Goal: Information Seeking & Learning: Check status

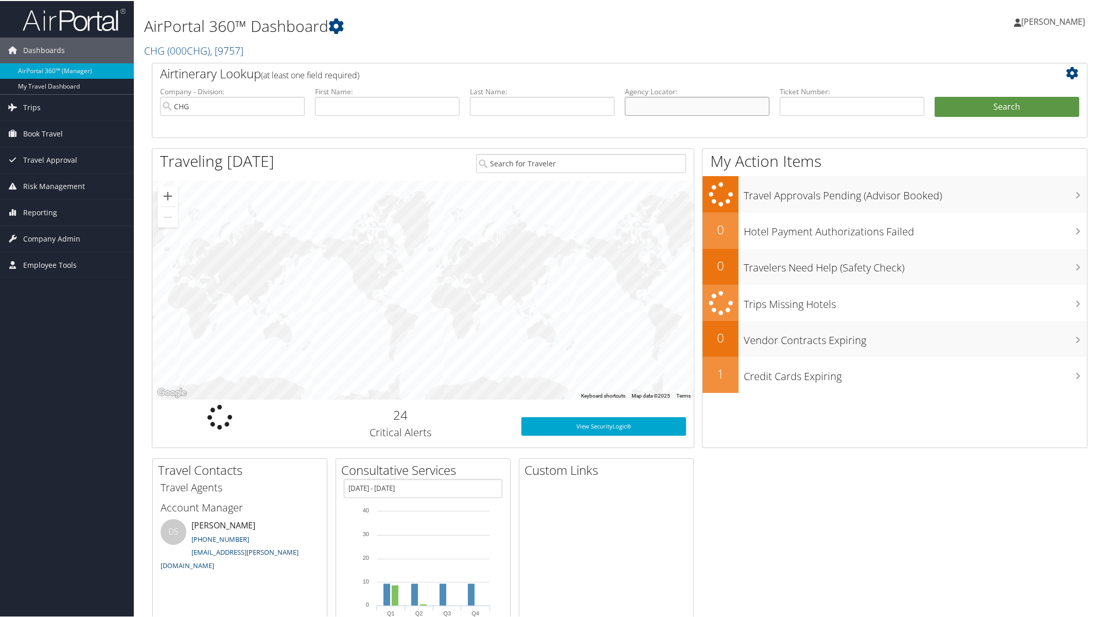
click at [705, 109] on input "text" at bounding box center [697, 105] width 145 height 19
paste input "WDWNXC"
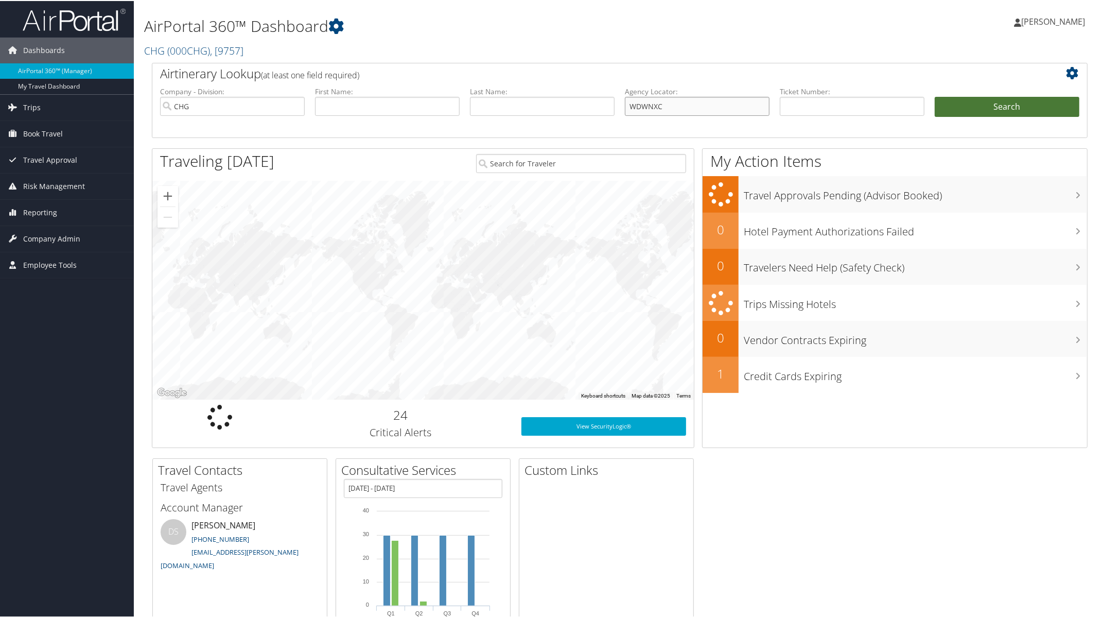
type input "WDWNXC"
click at [981, 109] on button "Search" at bounding box center [1007, 106] width 145 height 21
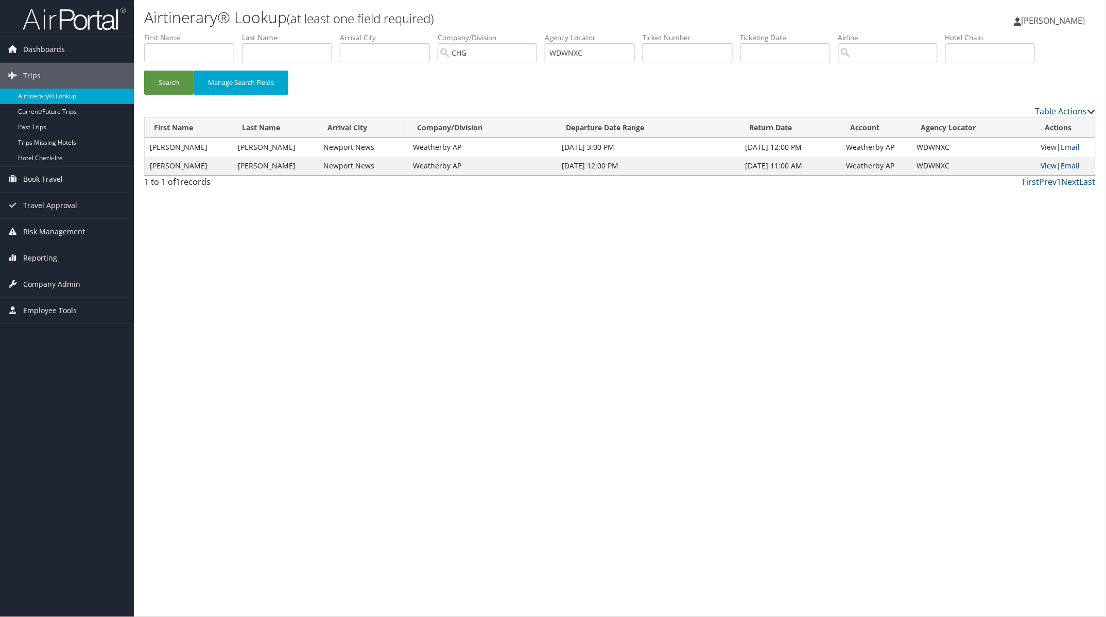
click at [1042, 163] on link "View" at bounding box center [1049, 166] width 16 height 10
click at [170, 85] on button "Search" at bounding box center [168, 83] width 49 height 24
click at [796, 511] on div "Airtinerary® Lookup (at least one field required) Pamela Nielsen Pamela Nielsen…" at bounding box center [620, 308] width 972 height 617
click at [763, 518] on div "Airtinerary® Lookup (at least one field required) Pamela Nielsen Pamela Nielsen…" at bounding box center [620, 308] width 972 height 617
click at [1046, 22] on span "[PERSON_NAME]" at bounding box center [1053, 20] width 64 height 11
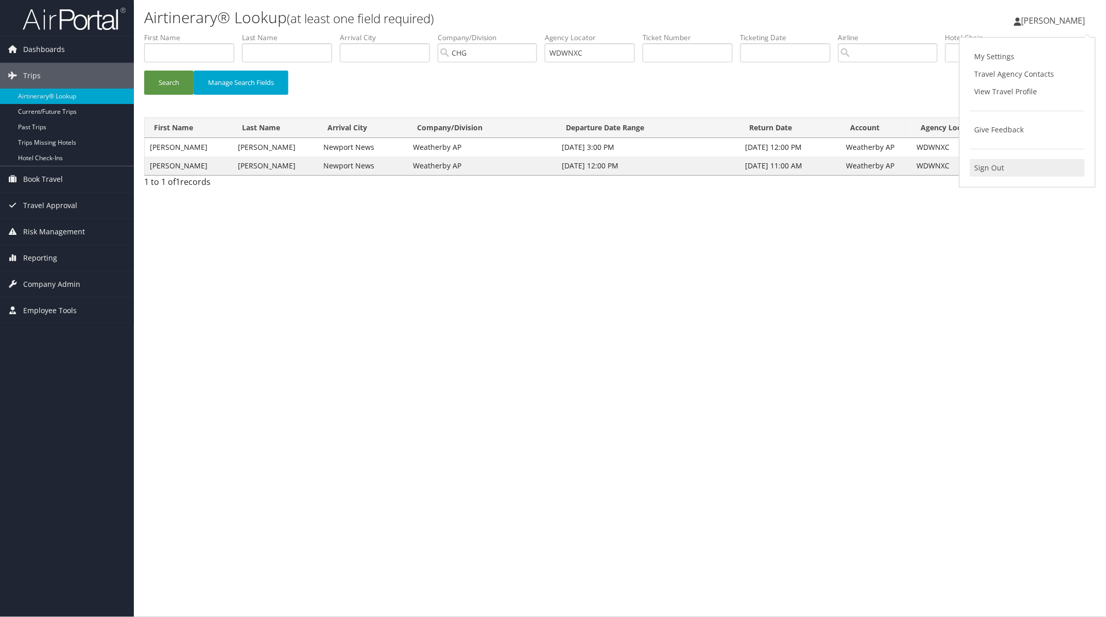
click at [982, 163] on link "Sign Out" at bounding box center [1027, 167] width 115 height 17
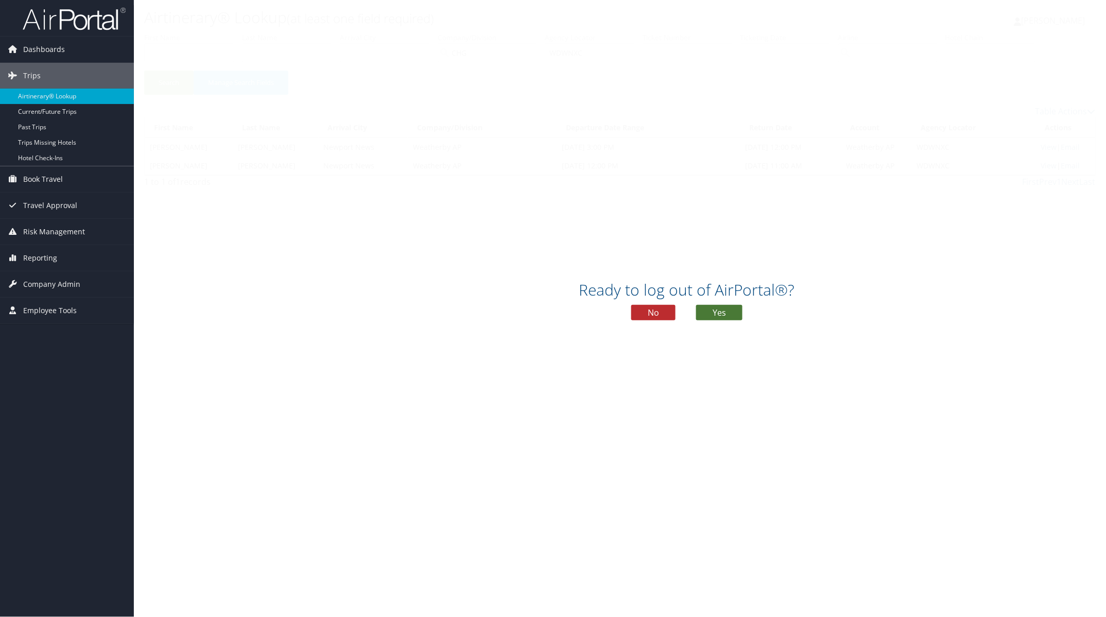
click at [727, 312] on button "Yes" at bounding box center [719, 312] width 46 height 15
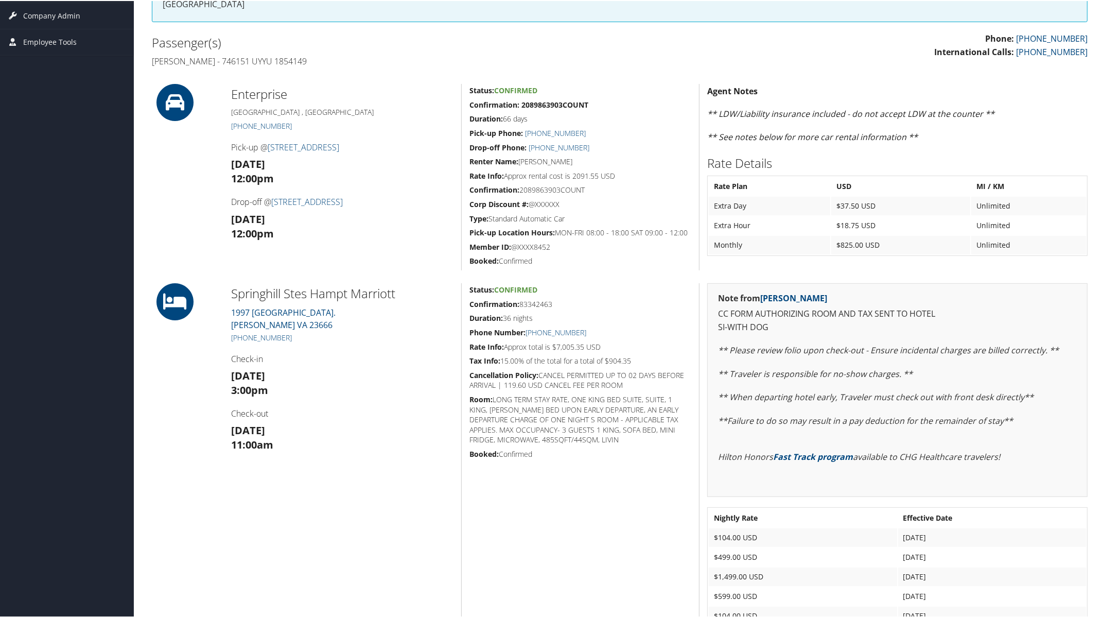
scroll to position [322, 0]
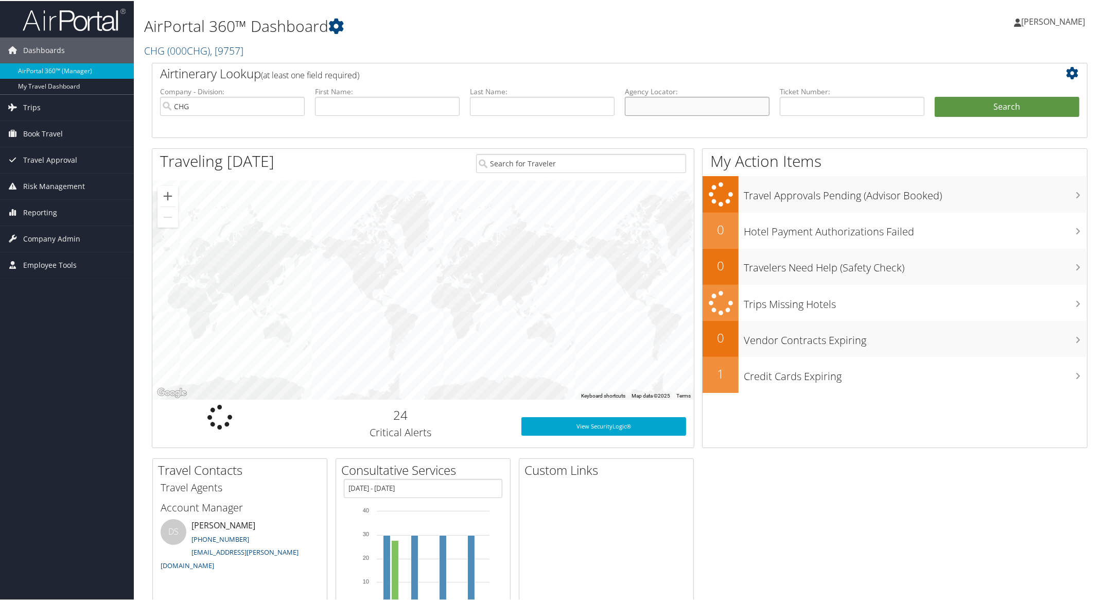
click at [652, 106] on input "text" at bounding box center [697, 105] width 145 height 19
paste input "LOOSPG"
type input "LOOSPG"
click at [986, 107] on button "Search" at bounding box center [1007, 106] width 145 height 21
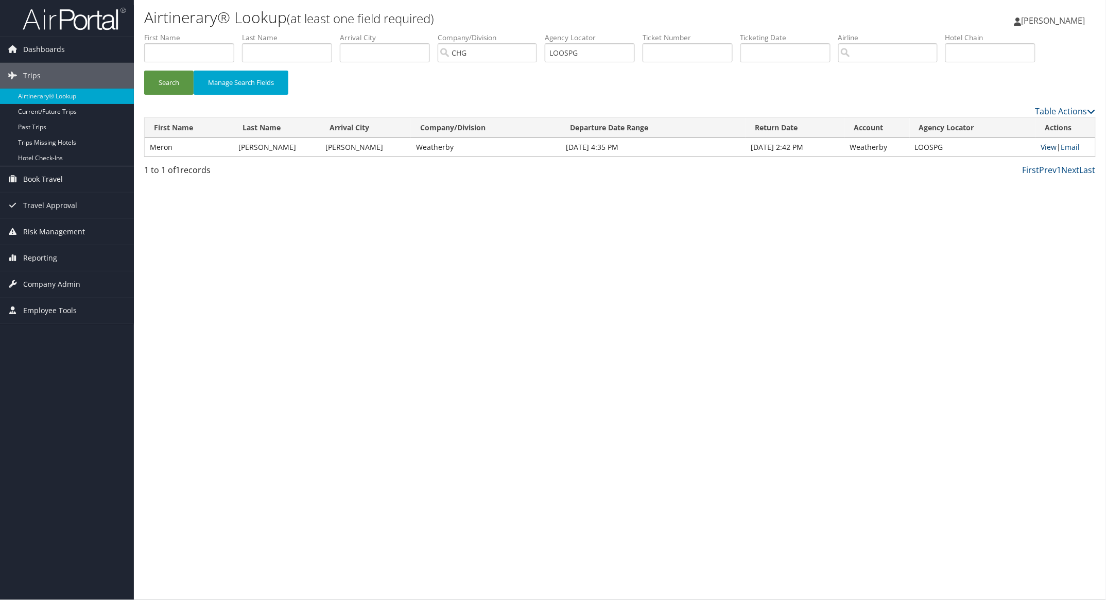
click at [1040, 147] on link "View" at bounding box center [1048, 147] width 16 height 10
click at [1043, 147] on link "View" at bounding box center [1048, 147] width 16 height 10
paste input "YPMMKZ"
drag, startPoint x: 599, startPoint y: 51, endPoint x: 405, endPoint y: 57, distance: 194.1
click at [441, 32] on ul "First Name Last Name Departure City Arrival City Company/Division CHG Airport/C…" at bounding box center [619, 32] width 951 height 0
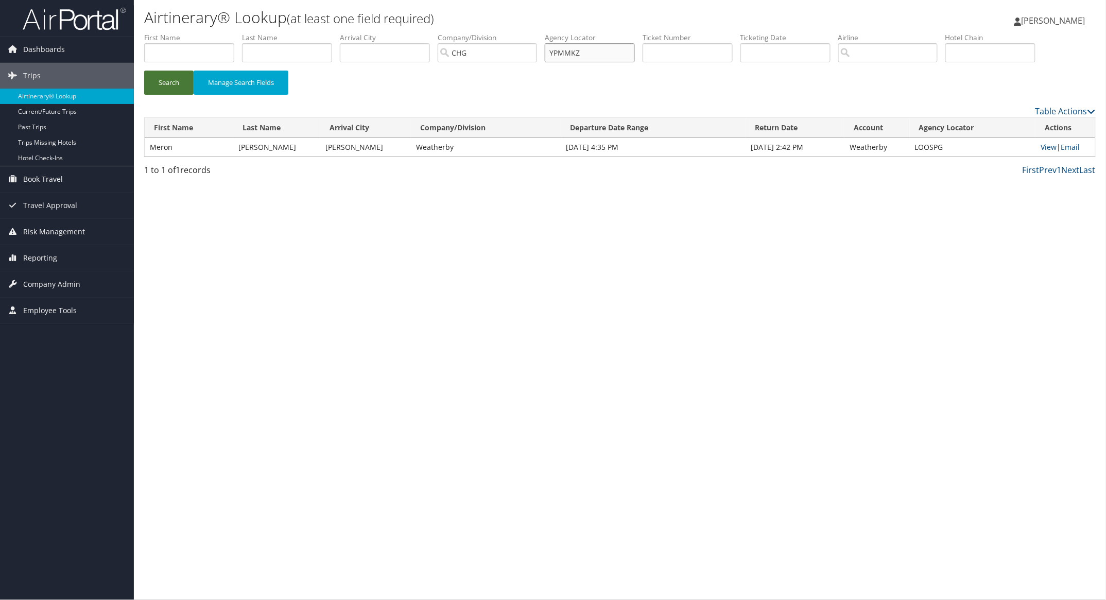
type input "YPMMKZ"
click at [180, 85] on button "Search" at bounding box center [168, 83] width 49 height 24
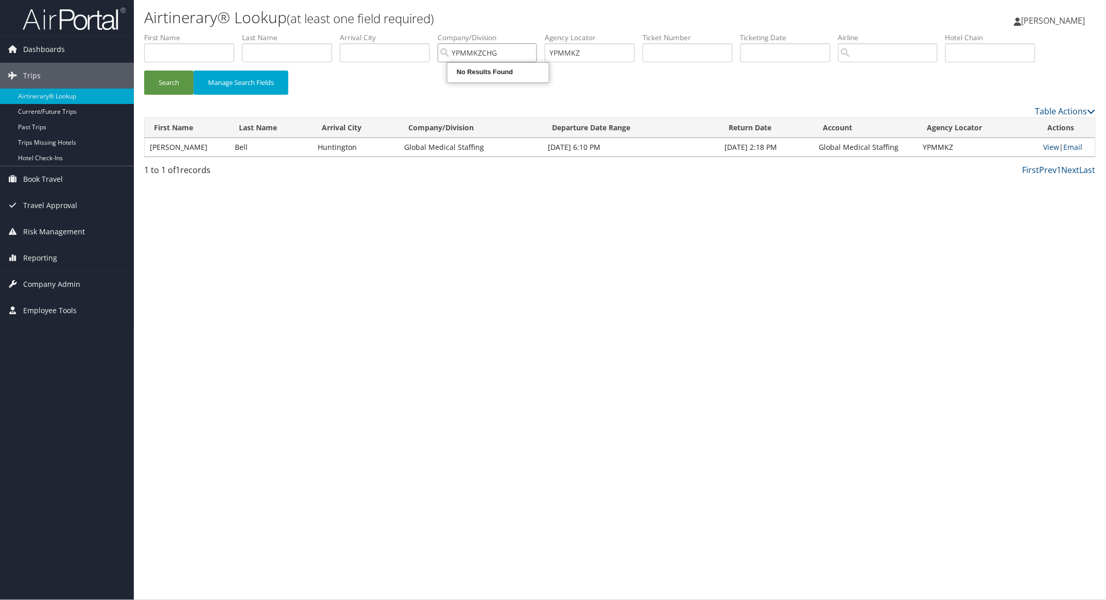
type input "YPMMKZCHG"
paste input "AQEXJP"
drag, startPoint x: 605, startPoint y: 53, endPoint x: 471, endPoint y: 65, distance: 134.3
click at [498, 32] on ul "First Name Last Name Departure City Arrival City Company/Division YPMMKZCHG Air…" at bounding box center [619, 32] width 951 height 0
type input "AQEXJP"
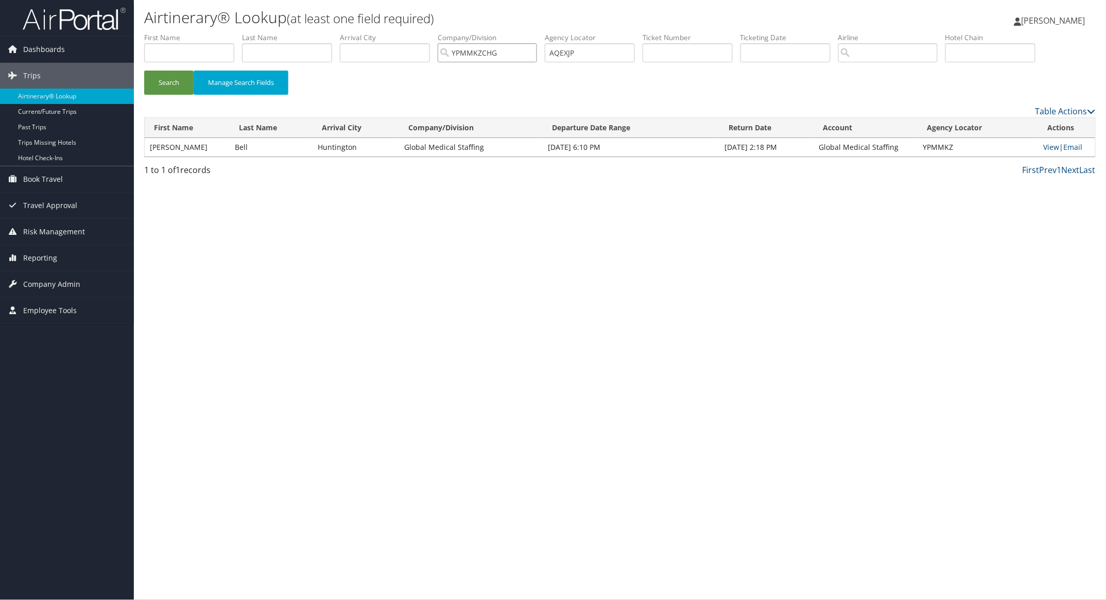
drag, startPoint x: 518, startPoint y: 50, endPoint x: 356, endPoint y: 37, distance: 162.2
click at [356, 32] on ul "First Name Last Name Departure City Arrival City Company/Division YPMMKZCHG Air…" at bounding box center [619, 32] width 951 height 0
click at [179, 86] on button "Search" at bounding box center [168, 83] width 49 height 24
drag, startPoint x: 595, startPoint y: 54, endPoint x: 474, endPoint y: 49, distance: 121.6
click at [516, 32] on ul "First Name Last Name Departure City Arrival City Company/Division Airport/City …" at bounding box center [619, 32] width 951 height 0
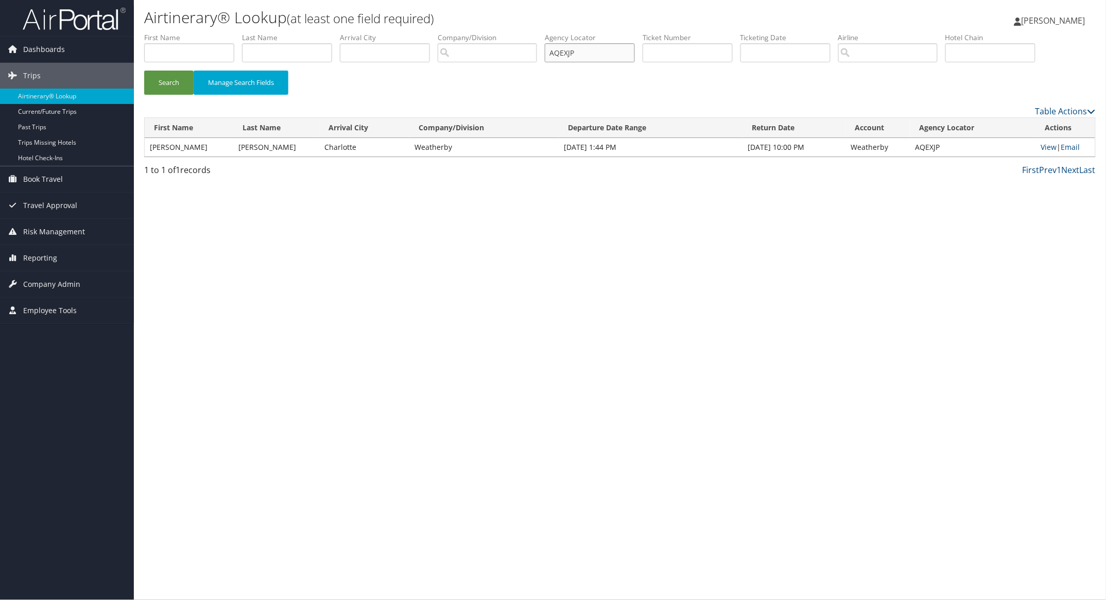
paste input "IFHUYZ"
click at [179, 82] on button "Search" at bounding box center [168, 83] width 49 height 24
click at [1045, 147] on link "View" at bounding box center [1048, 147] width 16 height 10
paste input "MCILEL"
drag, startPoint x: 599, startPoint y: 57, endPoint x: 372, endPoint y: 50, distance: 227.1
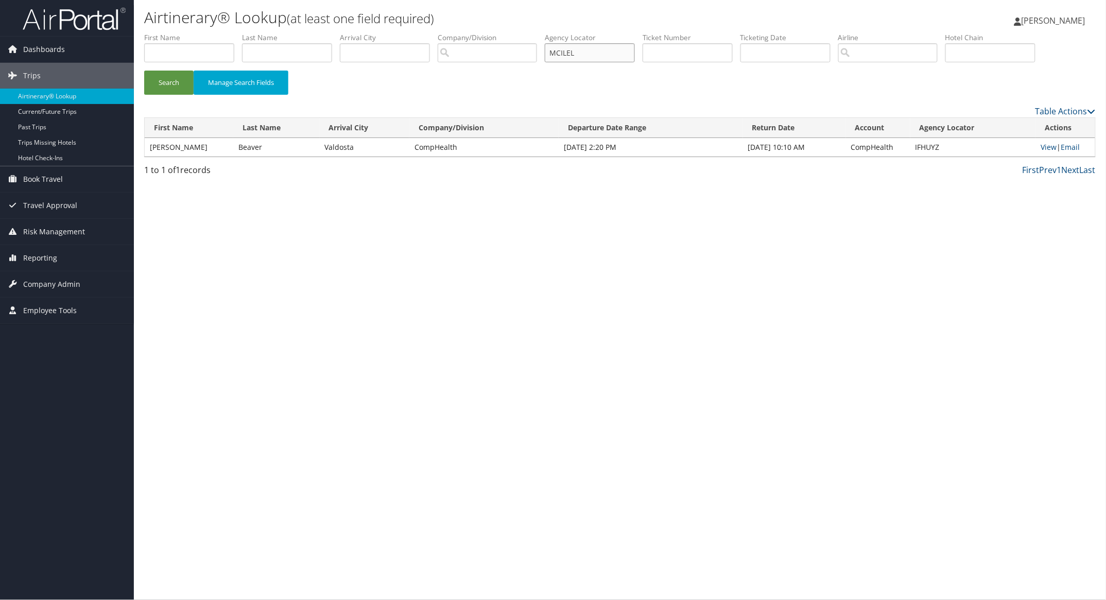
click at [419, 32] on ul "First Name Last Name Departure City Arrival City Company/Division Airport/City …" at bounding box center [619, 32] width 951 height 0
click at [174, 80] on button "Search" at bounding box center [168, 83] width 49 height 24
click at [1048, 150] on link "View" at bounding box center [1049, 147] width 16 height 10
paste input "AIQZXZ"
click at [161, 78] on button "Search" at bounding box center [168, 83] width 49 height 24
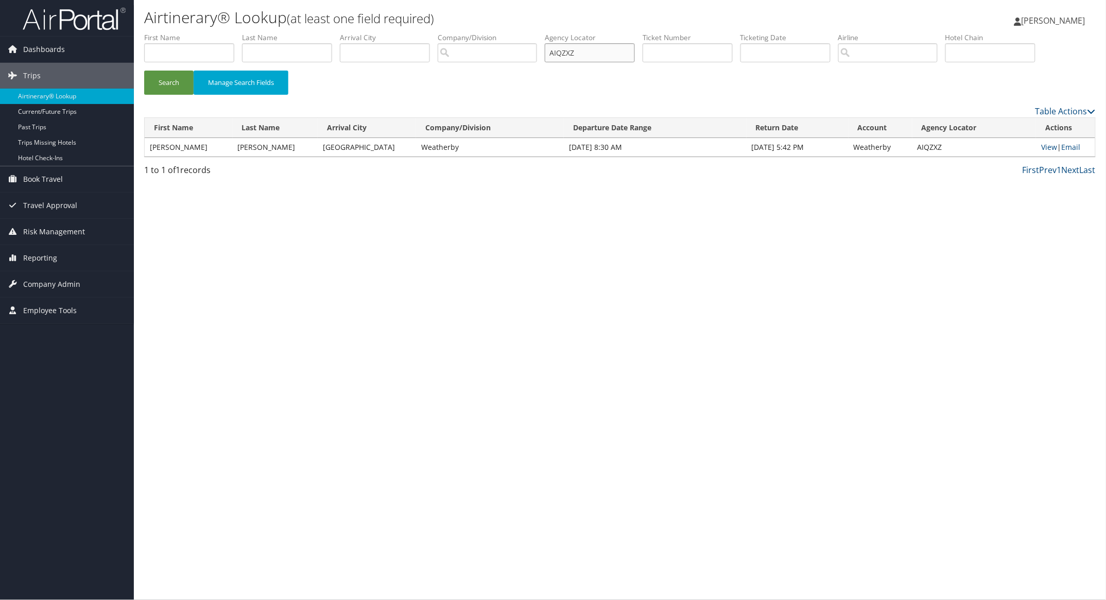
paste input "FPVVHY"
drag, startPoint x: 593, startPoint y: 51, endPoint x: 460, endPoint y: 55, distance: 133.9
click at [461, 32] on ul "First Name Last Name Departure City Arrival City Company/Division Airport/City …" at bounding box center [619, 32] width 951 height 0
type input "FPVVHY"
click at [176, 81] on button "Search" at bounding box center [168, 83] width 49 height 24
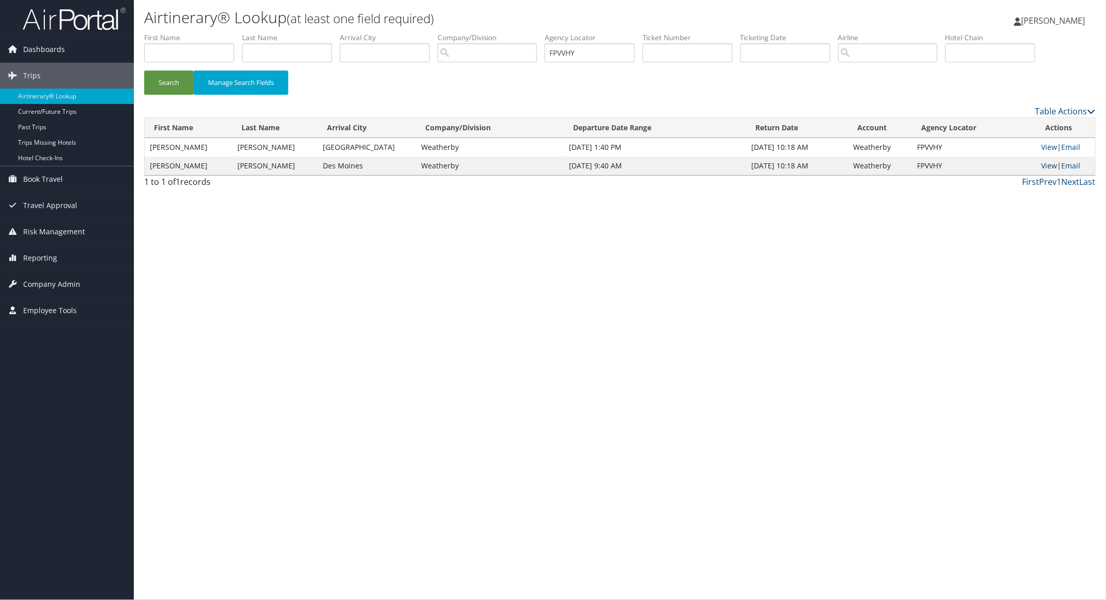
click at [1043, 166] on link "View" at bounding box center [1049, 166] width 16 height 10
click at [1041, 145] on link "View" at bounding box center [1049, 147] width 16 height 10
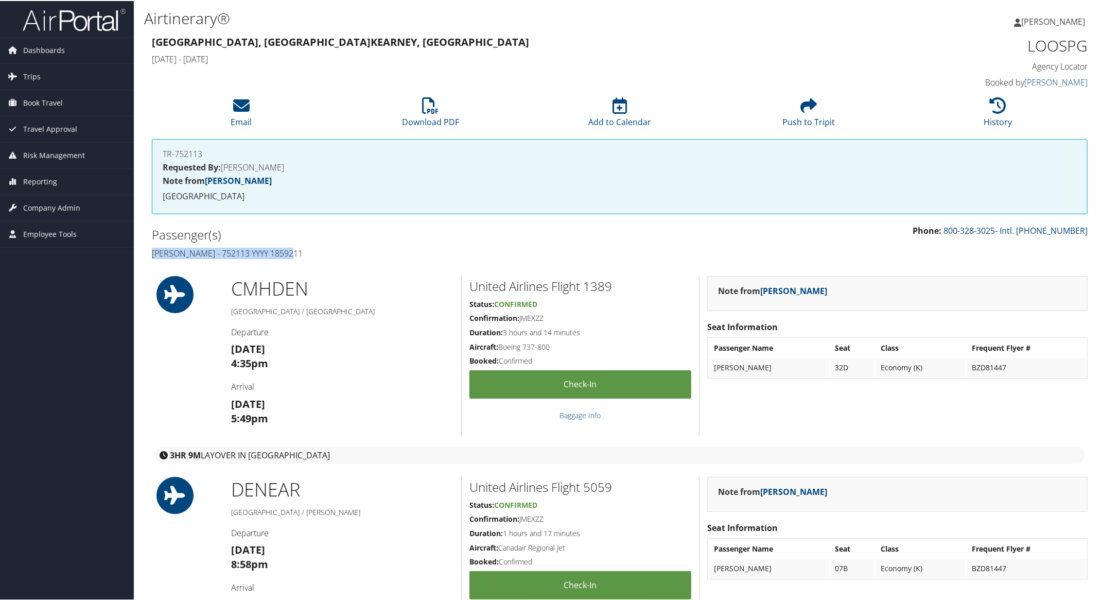
drag, startPoint x: 148, startPoint y: 249, endPoint x: 352, endPoint y: 246, distance: 203.8
click at [352, 246] on div "Passenger(s) Meron Berhe - 752113 YYYY 1859211" at bounding box center [382, 242] width 476 height 39
copy h4 "Meron Berhe - 752113 YYYY 1859211"
click at [430, 109] on icon at bounding box center [430, 104] width 16 height 16
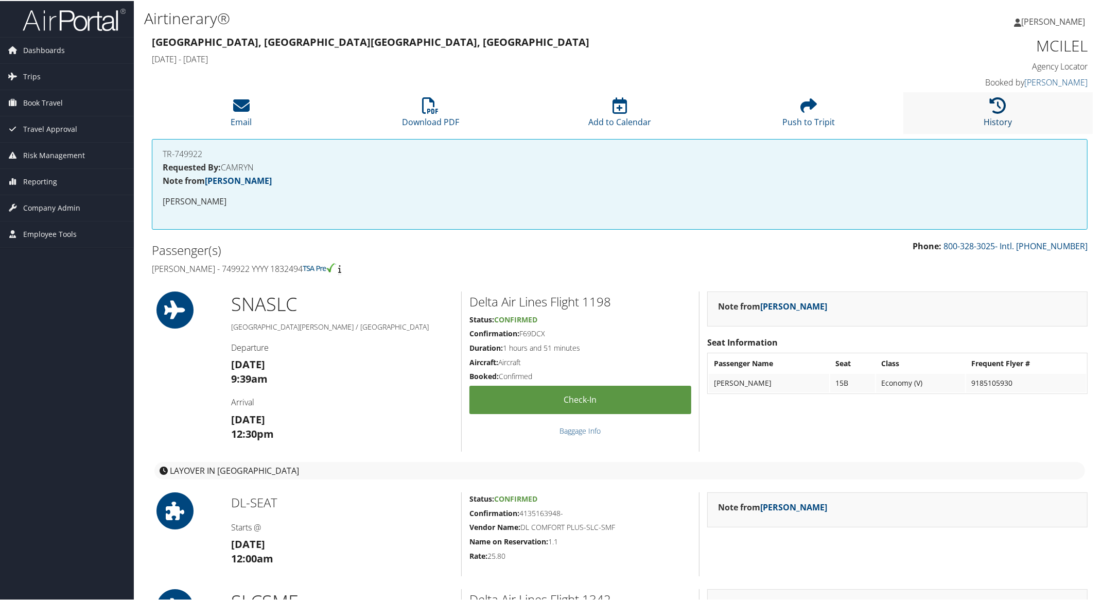
click at [993, 114] on link "History" at bounding box center [998, 114] width 28 height 25
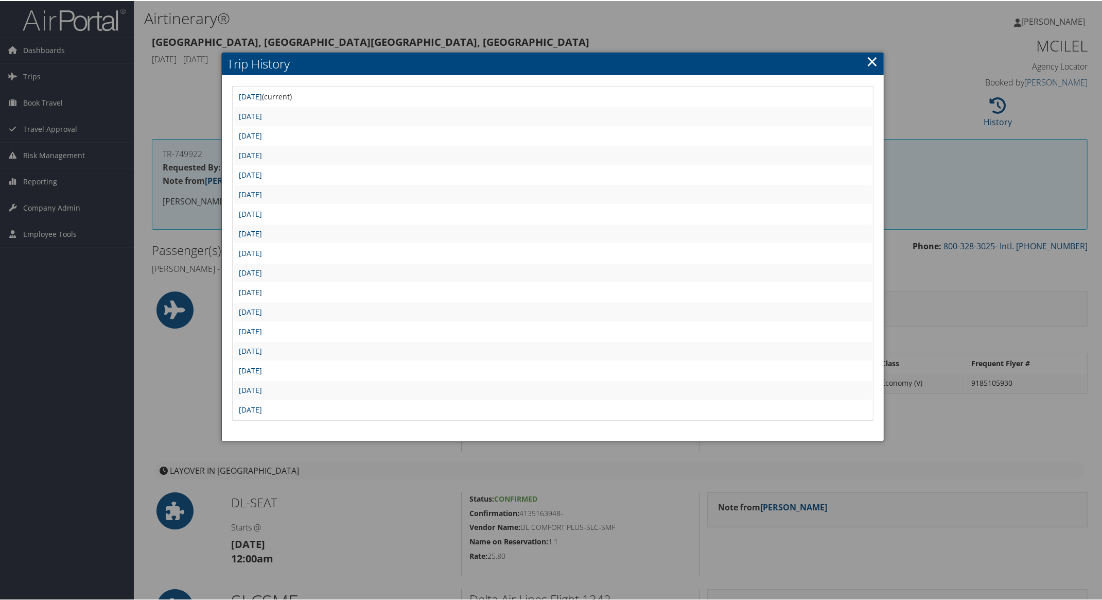
click at [262, 287] on link "[DATE]" at bounding box center [250, 291] width 23 height 10
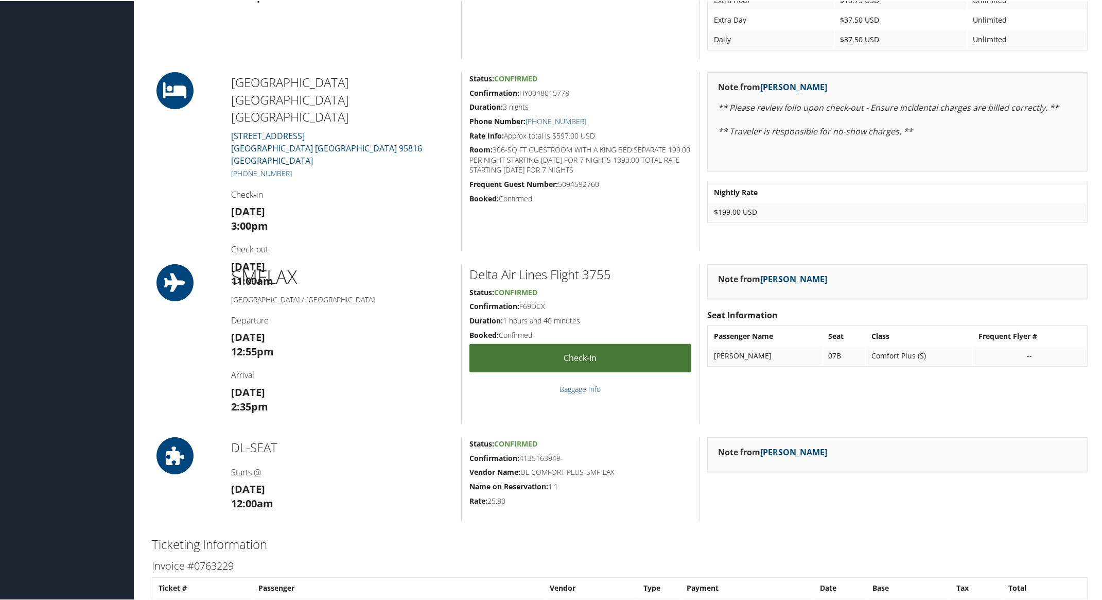
scroll to position [1029, 0]
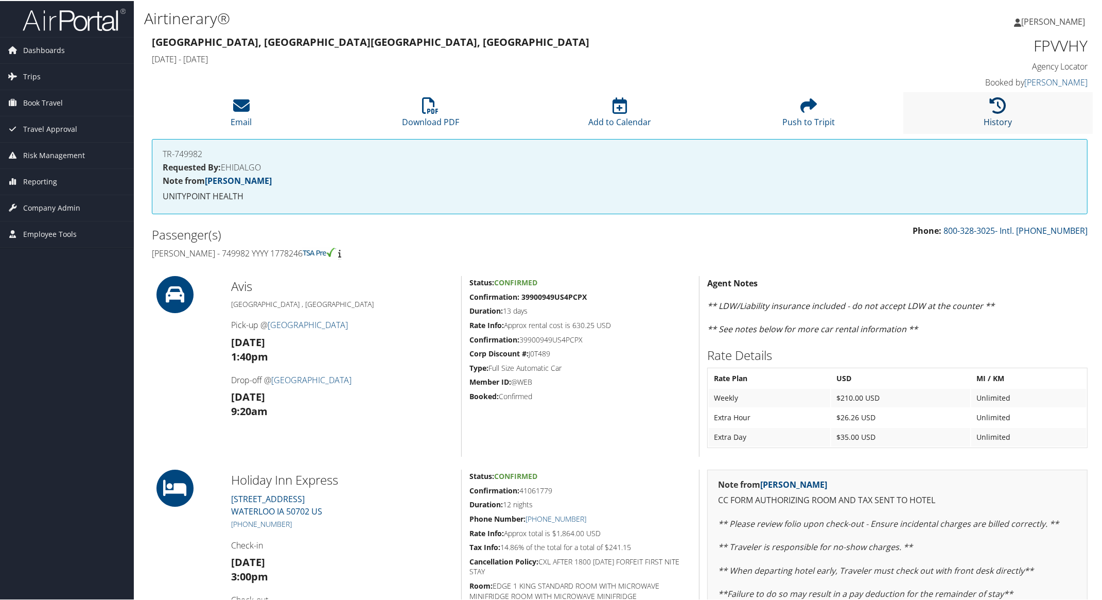
click at [992, 111] on icon at bounding box center [998, 104] width 16 height 16
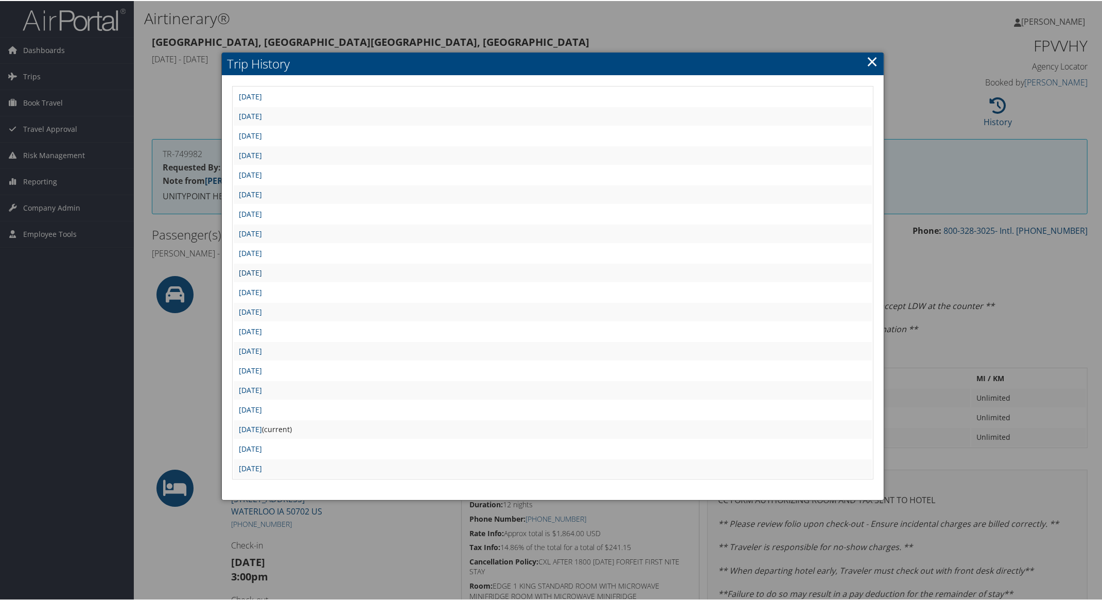
click at [262, 268] on link "Wed Aug 13 16:56:07 MDT 2025" at bounding box center [250, 272] width 23 height 10
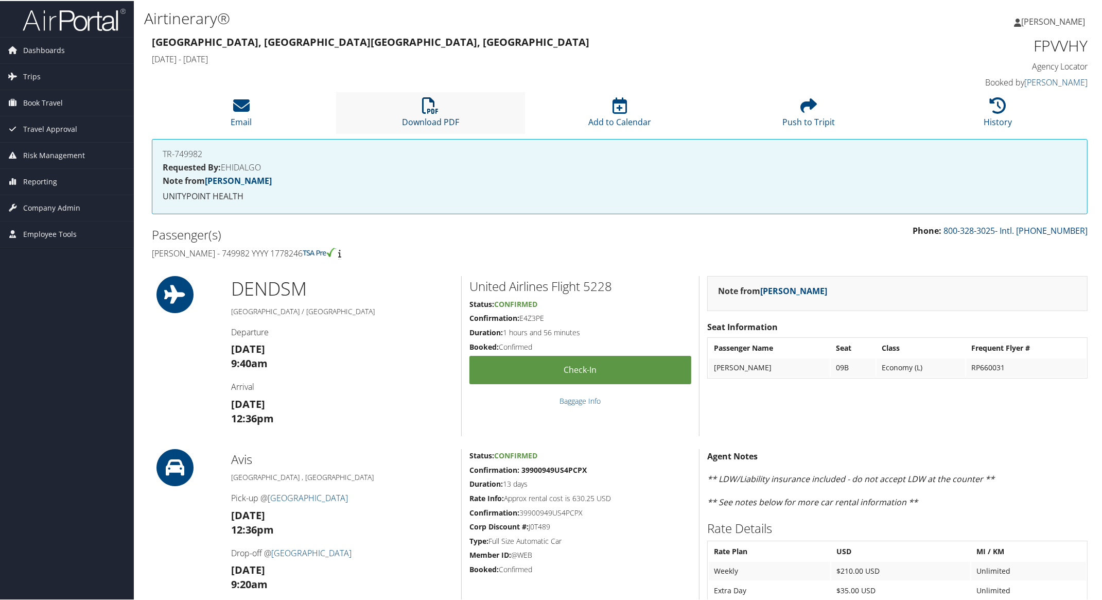
click at [430, 104] on icon at bounding box center [430, 104] width 16 height 16
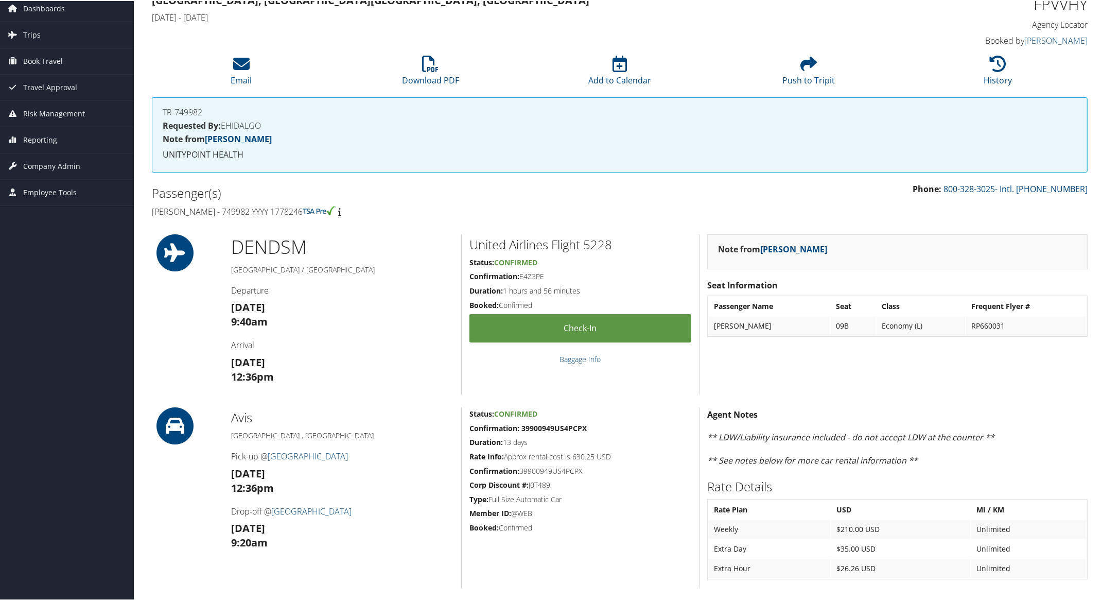
scroll to position [64, 0]
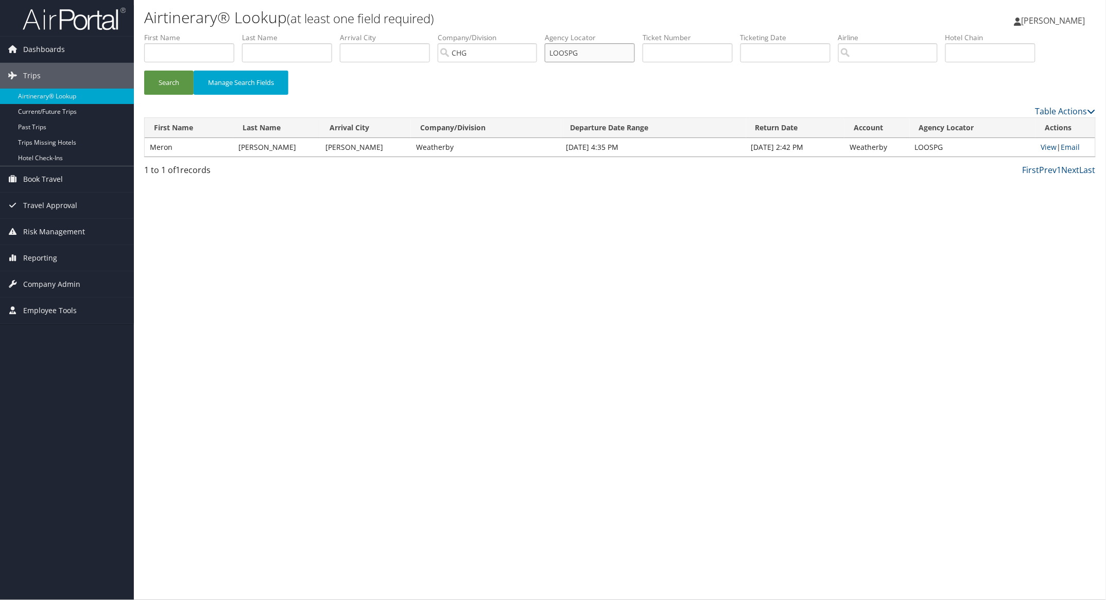
paste input "HXLWOU"
drag, startPoint x: 594, startPoint y: 53, endPoint x: 340, endPoint y: 68, distance: 255.2
click at [439, 32] on ul "First Name Last Name Departure City Arrival City Company/Division [GEOGRAPHIC_D…" at bounding box center [619, 32] width 951 height 0
click at [162, 80] on button "Search" at bounding box center [168, 83] width 49 height 24
paste input "WSTATE"
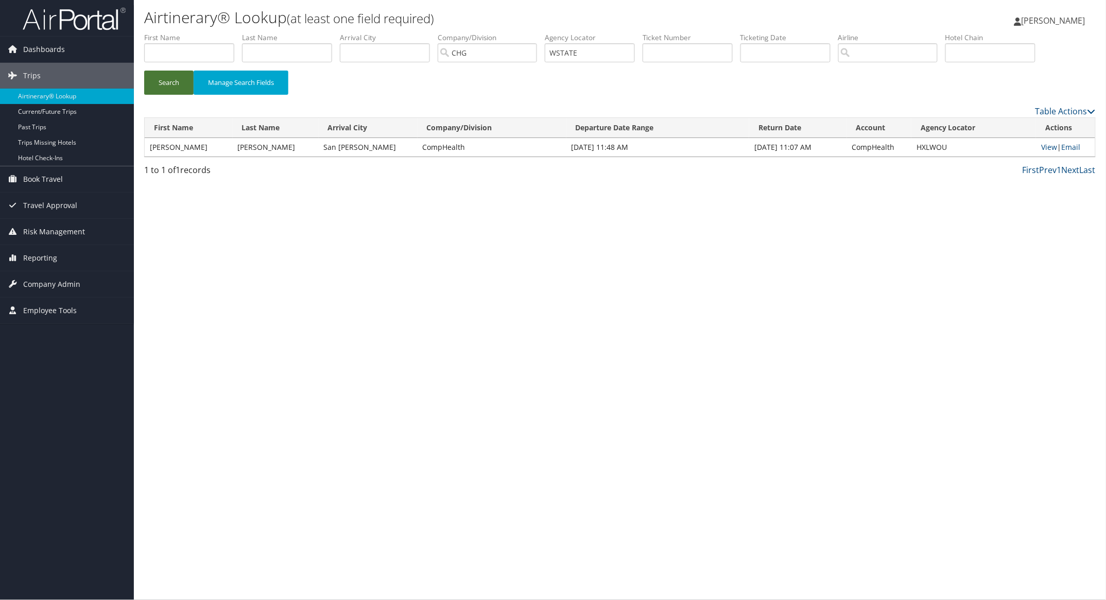
click at [188, 86] on button "Search" at bounding box center [168, 83] width 49 height 24
click at [173, 86] on button "Search" at bounding box center [168, 83] width 49 height 24
paste input "DGEZMI"
drag, startPoint x: 592, startPoint y: 53, endPoint x: 419, endPoint y: 47, distance: 173.0
click at [488, 32] on ul "First Name Last Name Departure City Arrival City Company/Division CHG Airport/C…" at bounding box center [619, 32] width 951 height 0
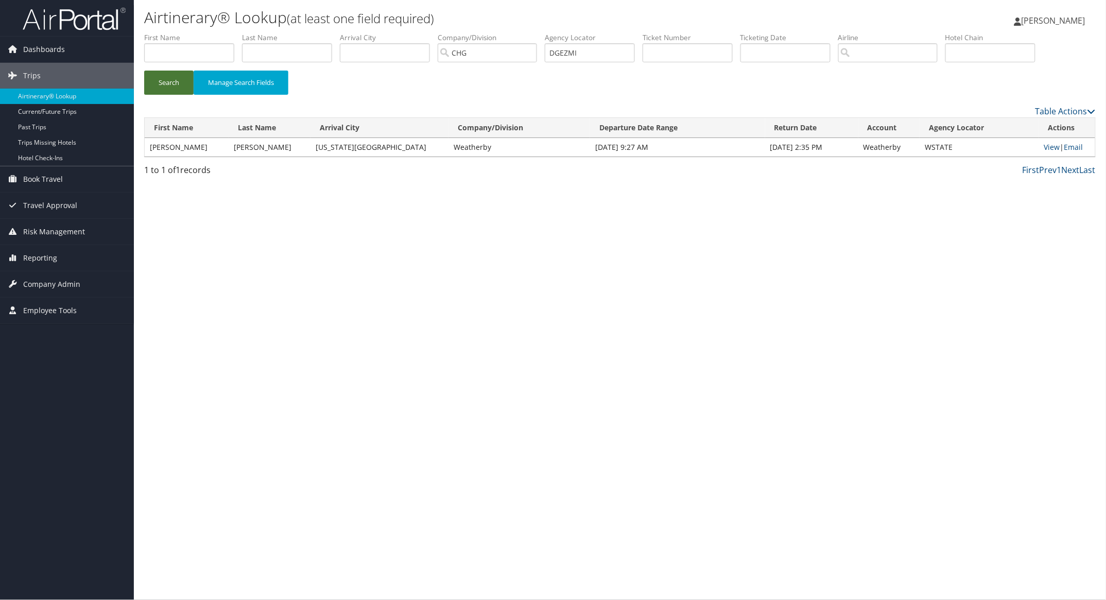
click at [170, 80] on button "Search" at bounding box center [168, 83] width 49 height 24
paste input "VJOBO"
click at [183, 80] on button "Search" at bounding box center [168, 83] width 49 height 24
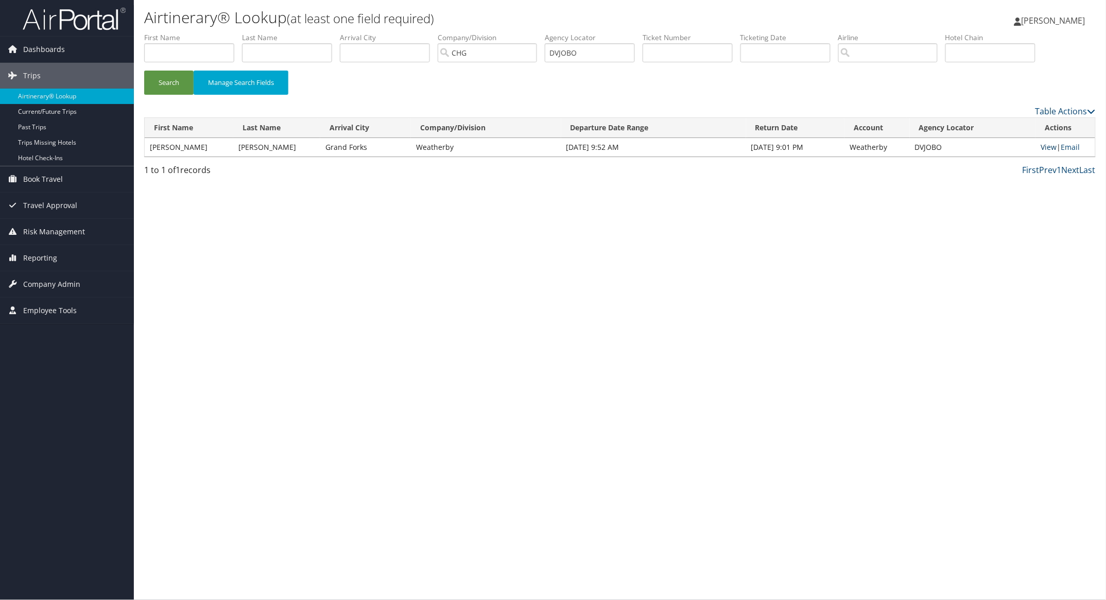
click at [1040, 144] on link "View" at bounding box center [1048, 147] width 16 height 10
drag, startPoint x: 593, startPoint y: 52, endPoint x: 492, endPoint y: 66, distance: 102.3
click at [535, 32] on ul "First Name Last Name Departure City Arrival City Company/Division CHG Airport/C…" at bounding box center [619, 32] width 951 height 0
paste input "WOZXWU"
click at [159, 76] on button "Search" at bounding box center [168, 83] width 49 height 24
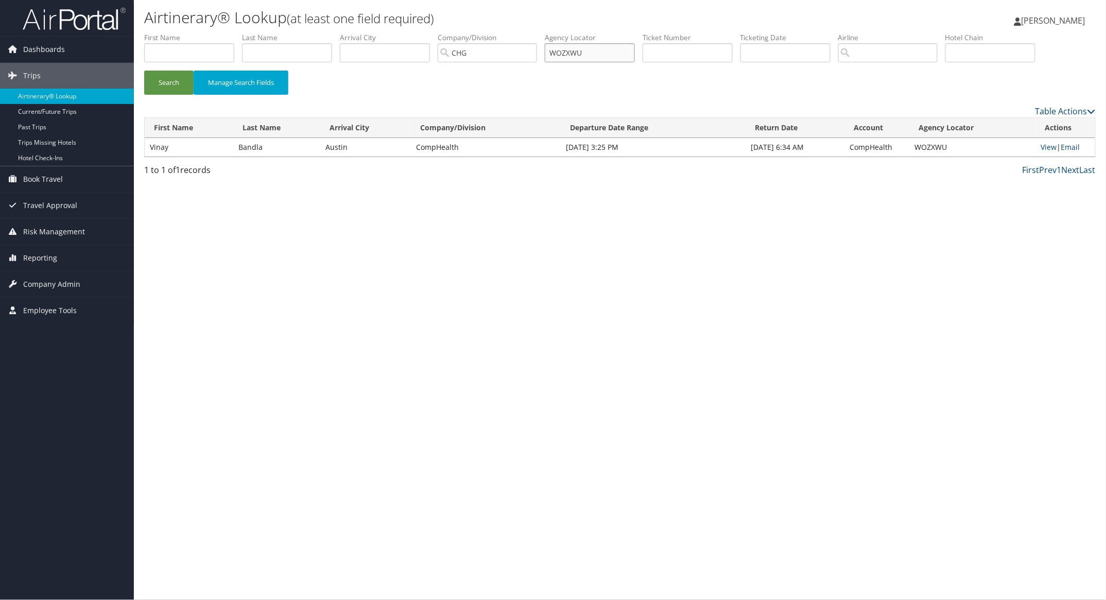
paste input "GKAKWO"
drag, startPoint x: 584, startPoint y: 52, endPoint x: 438, endPoint y: 58, distance: 146.3
click at [470, 32] on ul "First Name Last Name Departure City Arrival City Company/Division CHG Airport/C…" at bounding box center [619, 32] width 951 height 0
click at [172, 88] on button "Search" at bounding box center [168, 83] width 49 height 24
paste input "AJFGF"
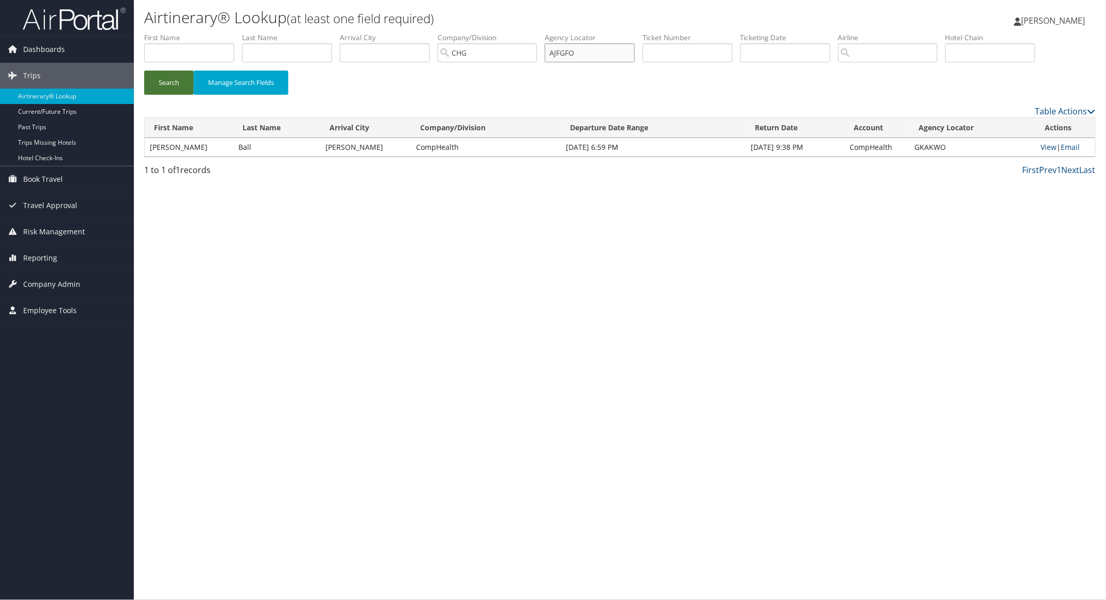
type input "AJFGFO"
click at [181, 83] on button "Search" at bounding box center [168, 83] width 49 height 24
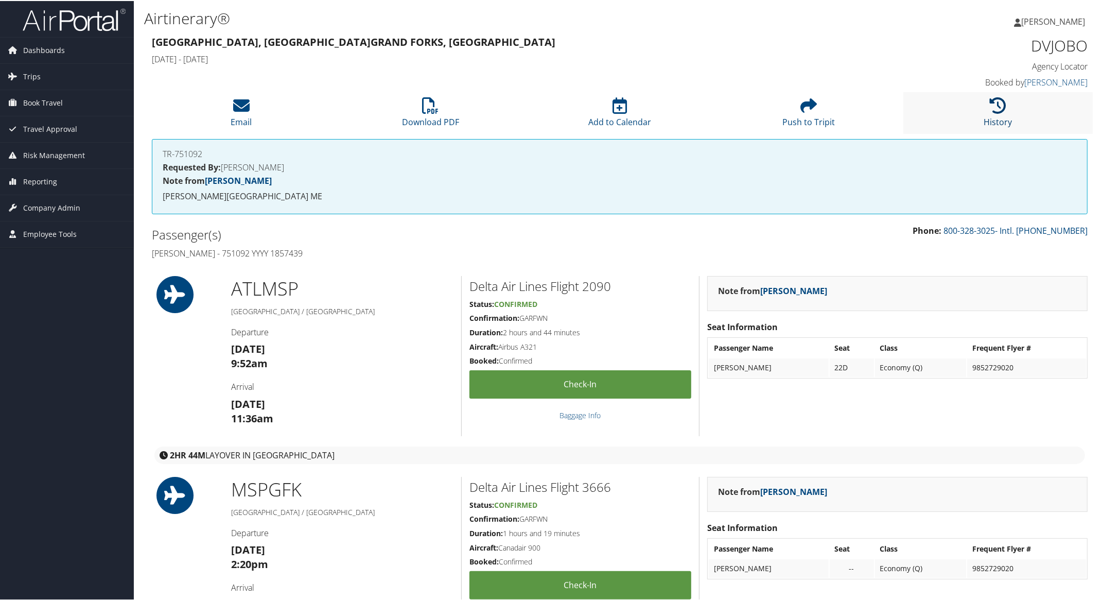
click at [999, 117] on link "History" at bounding box center [998, 114] width 28 height 25
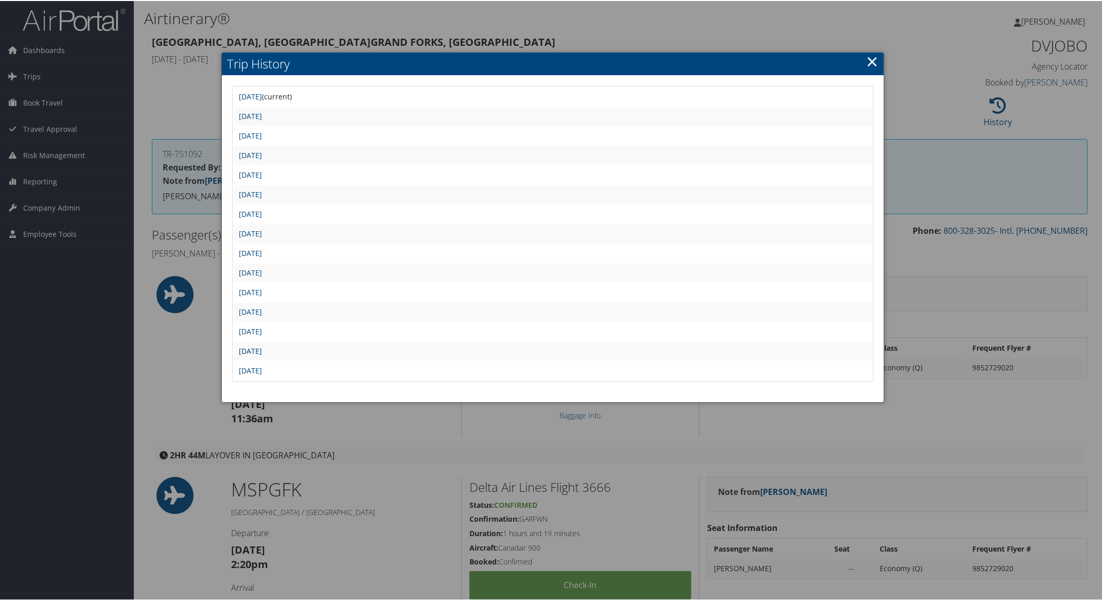
click at [262, 345] on link "Thu Aug 7 11:34:09 MDT 2025" at bounding box center [250, 350] width 23 height 10
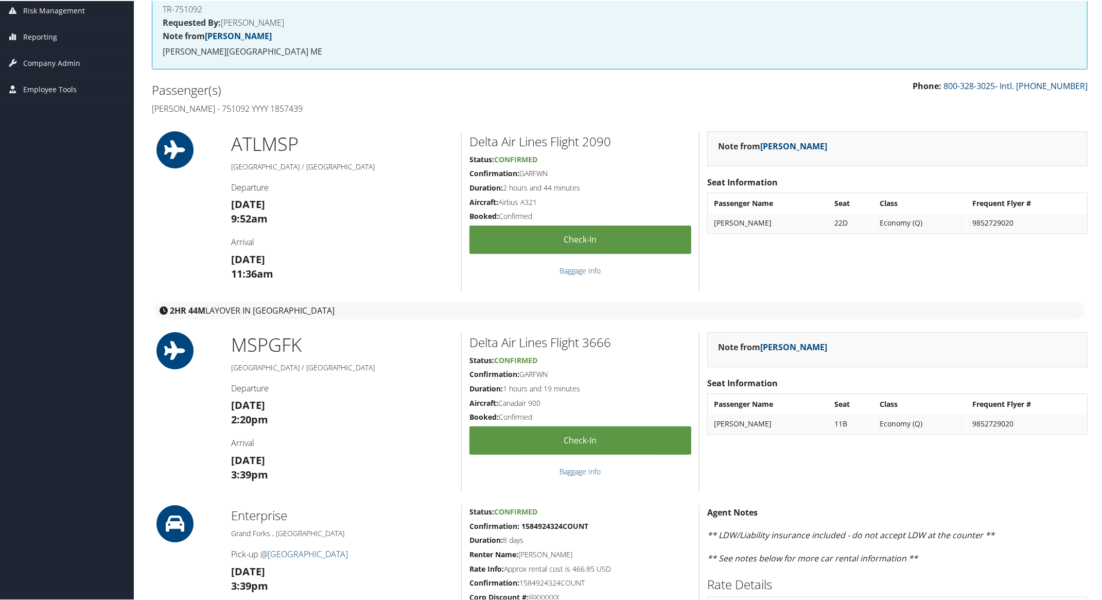
scroll to position [193, 0]
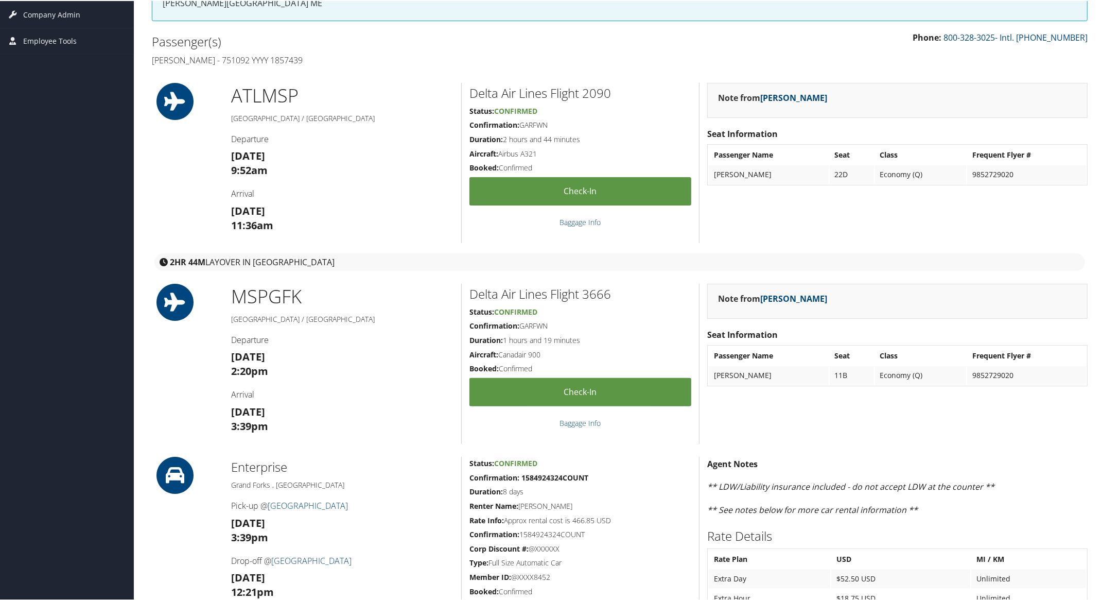
click at [971, 63] on div "Phone: 800-328-3025- Intl. [PHONE_NUMBER] Passenger(s) [PERSON_NAME] - 751092 Y…" at bounding box center [619, 49] width 951 height 39
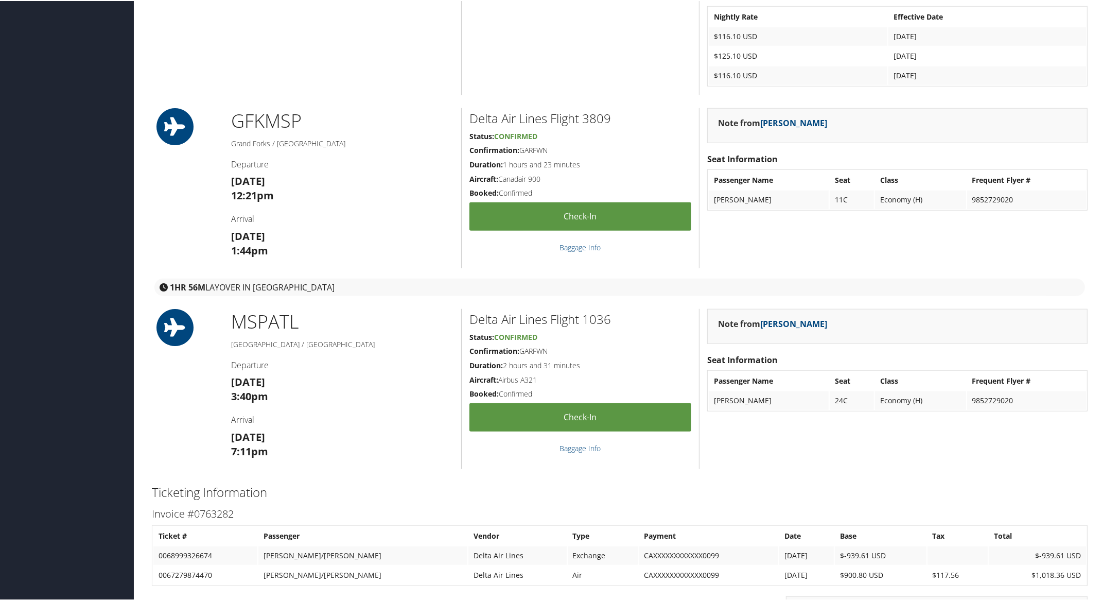
scroll to position [1029, 0]
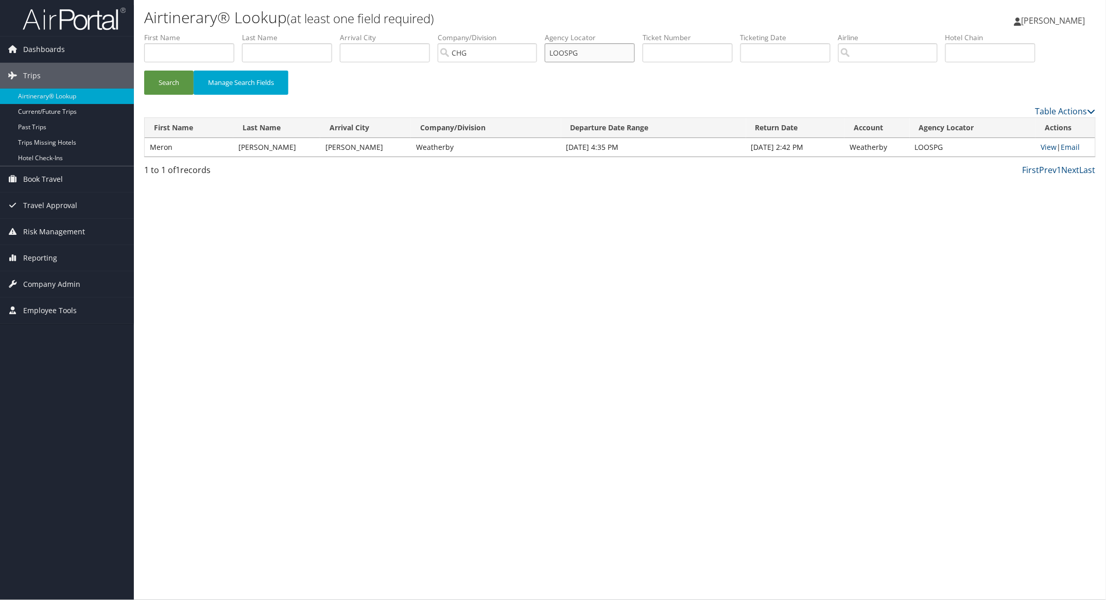
paste input "KGTKRI"
drag, startPoint x: 599, startPoint y: 53, endPoint x: 522, endPoint y: 54, distance: 76.2
click at [523, 32] on ul "First Name Last Name Departure City Arrival City Company/Division [GEOGRAPHIC_D…" at bounding box center [619, 32] width 951 height 0
type input "KGTKRI"
drag, startPoint x: 176, startPoint y: 83, endPoint x: 165, endPoint y: 74, distance: 14.6
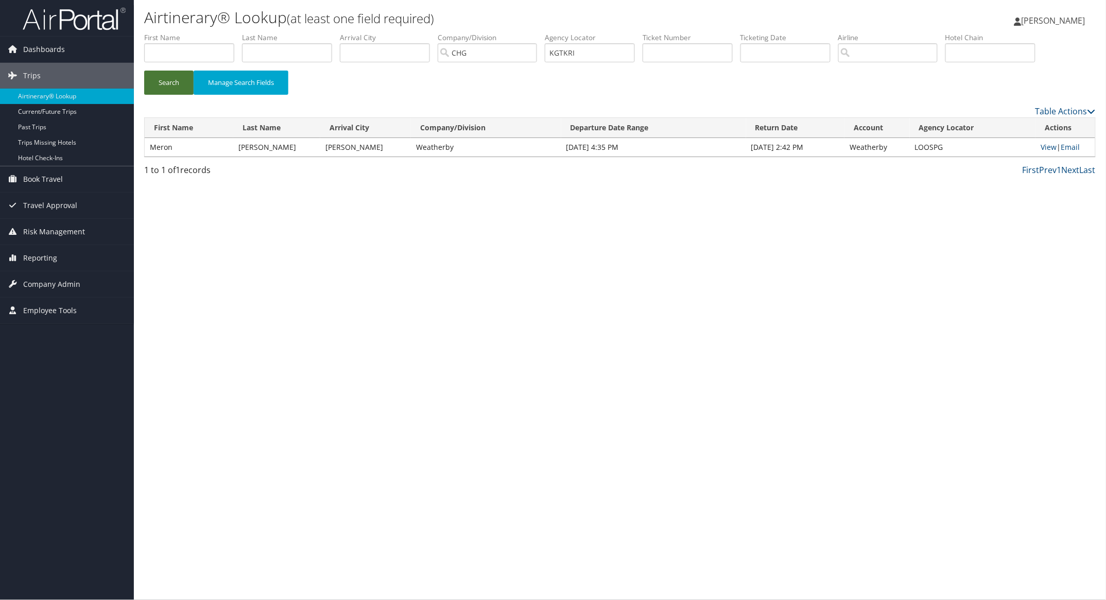
click at [175, 83] on button "Search" at bounding box center [168, 83] width 49 height 24
paste input "KGTKRI"
drag, startPoint x: 599, startPoint y: 54, endPoint x: 392, endPoint y: 68, distance: 206.9
click at [433, 32] on ul "First Name Last Name Departure City Arrival City Company/Division [GEOGRAPHIC_D…" at bounding box center [619, 32] width 951 height 0
click at [168, 84] on button "Search" at bounding box center [168, 83] width 49 height 24
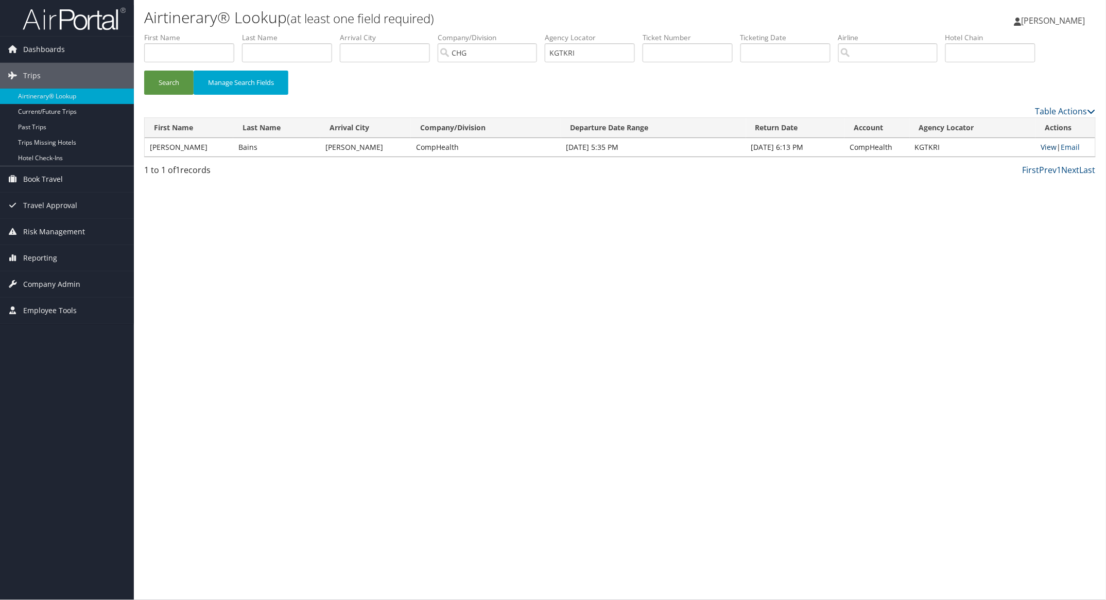
click at [1042, 143] on link "View" at bounding box center [1048, 147] width 16 height 10
paste input "IDLKBG"
drag, startPoint x: 170, startPoint y: 87, endPoint x: 352, endPoint y: 117, distance: 184.1
click at [170, 86] on button "Search" at bounding box center [168, 83] width 49 height 24
click at [1046, 149] on link "View" at bounding box center [1048, 147] width 16 height 10
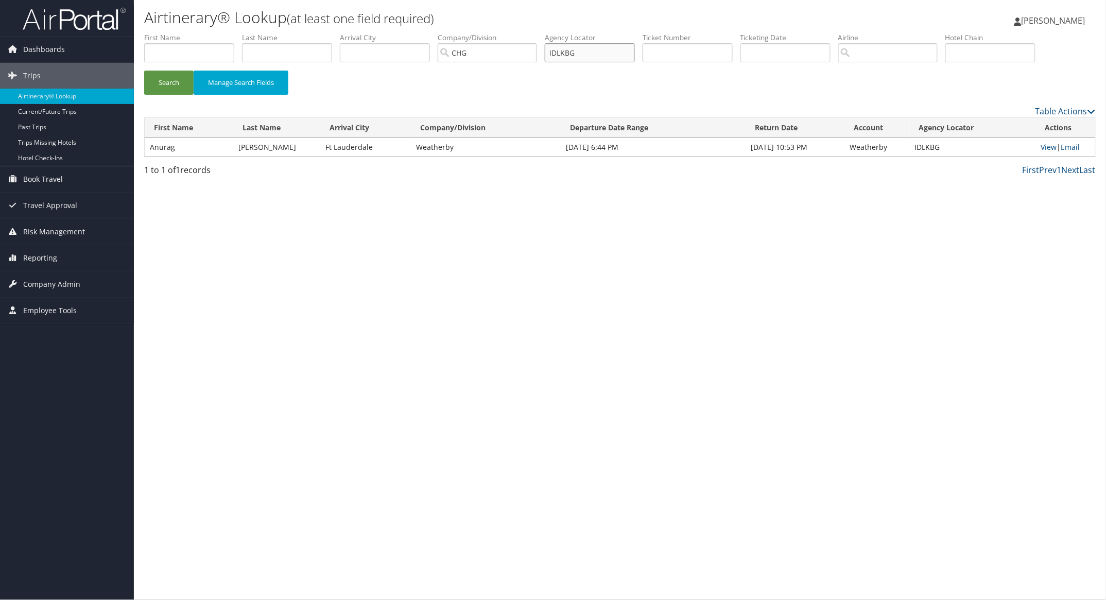
paste input "DTWQFT"
drag, startPoint x: 592, startPoint y: 54, endPoint x: 433, endPoint y: 65, distance: 159.9
click at [521, 32] on ul "First Name Last Name Departure City Arrival City Company/Division CHG Airport/C…" at bounding box center [619, 32] width 951 height 0
type input "DTWQFT"
click at [173, 74] on button "Search" at bounding box center [168, 83] width 49 height 24
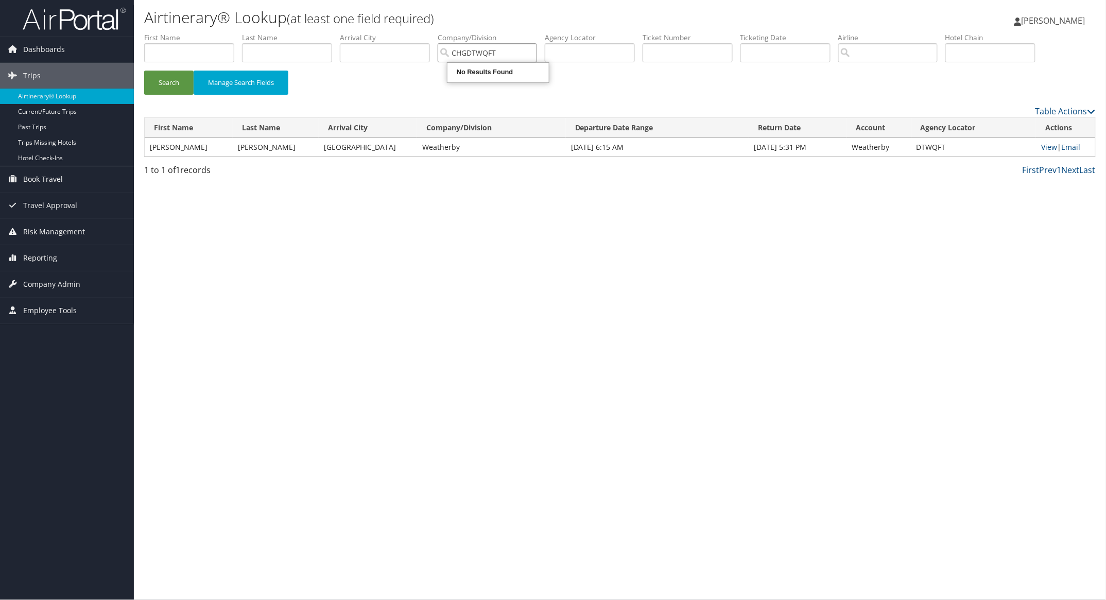
type input "CHGDTWQFT"
paste input "STWMKU"
drag, startPoint x: 605, startPoint y: 48, endPoint x: 596, endPoint y: 49, distance: 8.9
click at [596, 49] on input "STWMKU" at bounding box center [590, 52] width 90 height 19
type input "STWMKU"
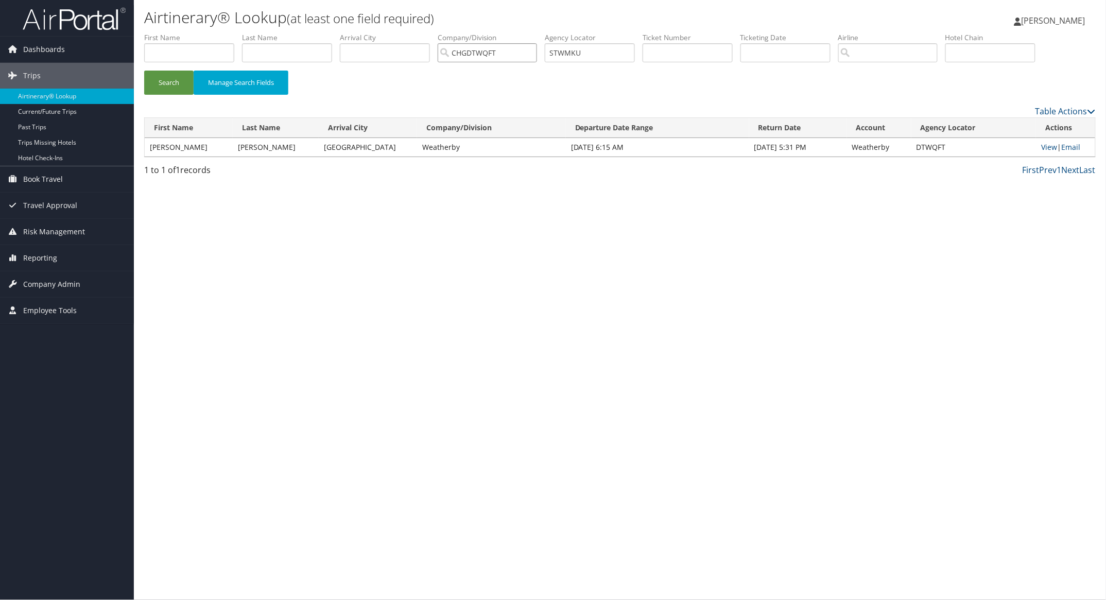
drag, startPoint x: 518, startPoint y: 49, endPoint x: 332, endPoint y: 45, distance: 185.8
click at [332, 32] on ul "First Name Last Name Departure City Arrival City Company/Division CHGDTWQFT Air…" at bounding box center [619, 32] width 951 height 0
drag, startPoint x: 178, startPoint y: 85, endPoint x: 435, endPoint y: 131, distance: 261.4
click at [180, 85] on button "Search" at bounding box center [168, 83] width 49 height 24
click at [1043, 147] on link "View" at bounding box center [1049, 147] width 16 height 10
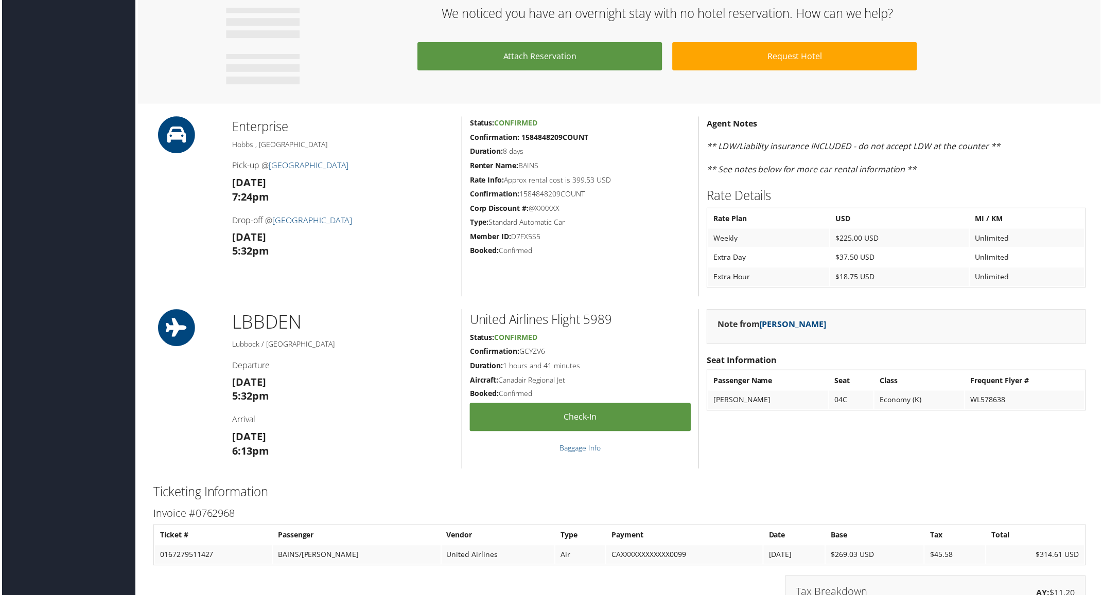
scroll to position [515, 0]
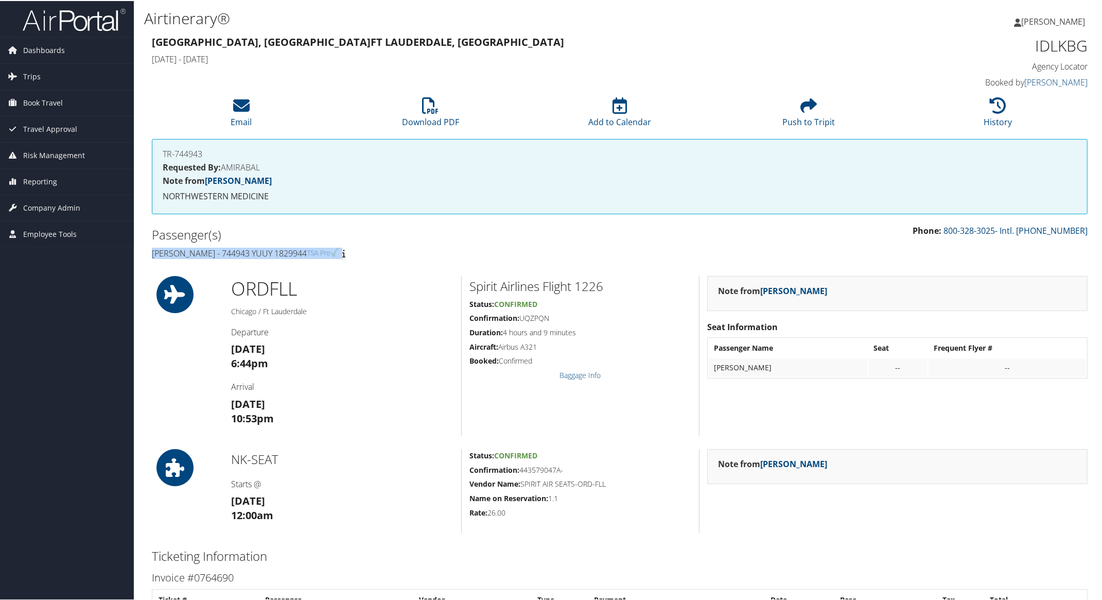
drag, startPoint x: 144, startPoint y: 250, endPoint x: 432, endPoint y: 251, distance: 288.2
click at [432, 251] on div "Passenger(s) [PERSON_NAME] - 744943 YUUY 1829944" at bounding box center [382, 242] width 476 height 39
copy h4 "[PERSON_NAME] - 744943 YUUY 1829944"
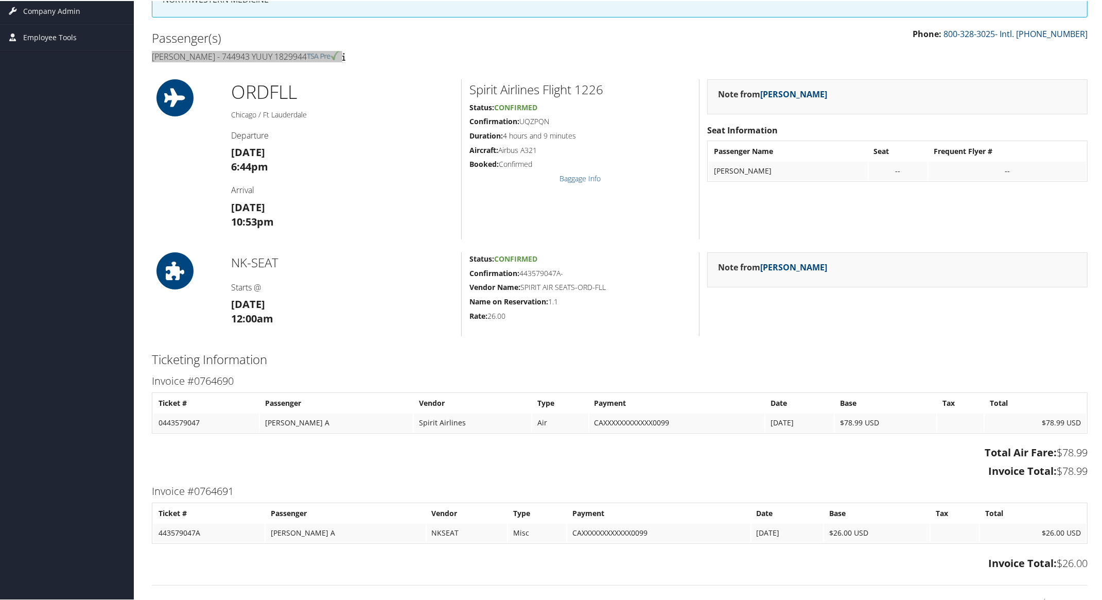
scroll to position [174, 0]
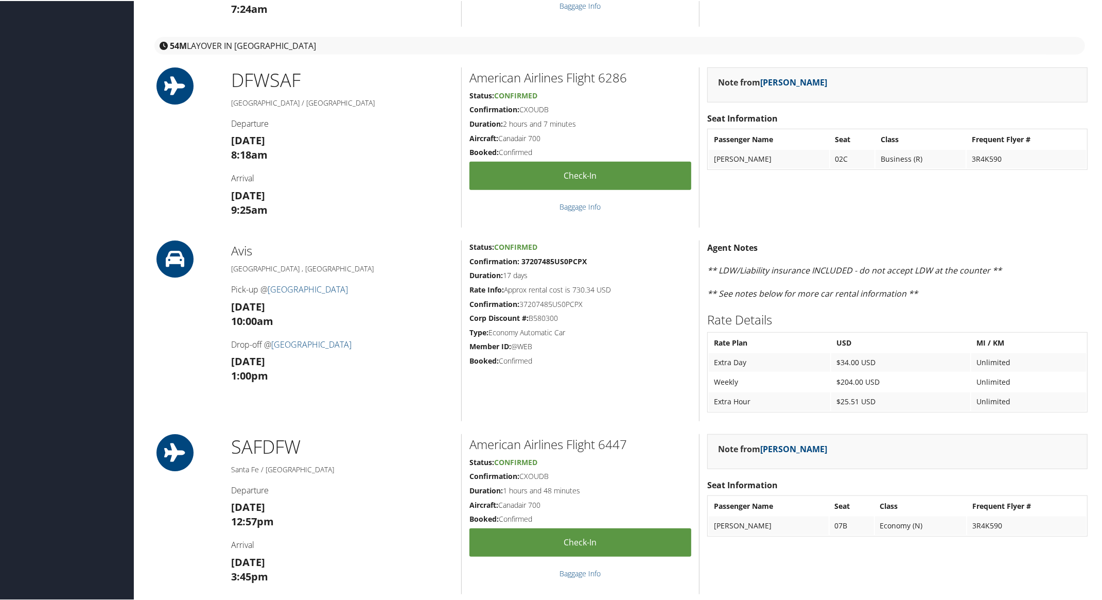
scroll to position [965, 0]
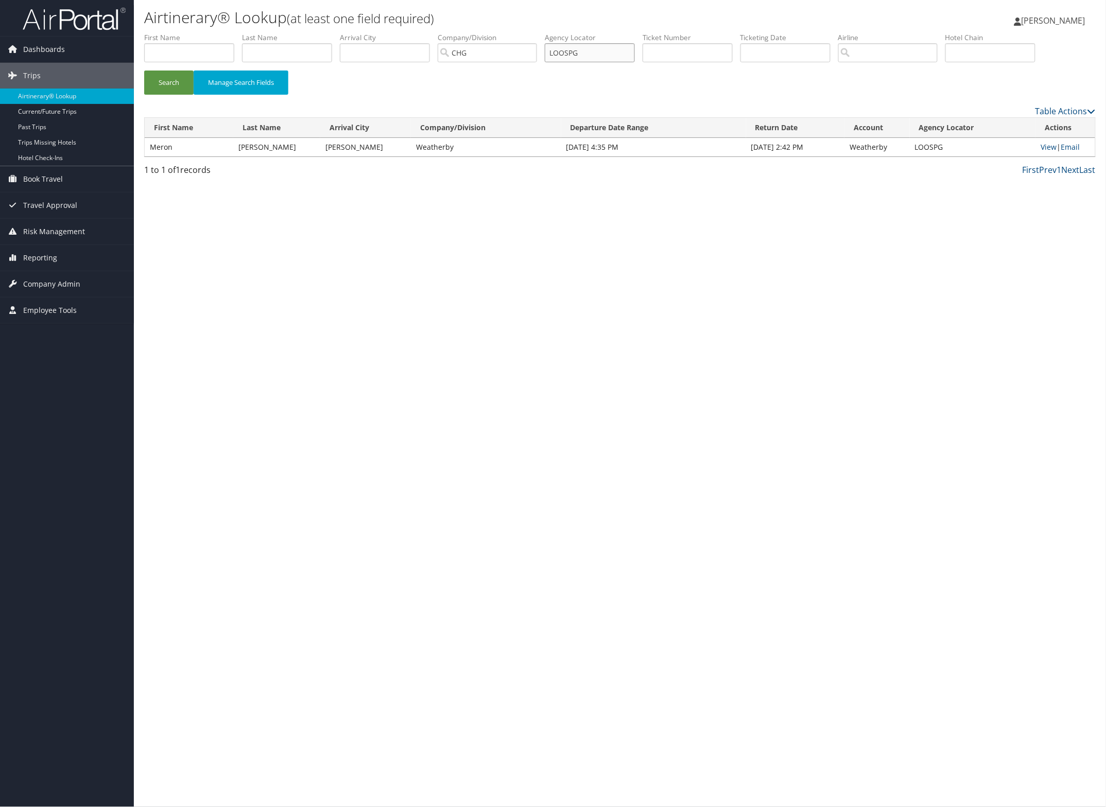
drag, startPoint x: 604, startPoint y: 55, endPoint x: 489, endPoint y: 53, distance: 114.3
click at [497, 32] on ul "First Name Last Name Departure City Arrival City Company/Division CHG Airport/C…" at bounding box center [619, 32] width 951 height 0
paste input "EFZOHR"
click at [181, 86] on button "Search" at bounding box center [168, 83] width 49 height 24
click at [1042, 148] on link "View" at bounding box center [1048, 147] width 16 height 10
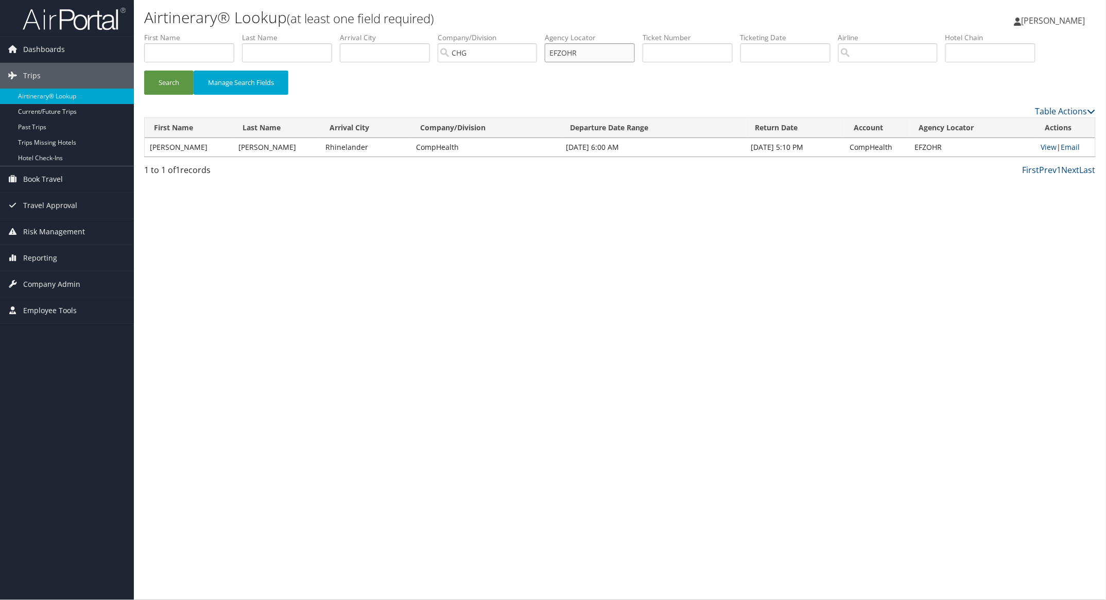
paste input "LJNCBK"
drag, startPoint x: 591, startPoint y: 49, endPoint x: 493, endPoint y: 49, distance: 97.8
click at [498, 32] on ul "First Name Last Name Departure City Arrival City Company/Division CHG Airport/C…" at bounding box center [619, 32] width 951 height 0
click at [182, 80] on button "Search" at bounding box center [168, 83] width 49 height 24
click at [1045, 145] on link "View" at bounding box center [1049, 147] width 16 height 10
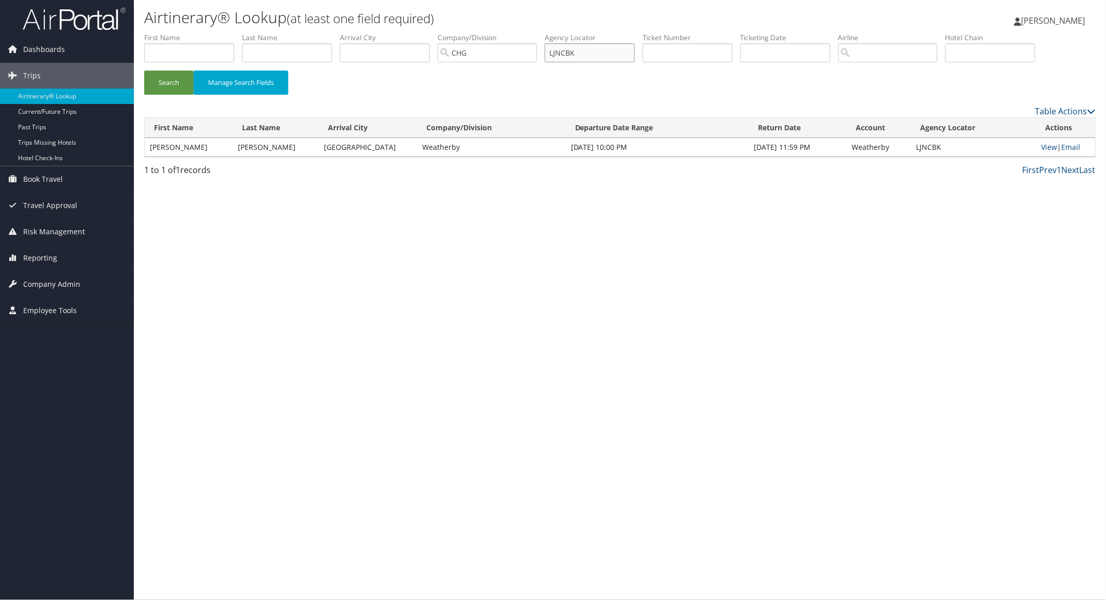
paste input "MLNRUY"
click at [170, 77] on button "Search" at bounding box center [168, 83] width 49 height 24
click at [1046, 149] on link "View" at bounding box center [1049, 147] width 16 height 10
paste input "HYQSAD"
drag, startPoint x: 614, startPoint y: 55, endPoint x: 484, endPoint y: 58, distance: 129.7
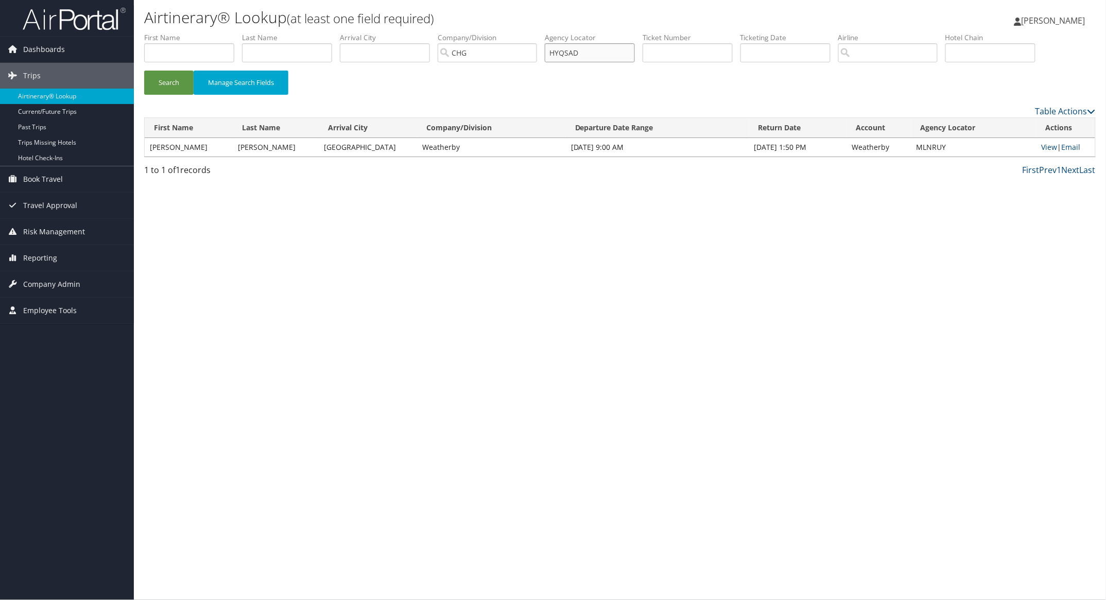
click at [502, 32] on ul "First Name Last Name Departure City Arrival City Company/Division CHG Airport/C…" at bounding box center [619, 32] width 951 height 0
click at [175, 91] on button "Search" at bounding box center [168, 83] width 49 height 24
click at [1044, 146] on link "View" at bounding box center [1048, 147] width 16 height 10
paste input "ITFLNI"
click at [180, 77] on button "Search" at bounding box center [168, 83] width 49 height 24
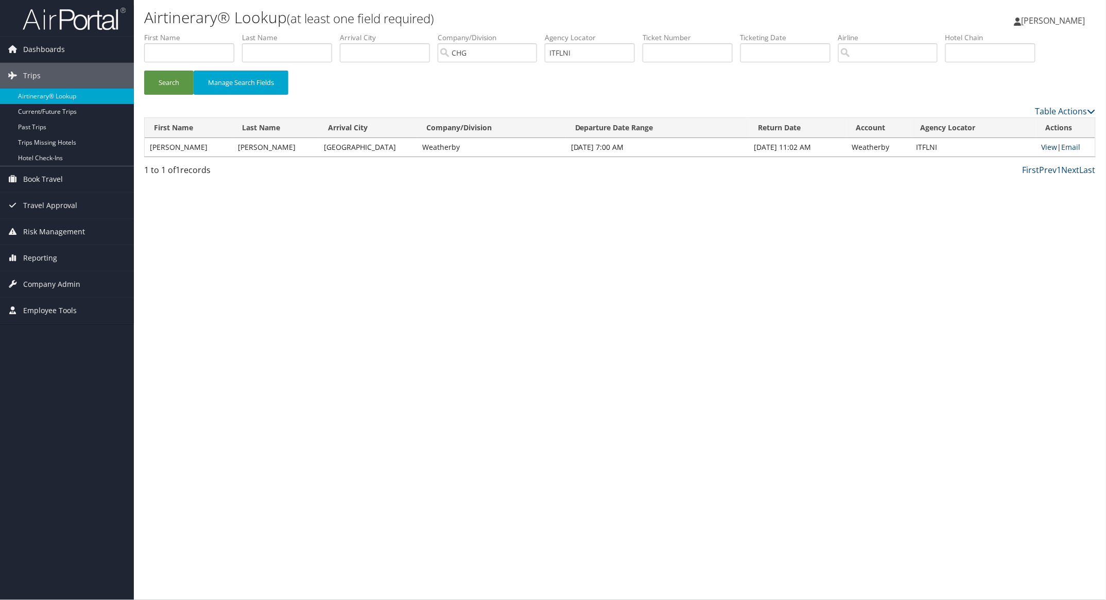
click at [1046, 148] on link "View" at bounding box center [1049, 147] width 16 height 10
paste input "AZOUGQ"
drag, startPoint x: 598, startPoint y: 50, endPoint x: 505, endPoint y: 58, distance: 92.9
click at [519, 32] on ul "First Name Last Name Departure City Arrival City Company/Division CHG Airport/C…" at bounding box center [619, 32] width 951 height 0
click at [175, 80] on button "Search" at bounding box center [168, 83] width 49 height 24
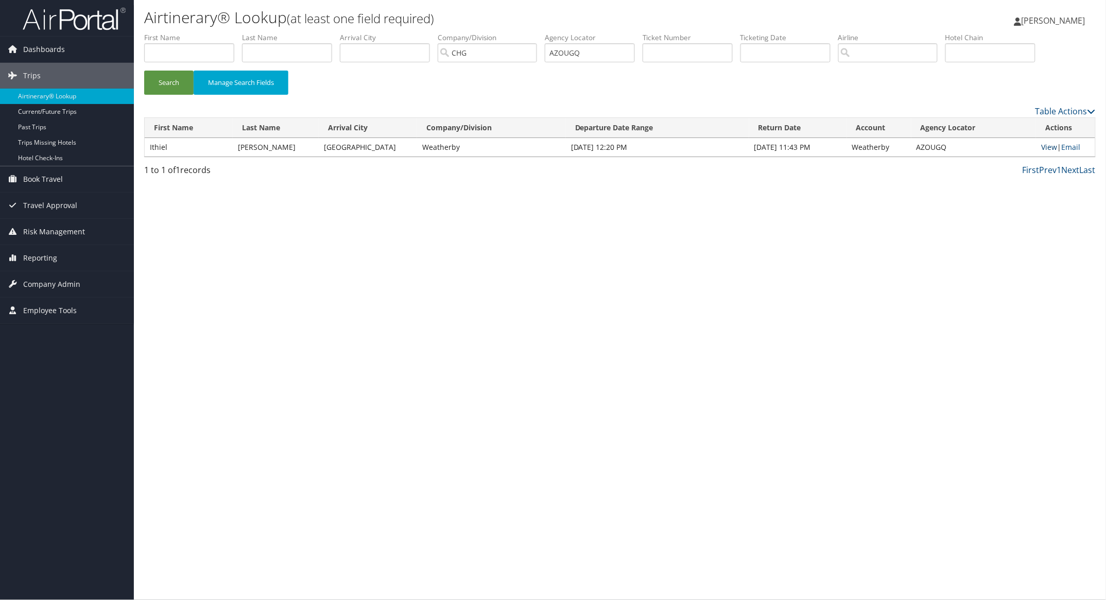
click at [1045, 149] on link "View" at bounding box center [1049, 147] width 16 height 10
paste input "DAOECN"
type input "DAOECN"
click at [178, 85] on button "Search" at bounding box center [168, 83] width 49 height 24
click at [1046, 148] on link "View" at bounding box center [1049, 147] width 16 height 10
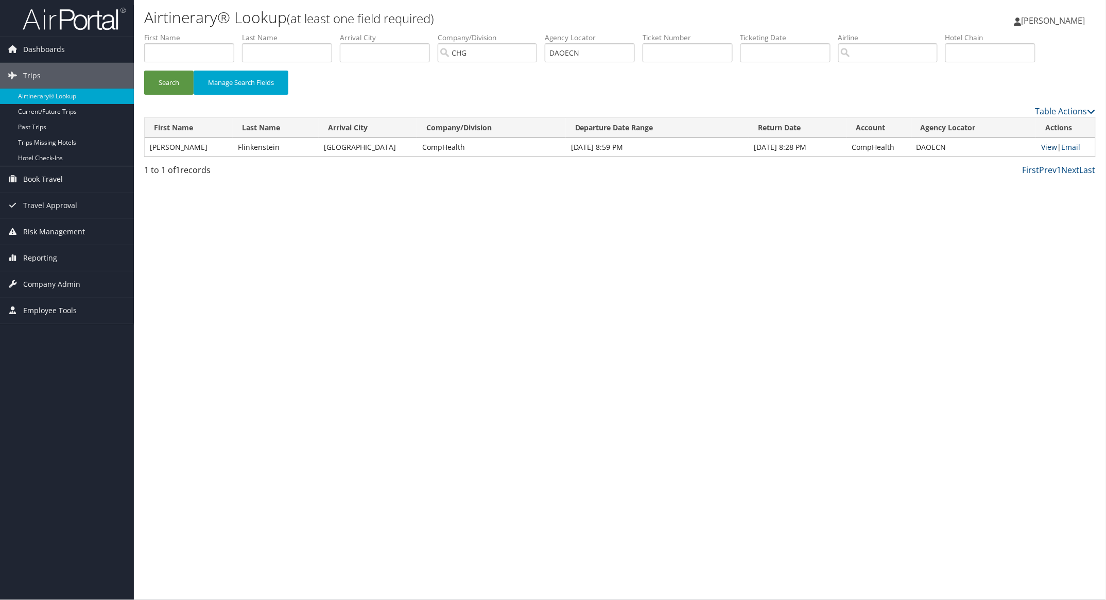
click at [1048, 148] on link "View" at bounding box center [1049, 147] width 16 height 10
click at [691, 330] on div "Airtinerary® Lookup (at least one field required) Pamela Nielsen Pamela Nielsen…" at bounding box center [620, 300] width 972 height 600
click at [170, 85] on button "Search" at bounding box center [168, 83] width 49 height 24
click at [777, 384] on div "Airtinerary® Lookup (at least one field required) Pamela Nielsen Pamela Nielsen…" at bounding box center [620, 300] width 972 height 600
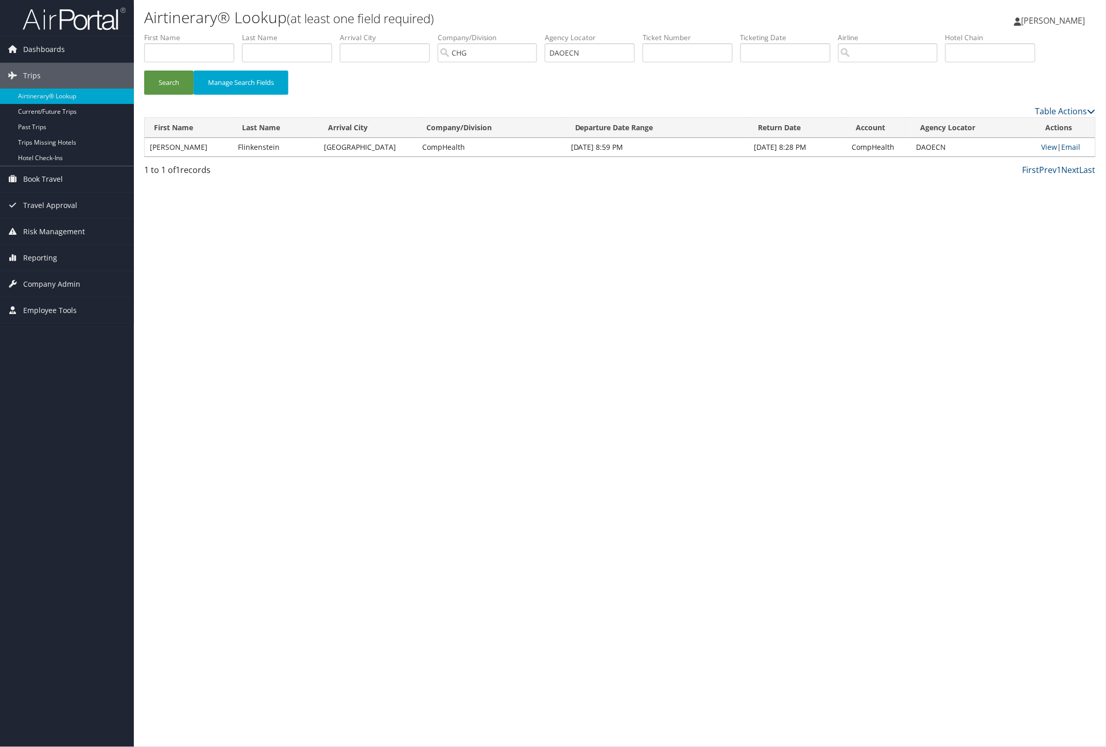
click at [907, 695] on div "Airtinerary® Lookup (at least one field required) Pamela Nielsen Pamela Nielsen…" at bounding box center [620, 373] width 972 height 747
click at [744, 309] on div "Airtinerary® Lookup (at least one field required) Pamela Nielsen Pamela Nielsen…" at bounding box center [620, 373] width 972 height 747
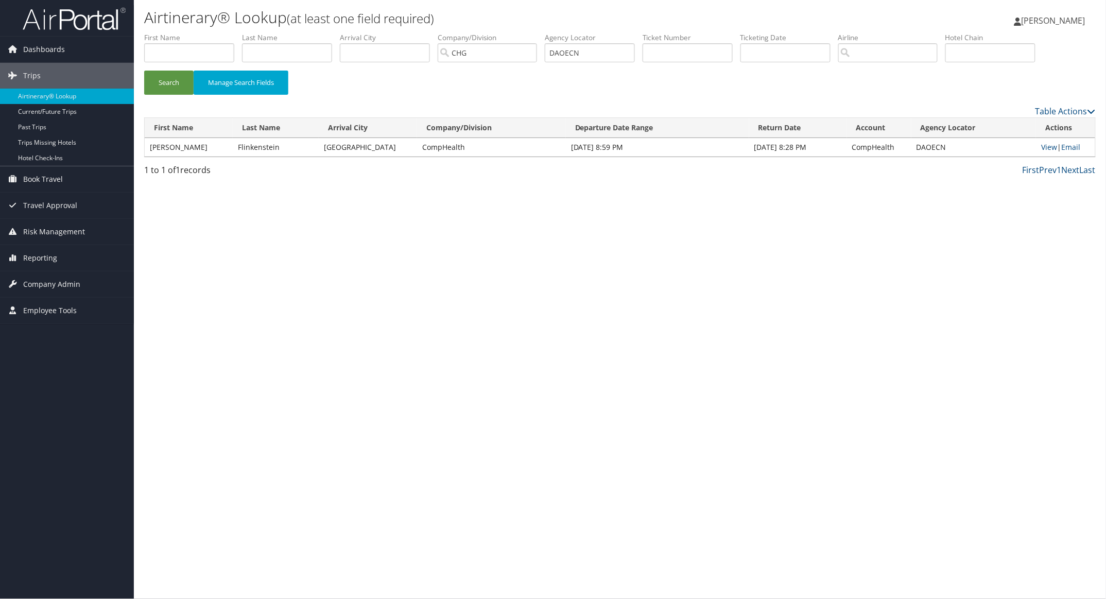
click at [795, 484] on div "Airtinerary® Lookup (at least one field required) Pamela Nielsen Pamela Nielsen…" at bounding box center [620, 299] width 972 height 599
drag, startPoint x: 341, startPoint y: 264, endPoint x: 328, endPoint y: 225, distance: 40.9
click at [341, 264] on div "Airtinerary® Lookup (at least one field required) Pamela Nielsen Pamela Nielsen…" at bounding box center [620, 299] width 972 height 599
click at [166, 91] on button "Search" at bounding box center [168, 83] width 49 height 24
click at [832, 345] on div "Airtinerary® Lookup (at least one field required) Pamela Nielsen Pamela Nielsen…" at bounding box center [620, 299] width 972 height 599
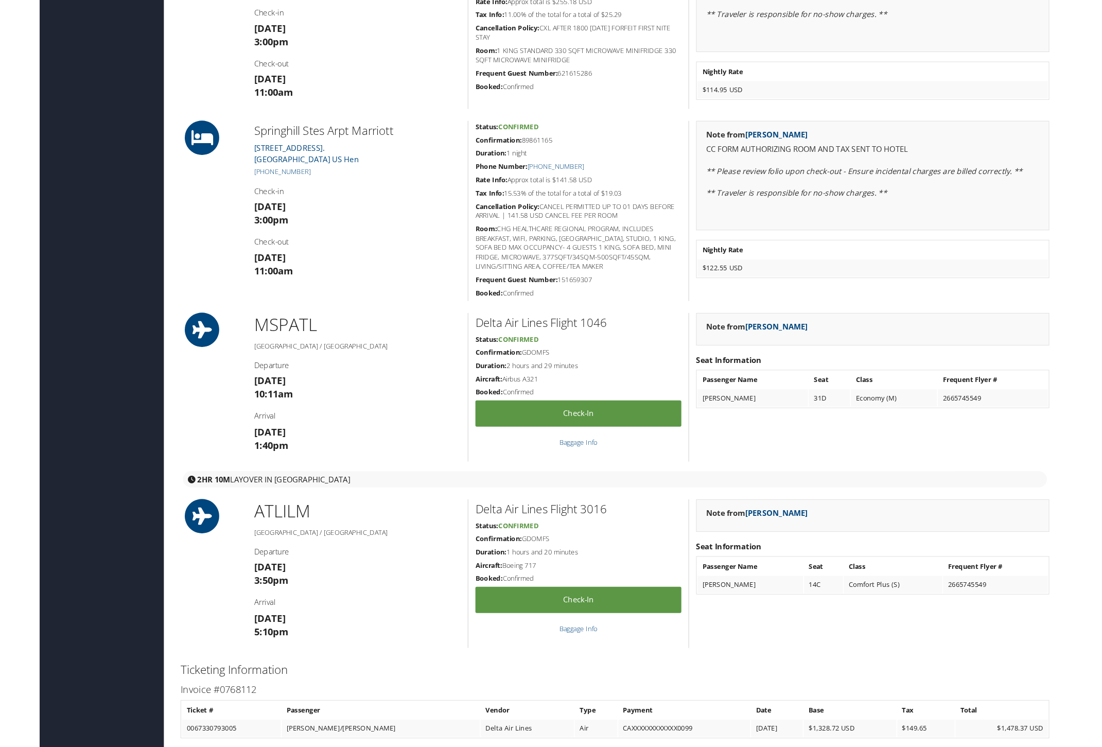
scroll to position [1094, 0]
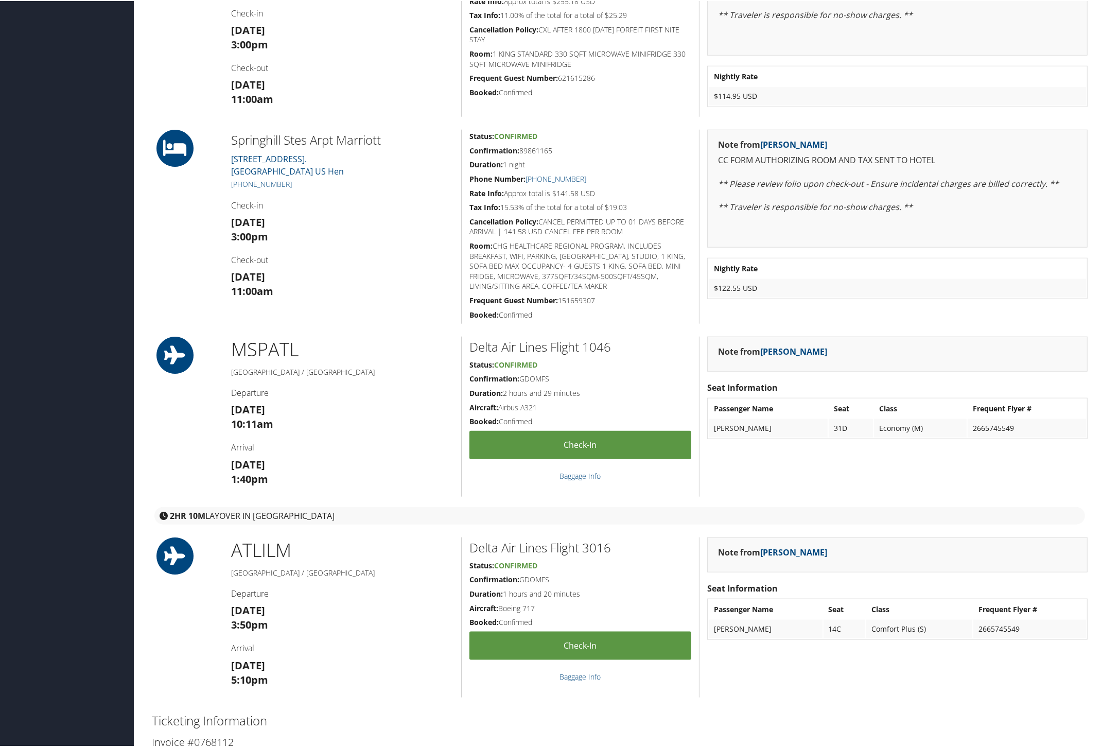
click at [654, 487] on div "Delta Air Lines Flight 1046 Status: Confirmed Confirmation: GDOMFS Duration: 2 …" at bounding box center [580, 416] width 238 height 160
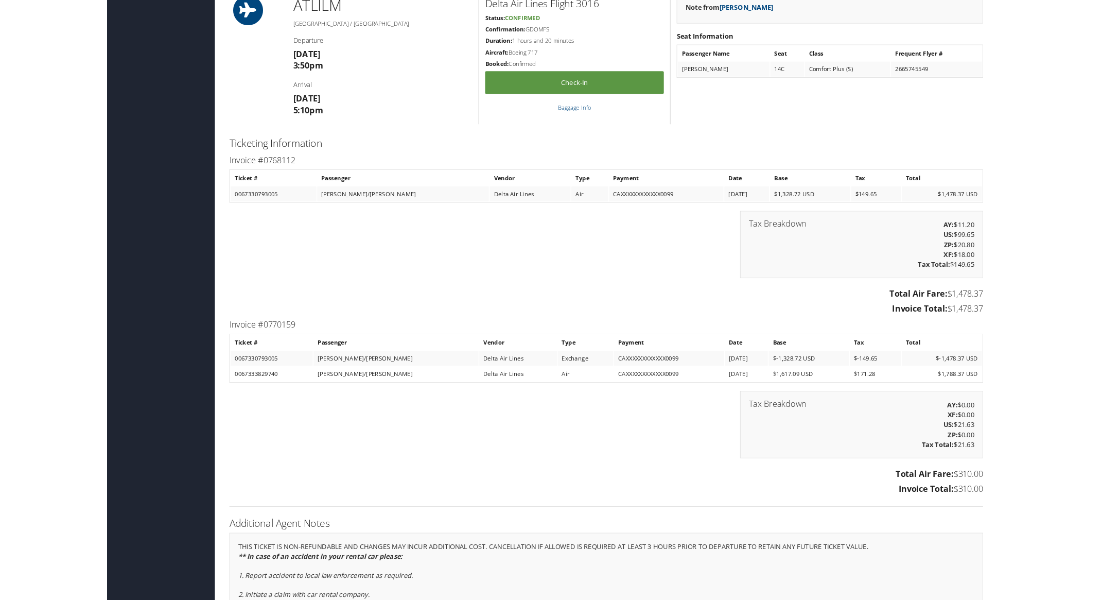
scroll to position [1613, 0]
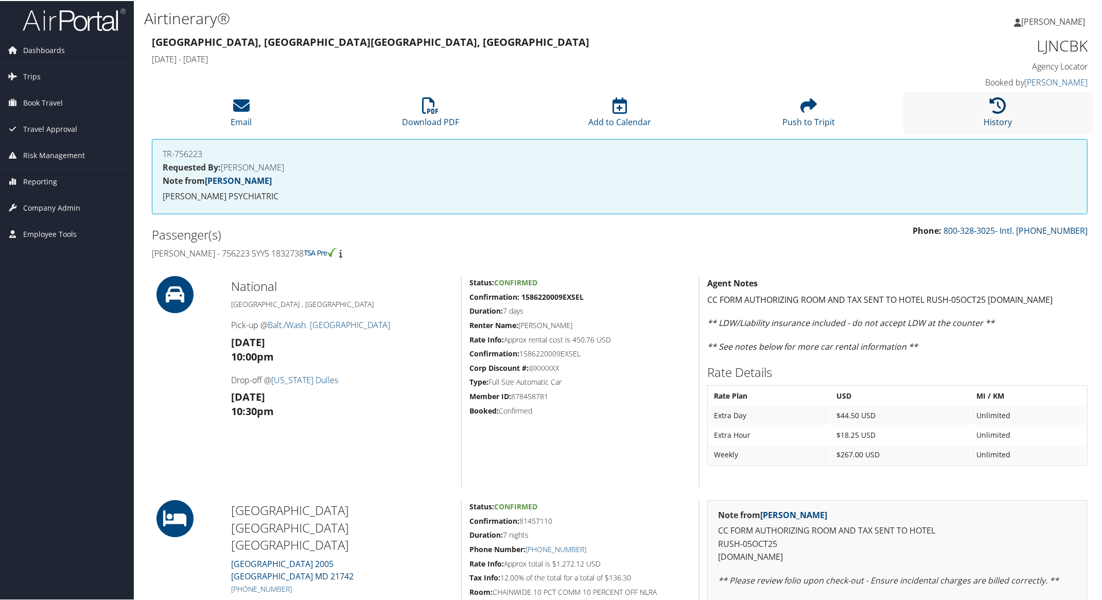
click at [990, 114] on link "History" at bounding box center [998, 114] width 28 height 25
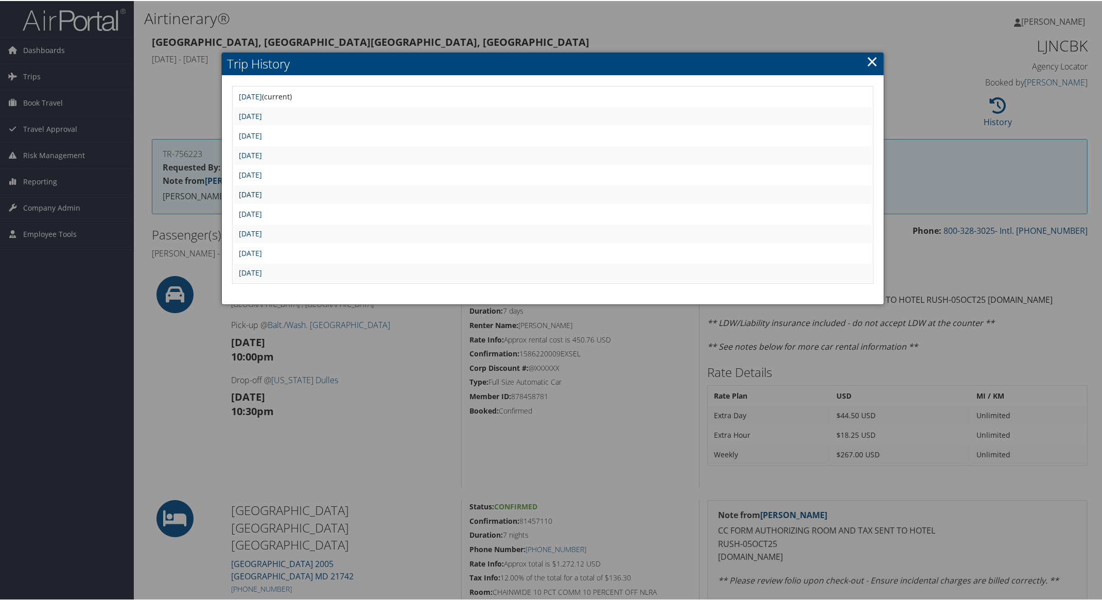
click at [262, 190] on link "Tue Sep 2 12:16:09 MDT 2025" at bounding box center [250, 193] width 23 height 10
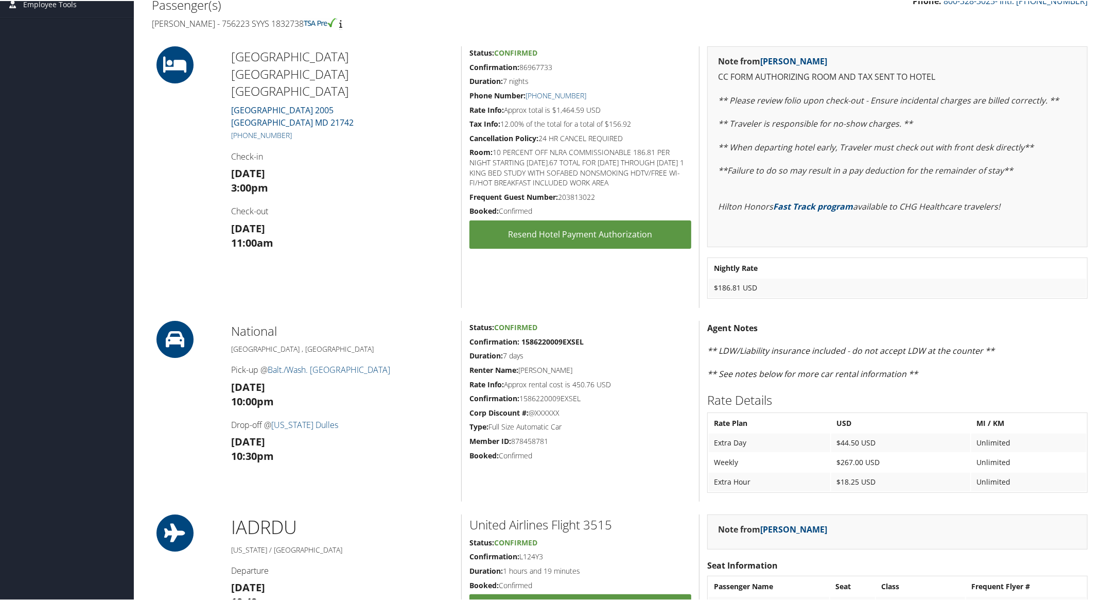
scroll to position [257, 0]
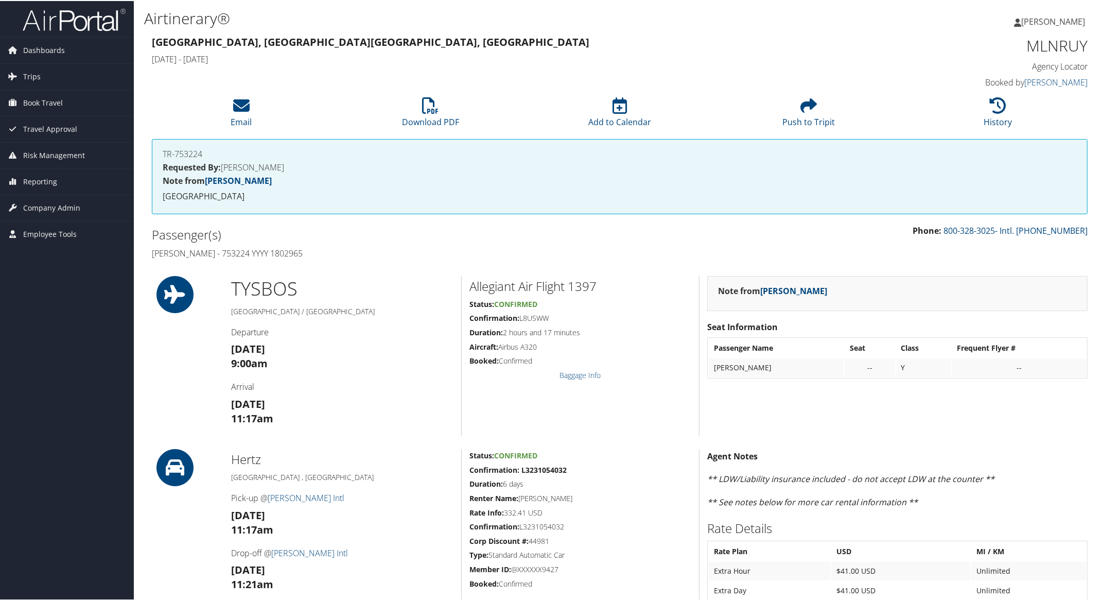
drag, startPoint x: 144, startPoint y: 252, endPoint x: 392, endPoint y: 260, distance: 247.7
click at [392, 260] on div "Passenger(s) [PERSON_NAME] - 753224 YYYY 1802965" at bounding box center [382, 242] width 476 height 39
copy h4 "[PERSON_NAME] - 753224 YYYY 1802965"
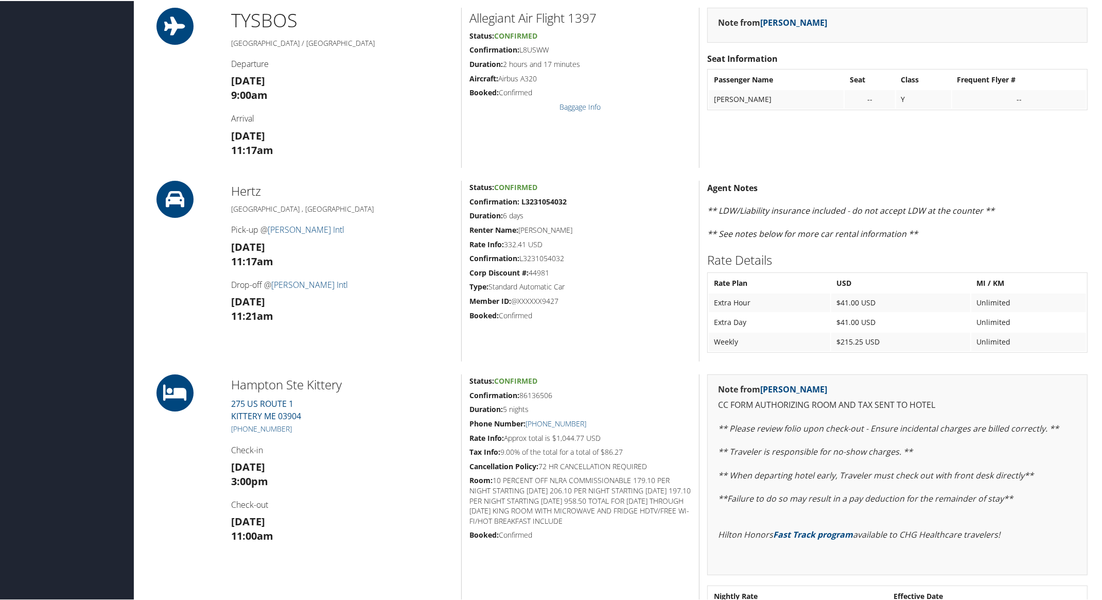
scroll to position [257, 0]
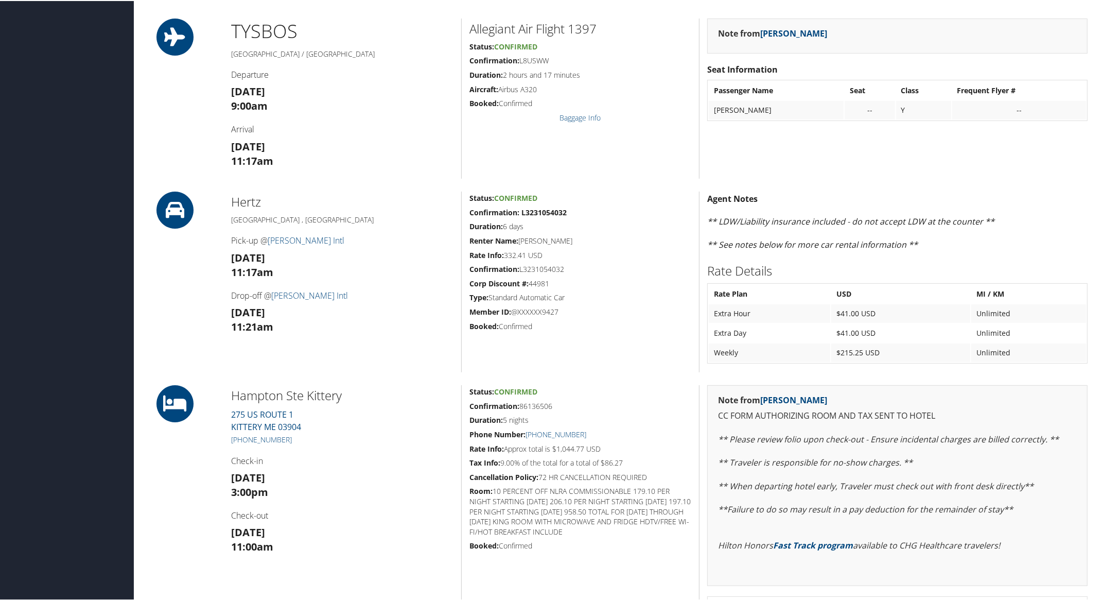
click at [1077, 248] on p "** See notes below for more car rental information **" at bounding box center [897, 243] width 380 height 13
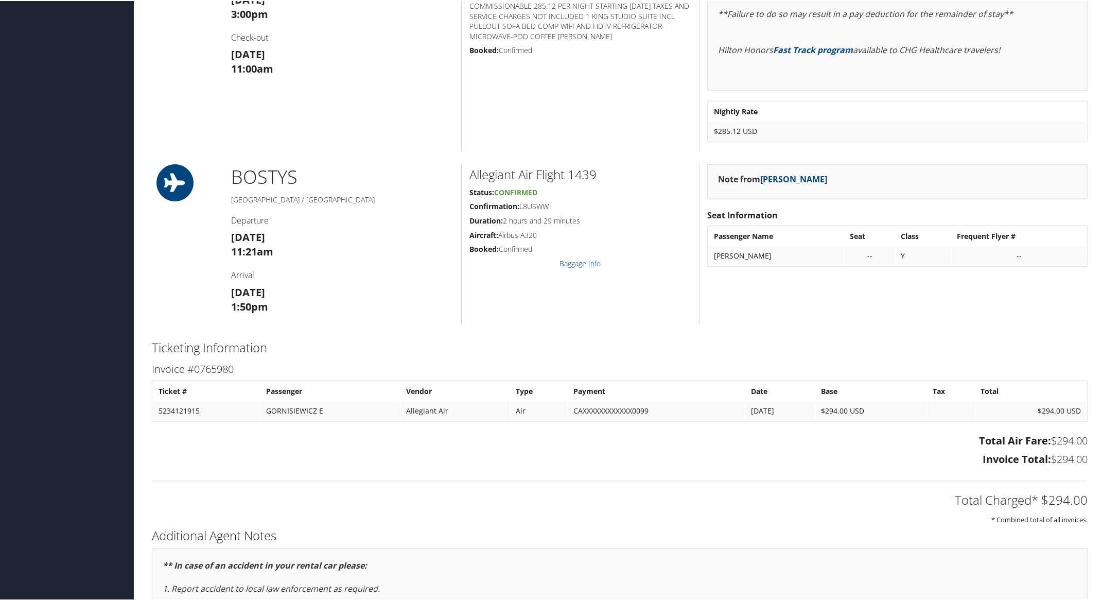
scroll to position [806, 0]
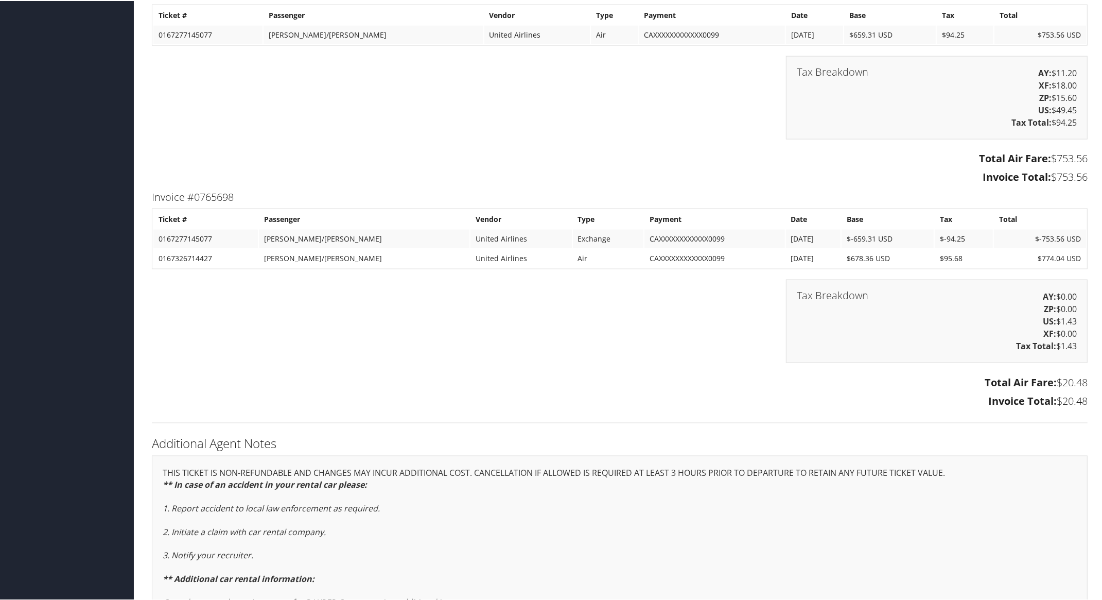
scroll to position [1841, 0]
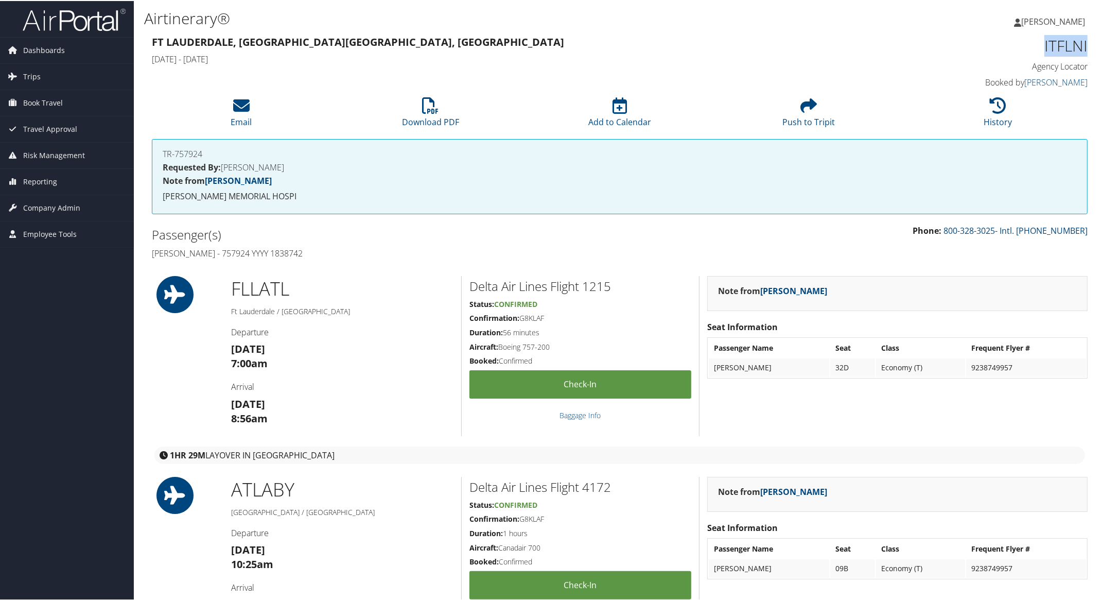
drag, startPoint x: 1039, startPoint y: 47, endPoint x: 1092, endPoint y: 47, distance: 53.5
copy h1 "ITFLNI"
drag, startPoint x: 146, startPoint y: 246, endPoint x: 357, endPoint y: 255, distance: 211.2
click at [356, 255] on div "Passenger(s) Robert Allen Giles JR - 757924 YYYY 1838742" at bounding box center [382, 242] width 476 height 39
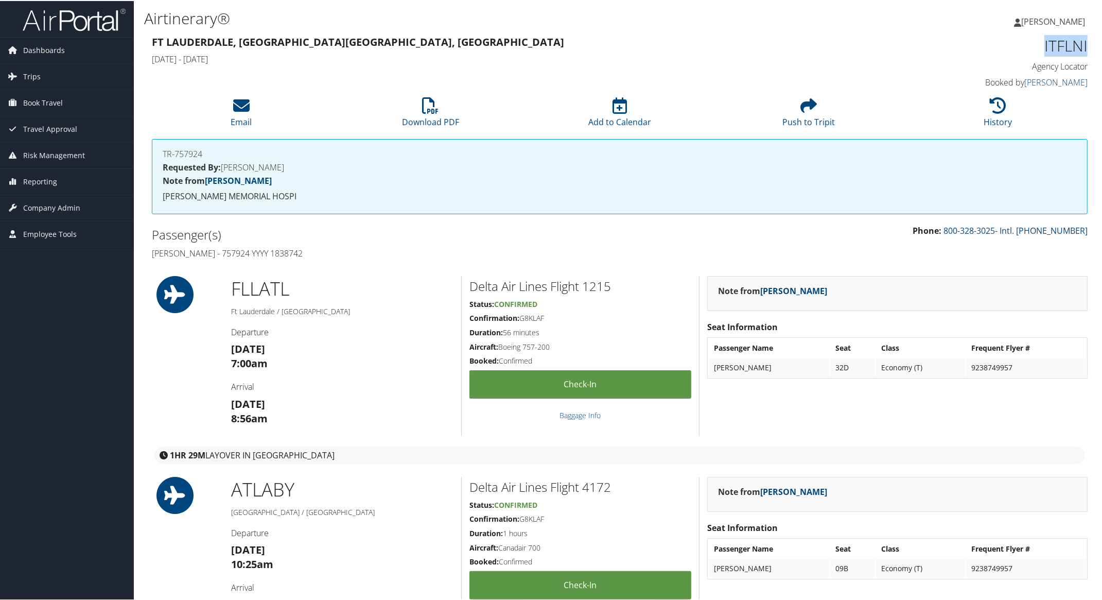
copy h4 "Robert Allen Giles JR - 757924 YYYY 1838742"
drag, startPoint x: 1013, startPoint y: 42, endPoint x: 1109, endPoint y: 49, distance: 96.5
click at [1101, 49] on html "Menu Dashboards ► AirPortal 360™ (Manager) My Travel Dashboard Trips ► Airtiner…" at bounding box center [553, 300] width 1106 height 600
copy h1 "AZOUGQ"
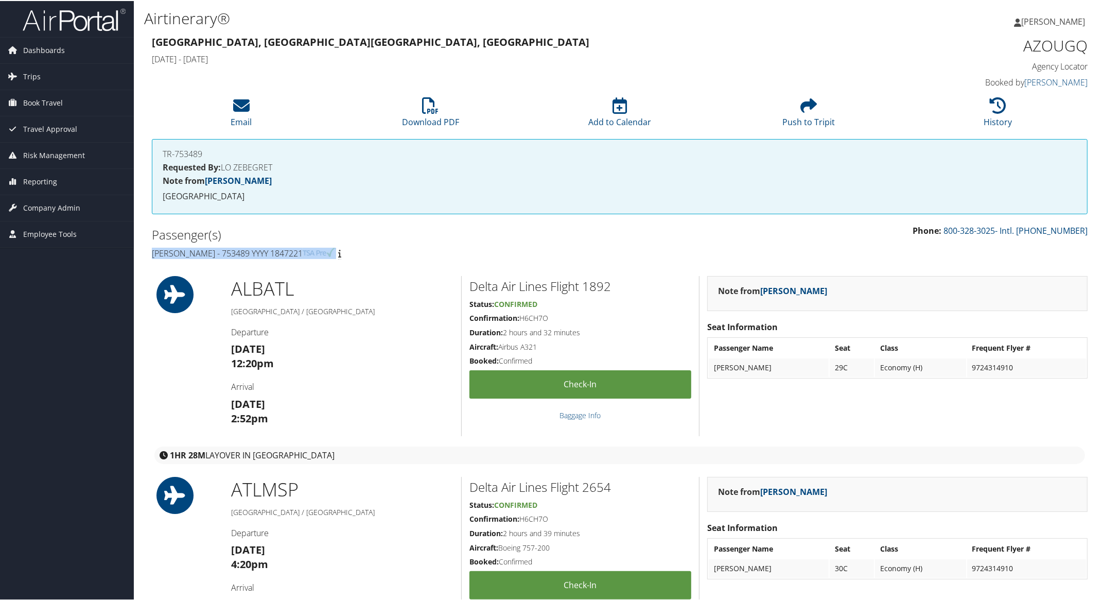
drag, startPoint x: 147, startPoint y: 249, endPoint x: 323, endPoint y: 256, distance: 176.2
click at [323, 256] on div "Passenger(s) Ithiel Fuller - 753489 YYYY 1847221" at bounding box center [382, 242] width 476 height 39
copy h4 "Ithiel Fuller - 753489 YYYY 1847221"
click at [434, 117] on link "Download PDF" at bounding box center [430, 114] width 57 height 25
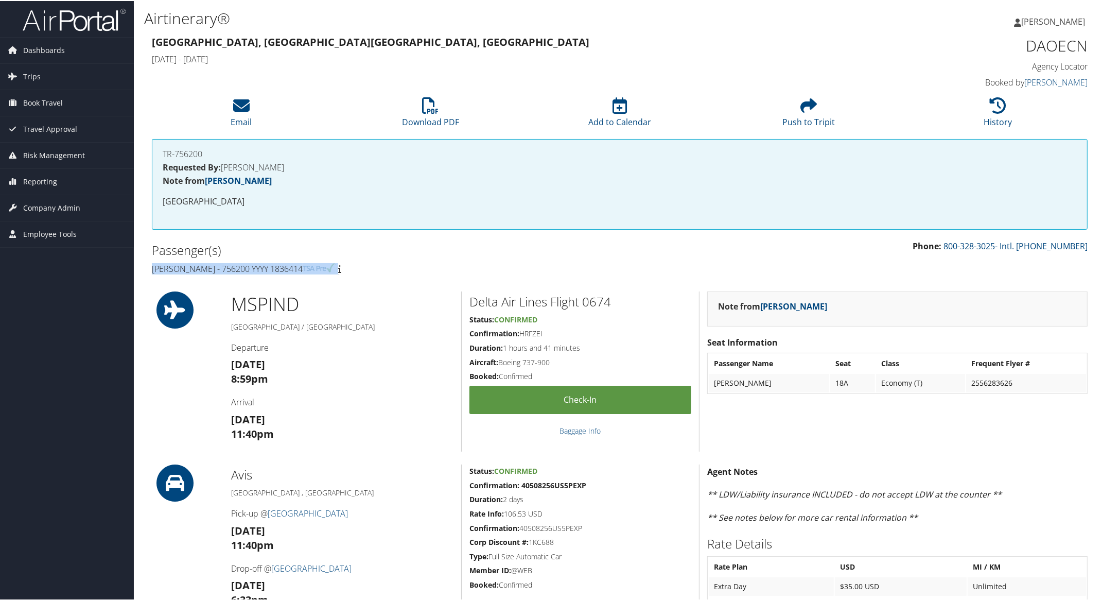
drag, startPoint x: 147, startPoint y: 263, endPoint x: 436, endPoint y: 268, distance: 289.8
click at [436, 268] on div "Passenger(s) Steve Flinkenstein - 756200 YYYY 1836414" at bounding box center [382, 258] width 476 height 39
copy h4 "Steve Flinkenstein - 756200 YYYY 1836414"
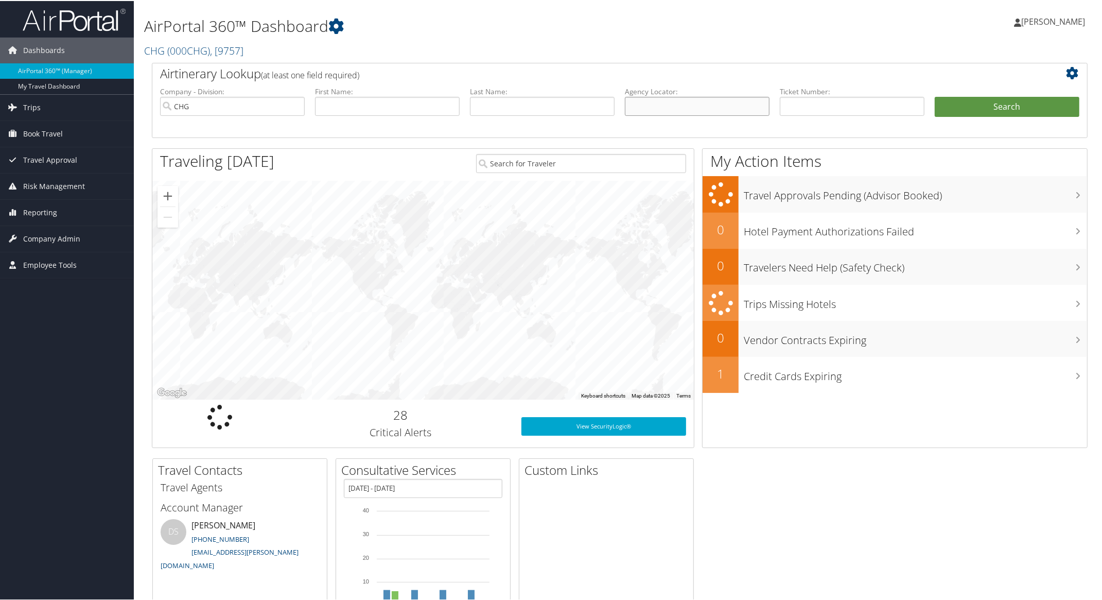
click at [690, 101] on input "text" at bounding box center [697, 105] width 145 height 19
paste input "HLRVJK"
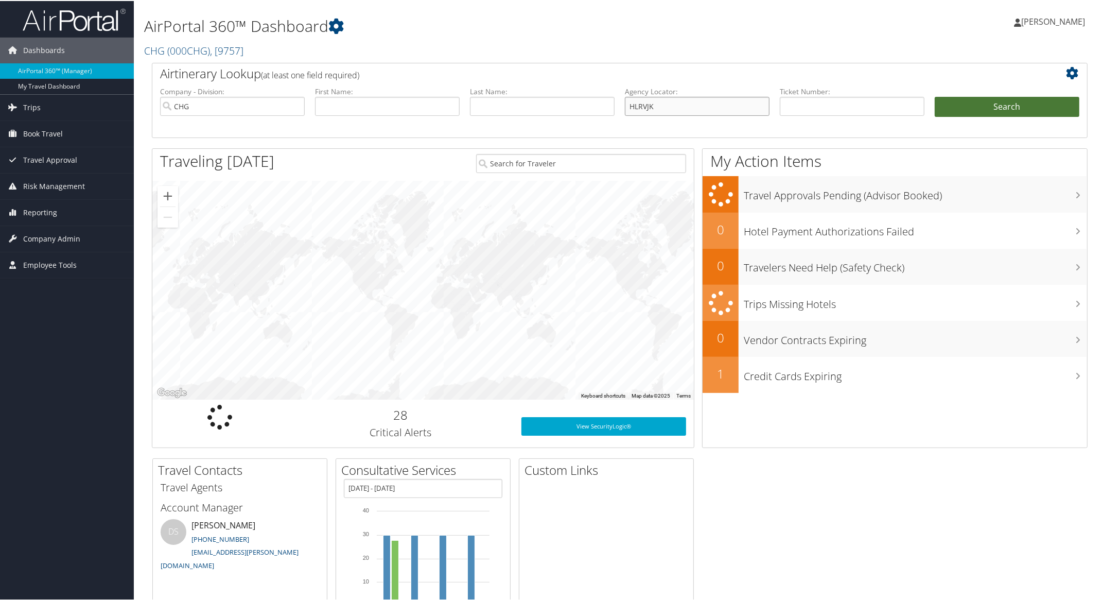
type input "HLRVJK"
click at [971, 110] on button "Search" at bounding box center [1007, 106] width 145 height 21
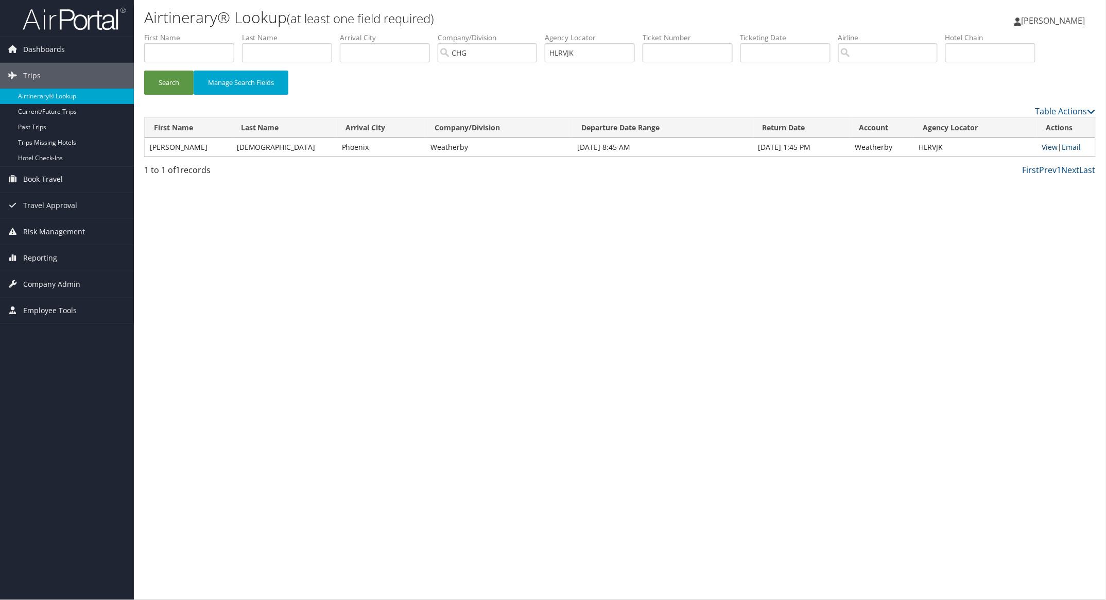
click at [1042, 147] on link "View" at bounding box center [1050, 147] width 16 height 10
drag, startPoint x: 602, startPoint y: 53, endPoint x: 523, endPoint y: 58, distance: 78.9
click at [535, 32] on ul "First Name Last Name Departure City Arrival City Company/Division [GEOGRAPHIC_D…" at bounding box center [619, 32] width 951 height 0
paste input "DWGJ"
drag, startPoint x: 181, startPoint y: 85, endPoint x: 181, endPoint y: 58, distance: 27.3
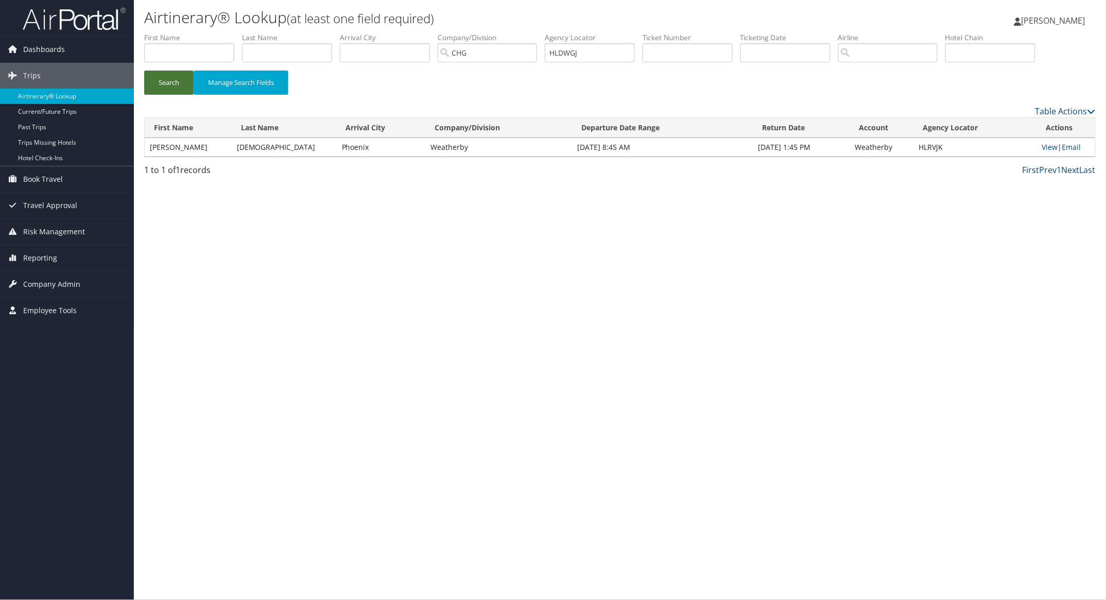
click at [181, 85] on button "Search" at bounding box center [168, 83] width 49 height 24
click at [1044, 148] on link "View" at bounding box center [1049, 147] width 16 height 10
drag, startPoint x: 614, startPoint y: 50, endPoint x: 536, endPoint y: 45, distance: 77.9
click at [536, 32] on ul "First Name Last Name Departure City Arrival City Company/Division CHG Airport/C…" at bounding box center [619, 32] width 951 height 0
paste input "AQPJVD"
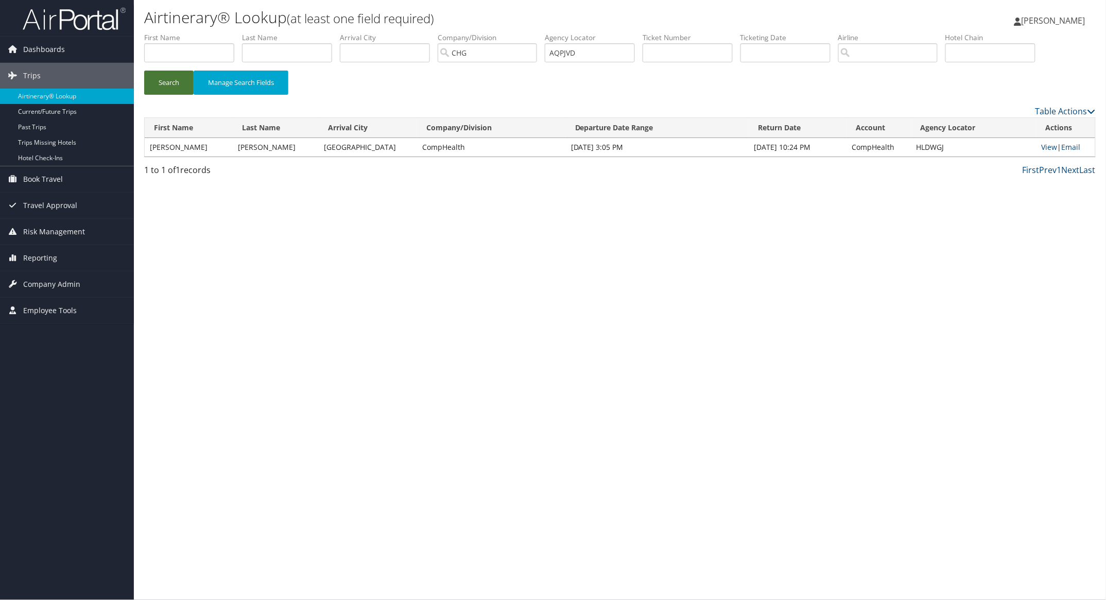
click at [175, 80] on button "Search" at bounding box center [168, 83] width 49 height 24
click at [1043, 147] on link "View" at bounding box center [1049, 147] width 16 height 10
paste input "SNUIJC"
drag, startPoint x: 600, startPoint y: 49, endPoint x: 496, endPoint y: 59, distance: 105.0
click at [511, 32] on ul "First Name Last Name Departure City Arrival City Company/Division CHG Airport/C…" at bounding box center [619, 32] width 951 height 0
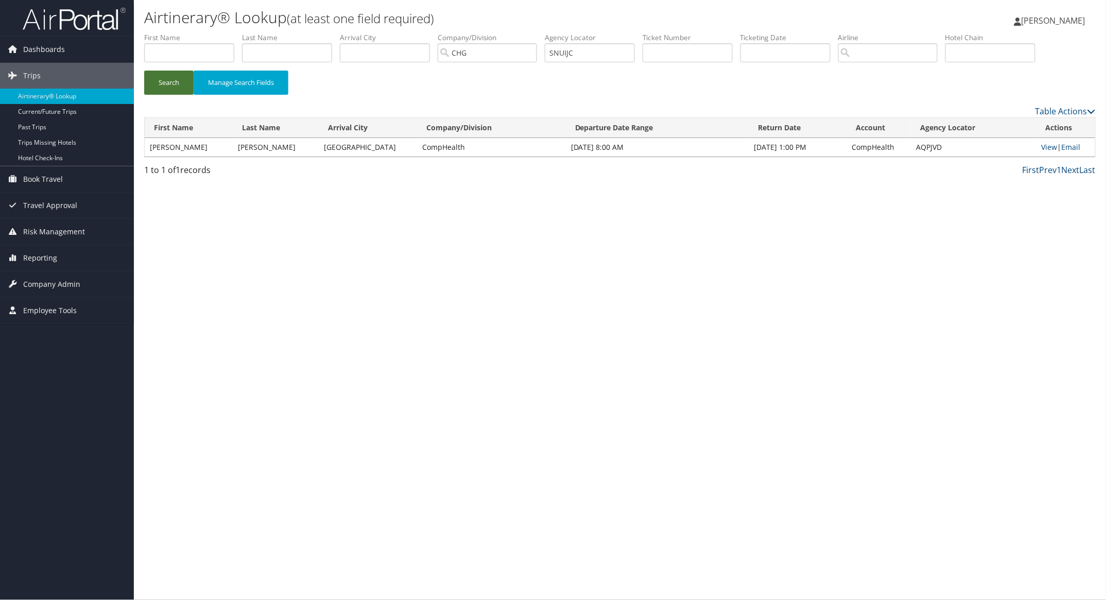
drag, startPoint x: 171, startPoint y: 87, endPoint x: 178, endPoint y: 77, distance: 12.3
click at [171, 86] on button "Search" at bounding box center [168, 83] width 49 height 24
drag, startPoint x: 178, startPoint y: 89, endPoint x: 202, endPoint y: 86, distance: 24.3
click at [178, 89] on button "Search" at bounding box center [168, 83] width 49 height 24
click at [1041, 146] on link "View" at bounding box center [1049, 147] width 16 height 10
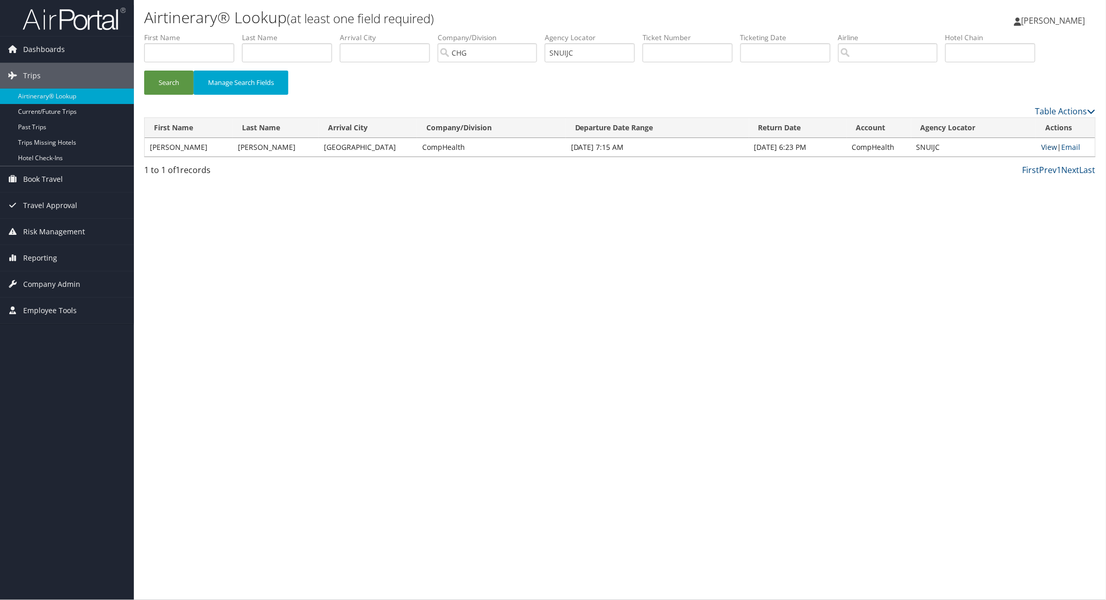
click at [1045, 149] on link "View" at bounding box center [1049, 147] width 16 height 10
paste input "IMHGBN"
drag, startPoint x: 601, startPoint y: 52, endPoint x: 484, endPoint y: 57, distance: 116.9
click at [509, 32] on ul "First Name Last Name Departure City Arrival City Company/Division CHG Airport/C…" at bounding box center [619, 32] width 951 height 0
click at [180, 82] on button "Search" at bounding box center [168, 83] width 49 height 24
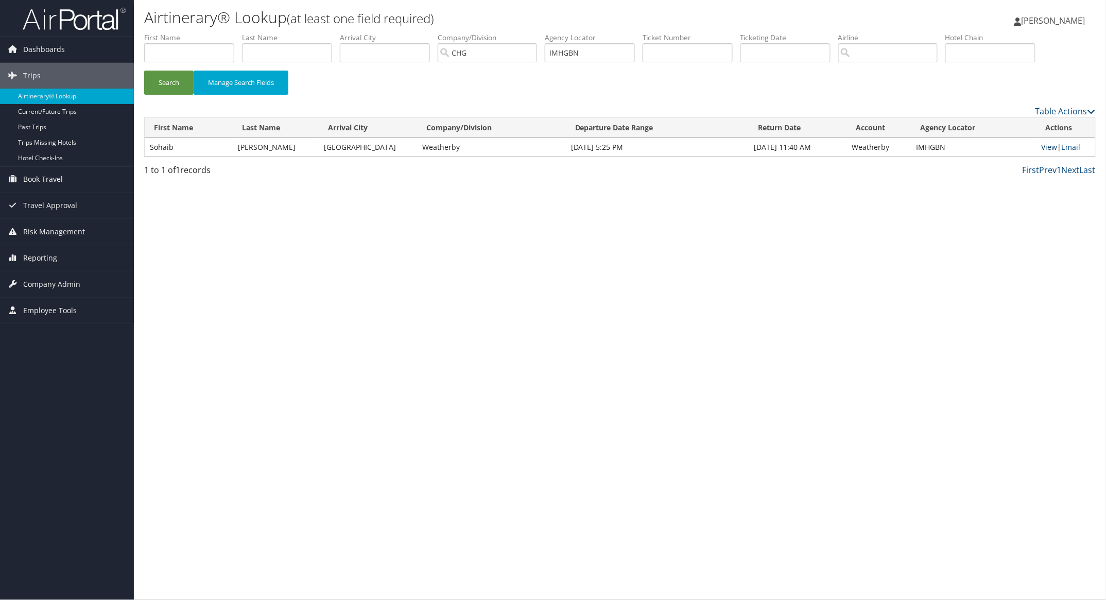
click at [1048, 147] on link "View" at bounding box center [1049, 147] width 16 height 10
paste input "Sohaib Elsayed - 745370 YYYY 1758927"
type input "Sohaib Elsayed - 745370 YYYY 1758927"
drag, startPoint x: 647, startPoint y: 52, endPoint x: 467, endPoint y: 50, distance: 180.2
click at [467, 32] on ul "First Name Last Name Departure City Arrival City Company/Division CHG Airport/C…" at bounding box center [619, 32] width 951 height 0
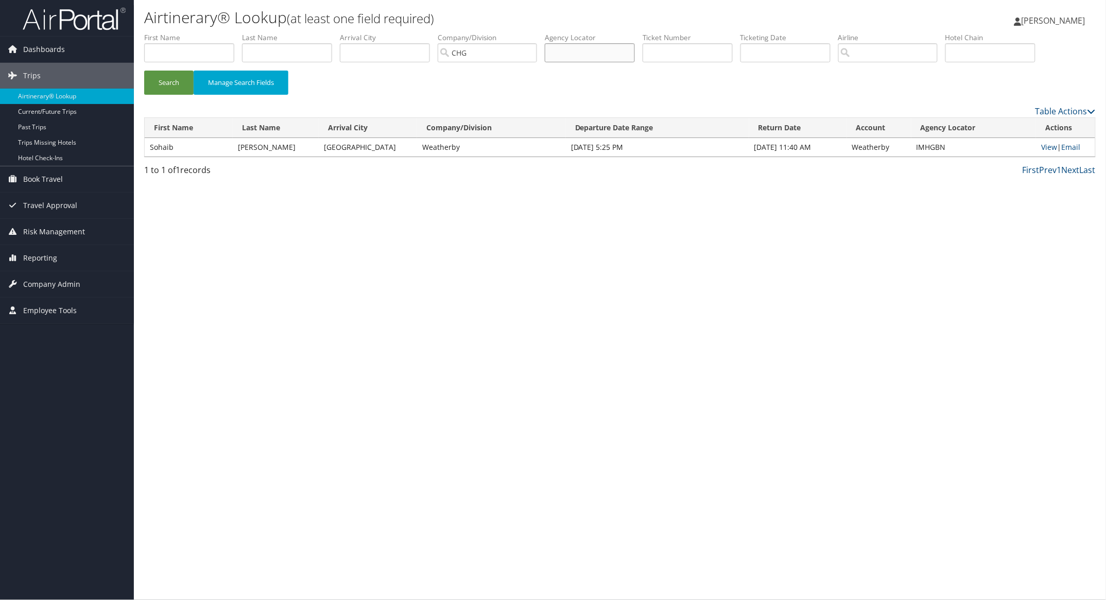
click at [589, 48] on input "text" at bounding box center [590, 52] width 90 height 19
paste input "EDHRJH"
drag, startPoint x: 158, startPoint y: 85, endPoint x: 176, endPoint y: 72, distance: 22.1
click at [161, 83] on button "Search" at bounding box center [168, 83] width 49 height 24
click at [1047, 144] on link "View" at bounding box center [1048, 147] width 16 height 10
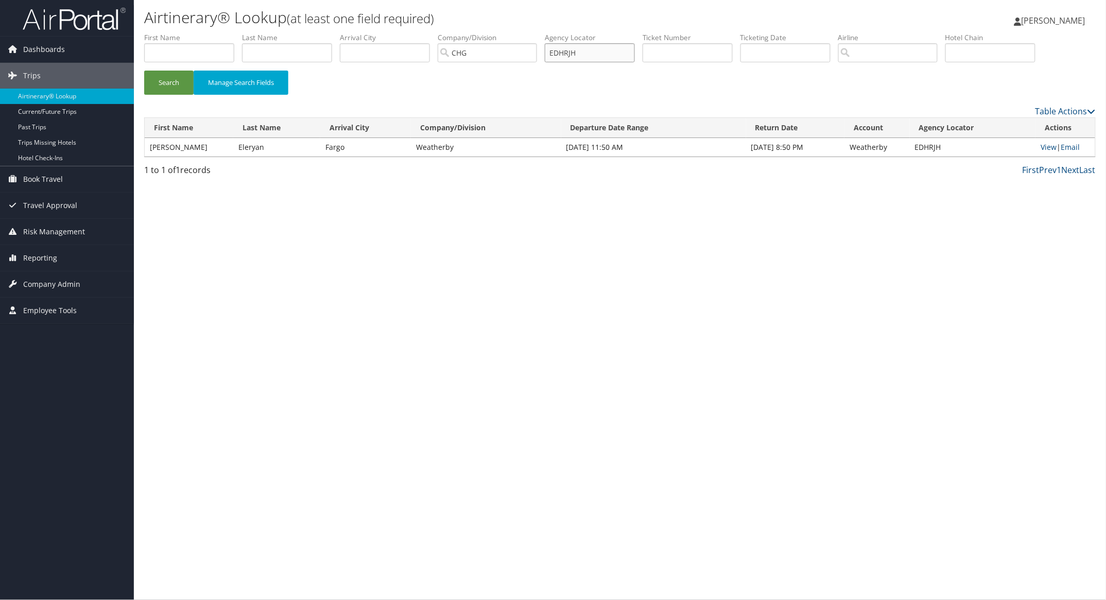
drag, startPoint x: 603, startPoint y: 47, endPoint x: 504, endPoint y: 57, distance: 98.7
click at [528, 32] on ul "First Name Last Name Departure City Arrival City Company/Division CHG Airport/C…" at bounding box center [619, 32] width 951 height 0
paste input "CJCNEV"
click at [182, 76] on button "Search" at bounding box center [168, 83] width 49 height 24
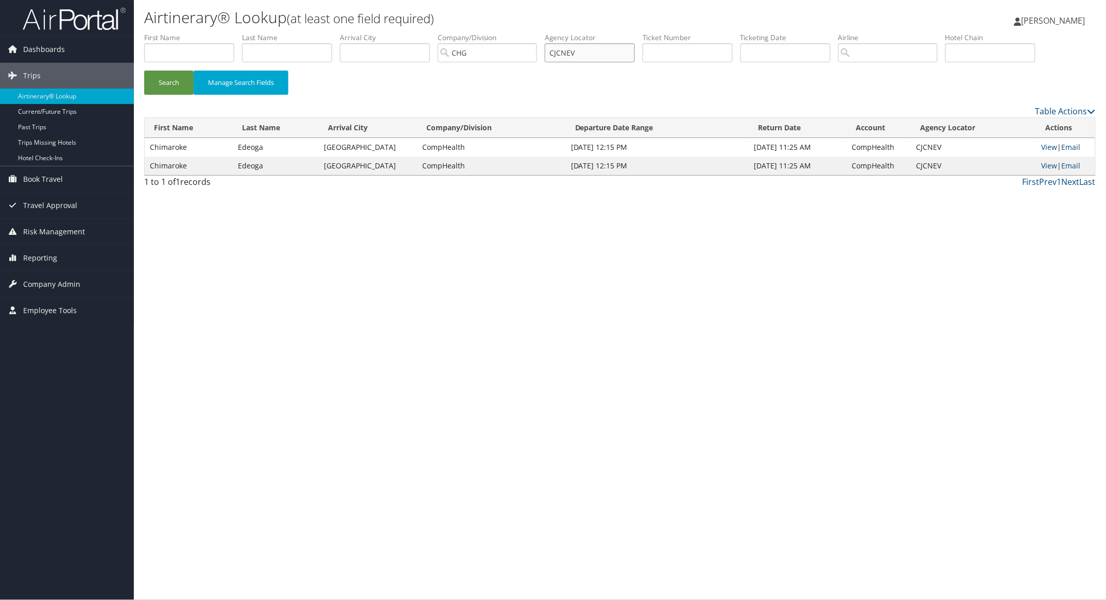
paste input "JNWFNL"
drag, startPoint x: 590, startPoint y: 54, endPoint x: 462, endPoint y: 60, distance: 128.3
click at [512, 32] on ul "First Name Last Name Departure City Arrival City Company/Division CHG Airport/C…" at bounding box center [619, 32] width 951 height 0
click at [173, 80] on button "Search" at bounding box center [168, 83] width 49 height 24
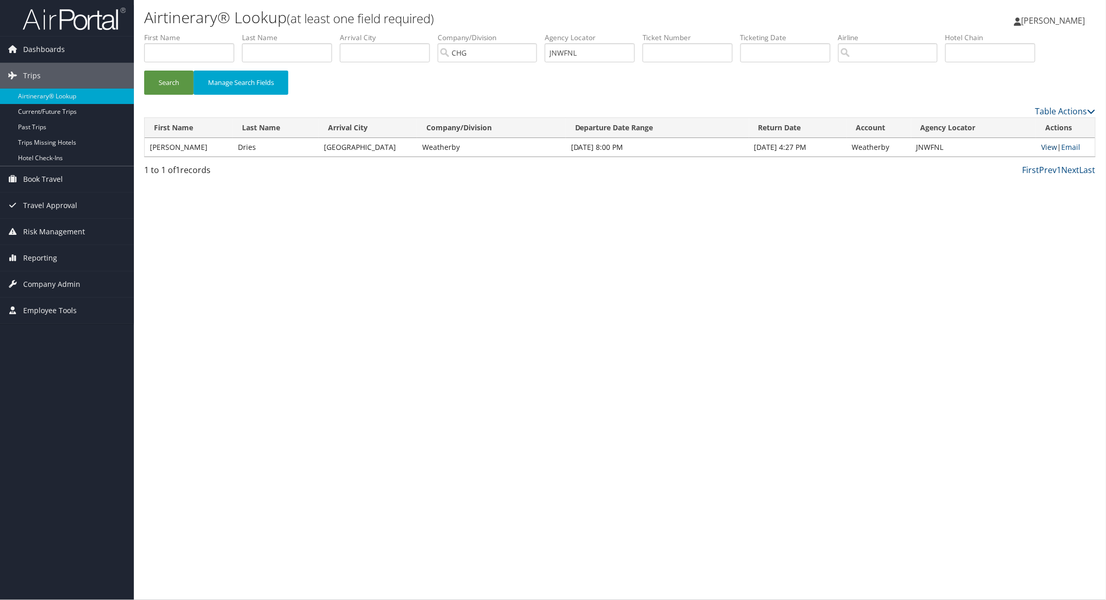
click at [1048, 147] on link "View" at bounding box center [1049, 147] width 16 height 10
paste input "YZKMST"
drag, startPoint x: 166, startPoint y: 81, endPoint x: 163, endPoint y: 30, distance: 51.0
click at [166, 81] on button "Search" at bounding box center [168, 83] width 49 height 24
click at [1045, 147] on link "View" at bounding box center [1050, 147] width 16 height 10
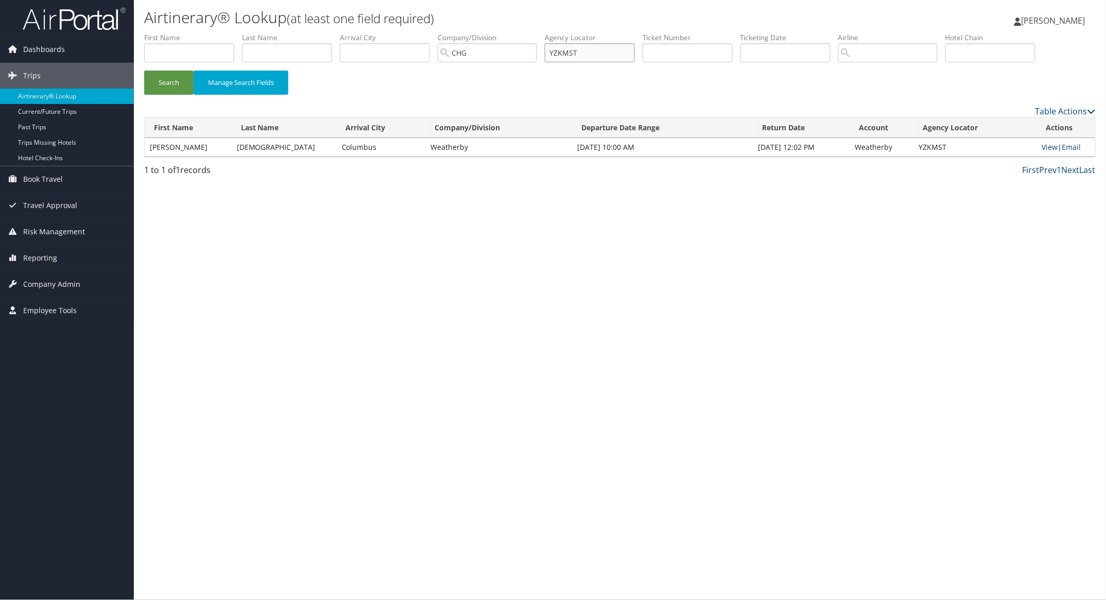
paste input "DVNTQK"
drag, startPoint x: 599, startPoint y: 51, endPoint x: 399, endPoint y: 58, distance: 199.8
click at [446, 32] on ul "First Name Last Name Departure City Arrival City Company/Division CHG Airport/C…" at bounding box center [619, 32] width 951 height 0
click at [180, 78] on button "Search" at bounding box center [168, 83] width 49 height 24
click at [1046, 148] on link "View" at bounding box center [1049, 147] width 16 height 10
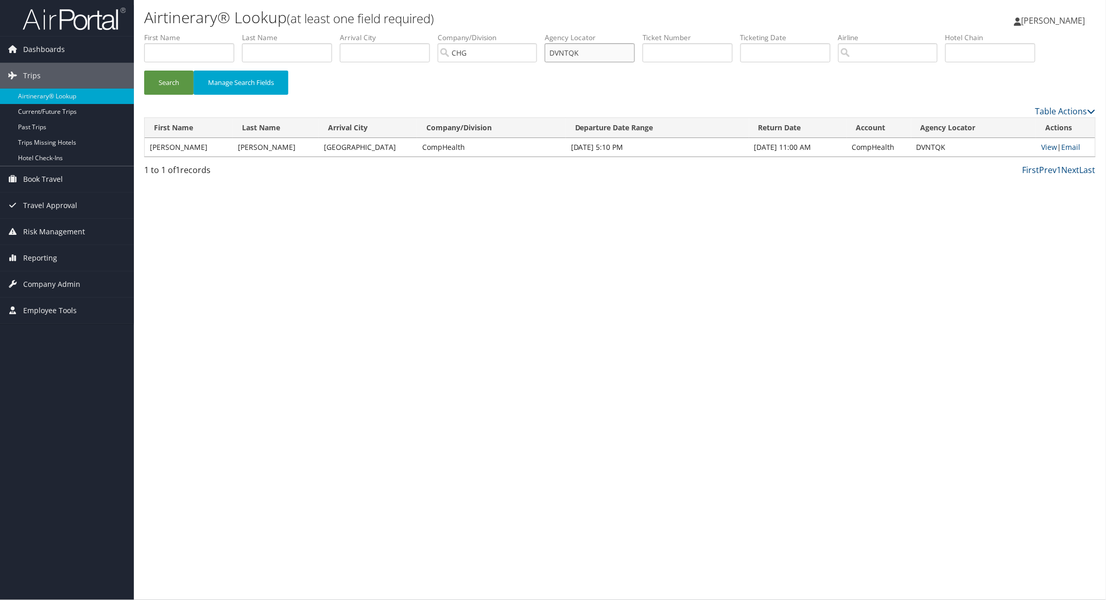
paste input "FCYQHN"
click at [170, 76] on button "Search" at bounding box center [168, 83] width 49 height 24
click at [1045, 147] on link "View" at bounding box center [1049, 147] width 16 height 10
drag, startPoint x: 605, startPoint y: 50, endPoint x: 527, endPoint y: 47, distance: 78.8
click at [530, 32] on ul "First Name Last Name Departure City Arrival City Company/Division CHG Airport/C…" at bounding box center [619, 32] width 951 height 0
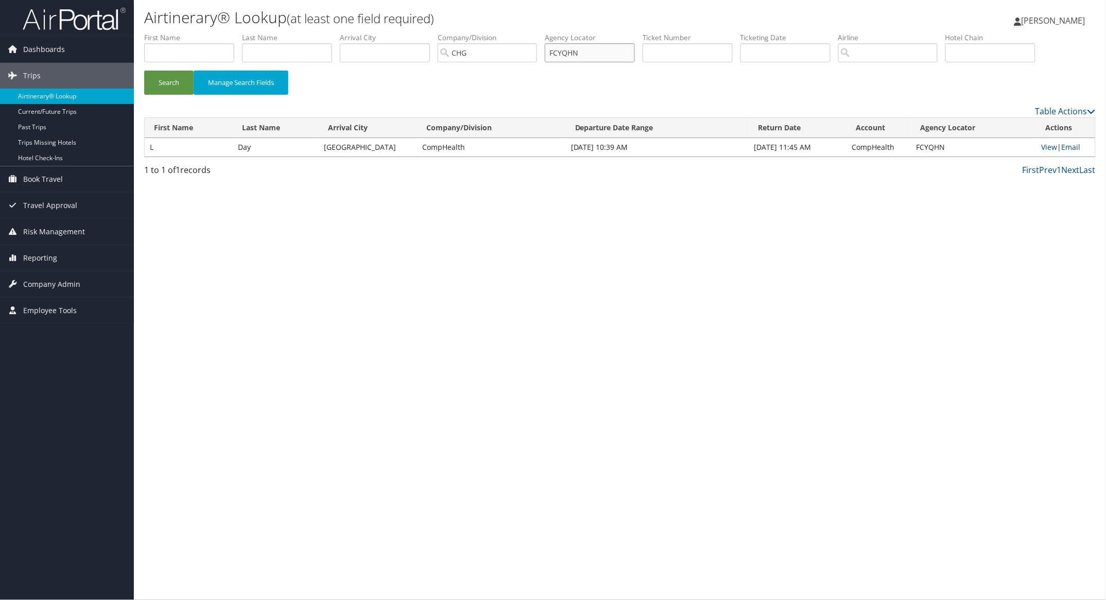
paste input "YUPDKV"
click at [167, 75] on button "Search" at bounding box center [168, 83] width 49 height 24
drag, startPoint x: 592, startPoint y: 57, endPoint x: 492, endPoint y: 49, distance: 100.6
click at [501, 32] on ul "First Name Last Name Departure City Arrival City Company/Division CHG Airport/C…" at bounding box center [619, 32] width 951 height 0
paste input "QZTORW"
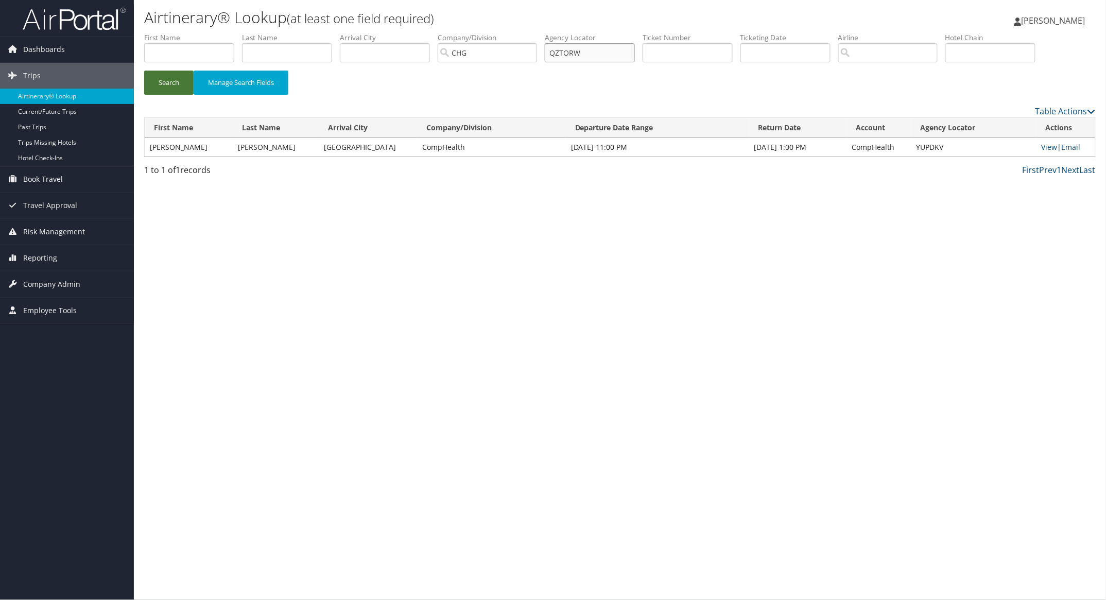
type input "QZTORW"
click at [181, 83] on button "Search" at bounding box center [168, 83] width 49 height 24
click at [1049, 148] on link "View" at bounding box center [1048, 147] width 16 height 10
click at [1048, 22] on span "[PERSON_NAME]" at bounding box center [1053, 20] width 64 height 11
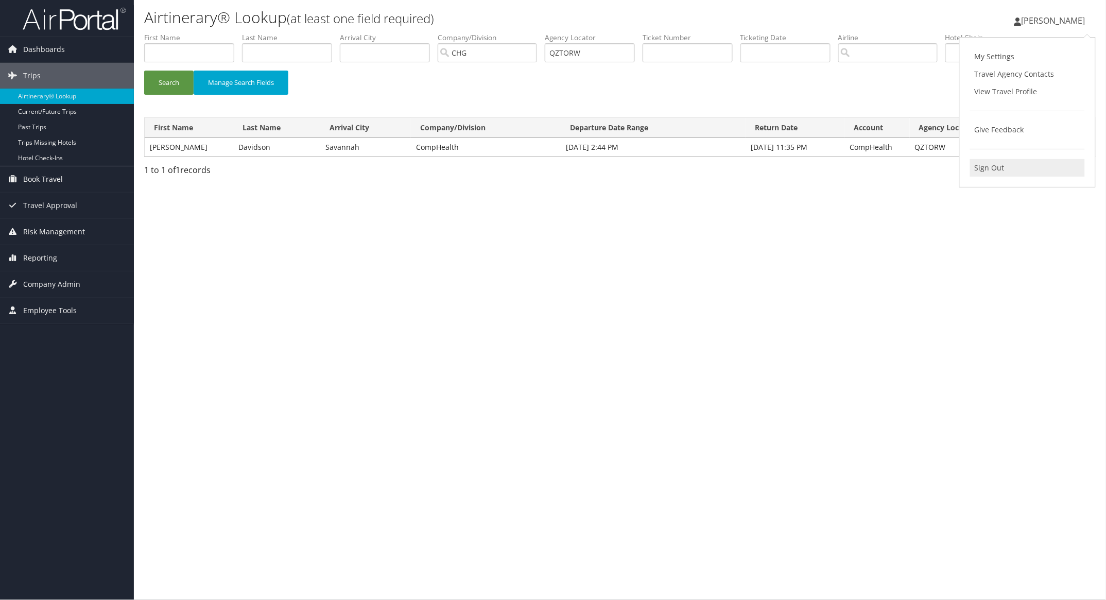
click at [991, 165] on link "Sign Out" at bounding box center [1027, 167] width 115 height 17
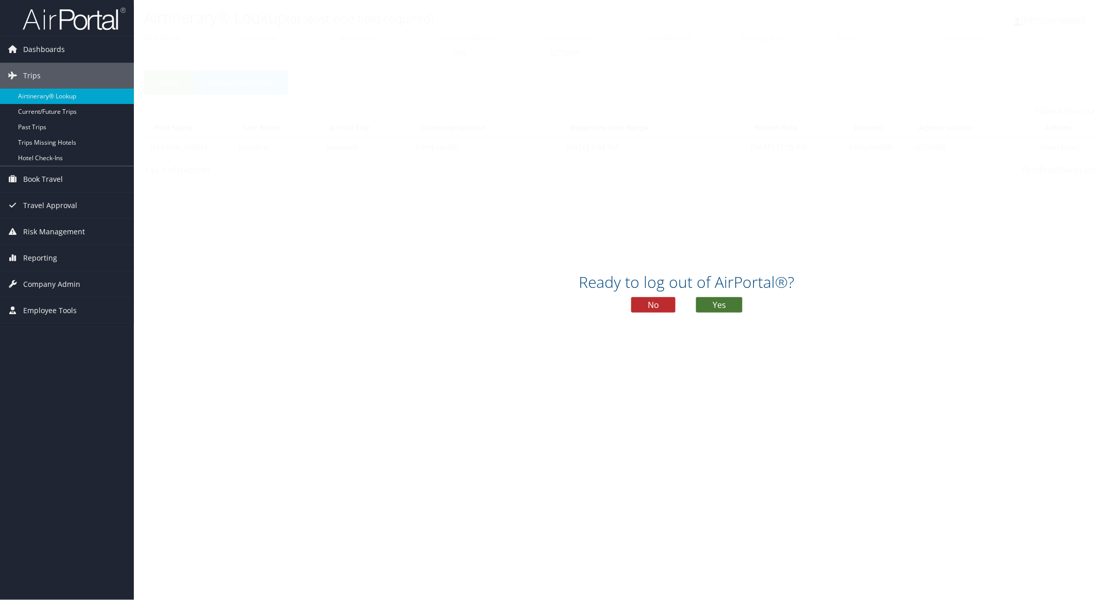
click at [725, 302] on button "Yes" at bounding box center [719, 304] width 46 height 15
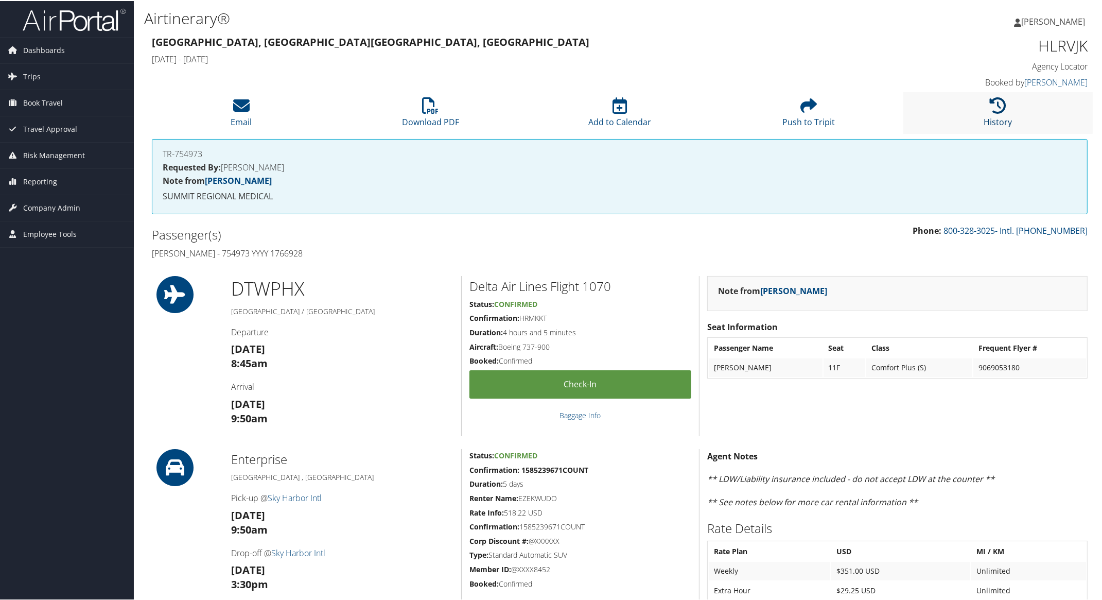
click at [997, 119] on link "History" at bounding box center [998, 114] width 28 height 25
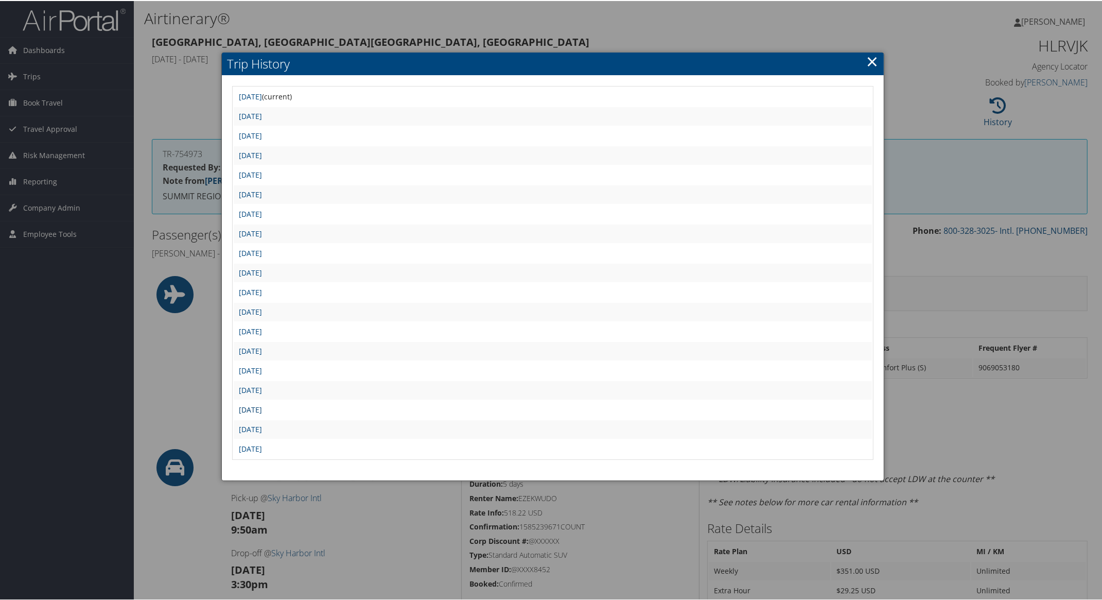
click at [262, 404] on link "[DATE]" at bounding box center [250, 409] width 23 height 10
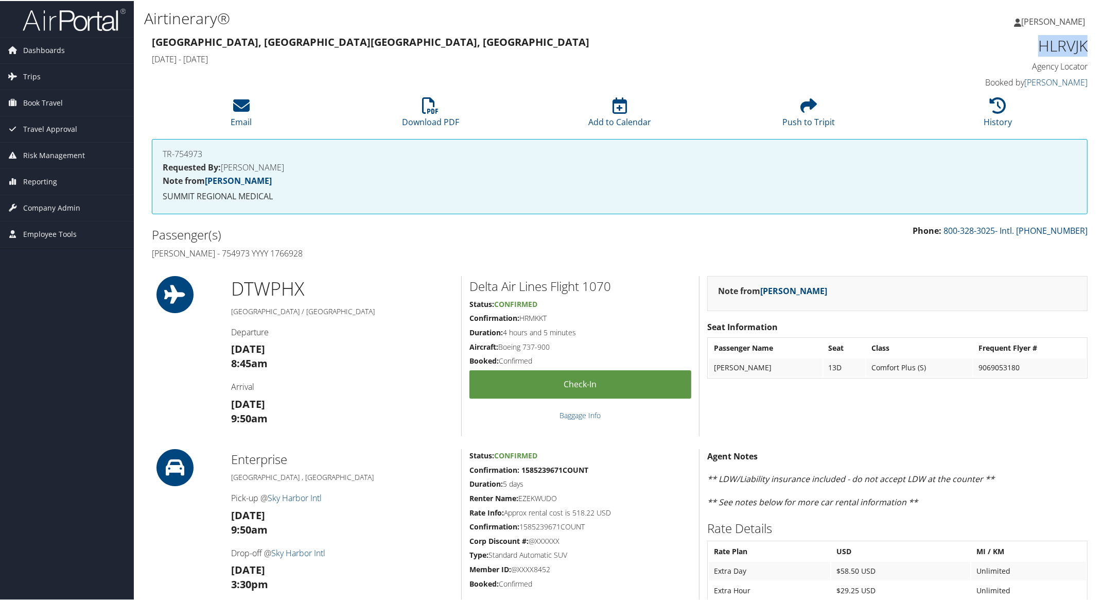
drag, startPoint x: 1031, startPoint y: 42, endPoint x: 1087, endPoint y: 44, distance: 56.1
click at [1087, 44] on div "HLRVJK Agency Locator Agency Locator HLRVJK Booked by [PERSON_NAME] Booked by […" at bounding box center [976, 61] width 238 height 59
copy h1 "HLRVJK"
drag, startPoint x: 145, startPoint y: 252, endPoint x: 356, endPoint y: 242, distance: 211.8
click at [356, 242] on div "Passenger(s) [PERSON_NAME] - 754973 YYYY 1766928" at bounding box center [382, 242] width 476 height 39
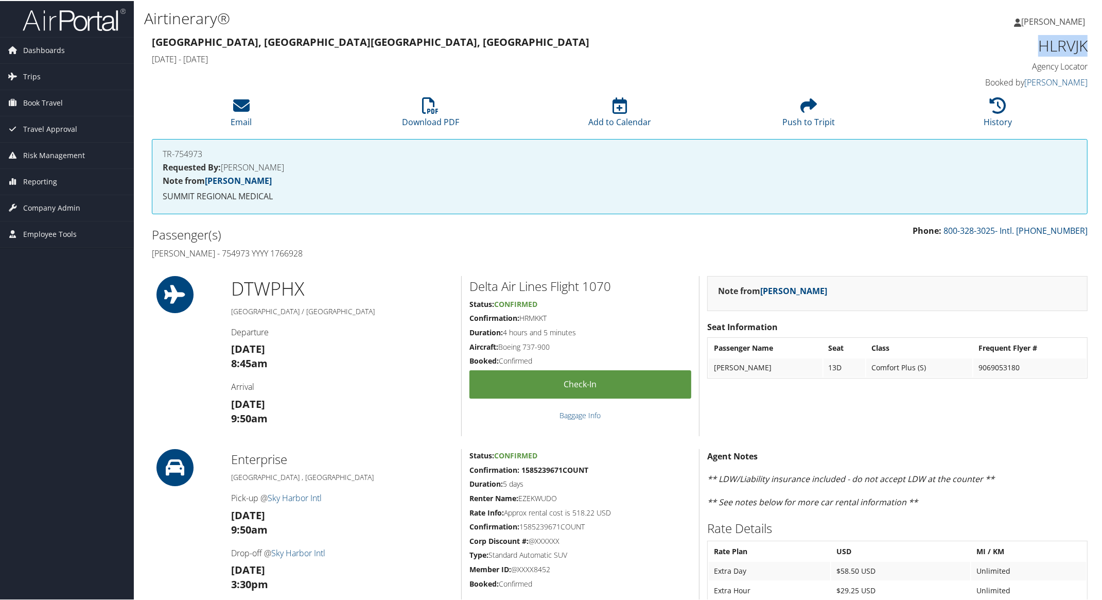
copy h4 "[PERSON_NAME] - 754973 YYYY 1766928"
click at [499, 233] on h2 "Passenger(s)" at bounding box center [382, 233] width 460 height 17
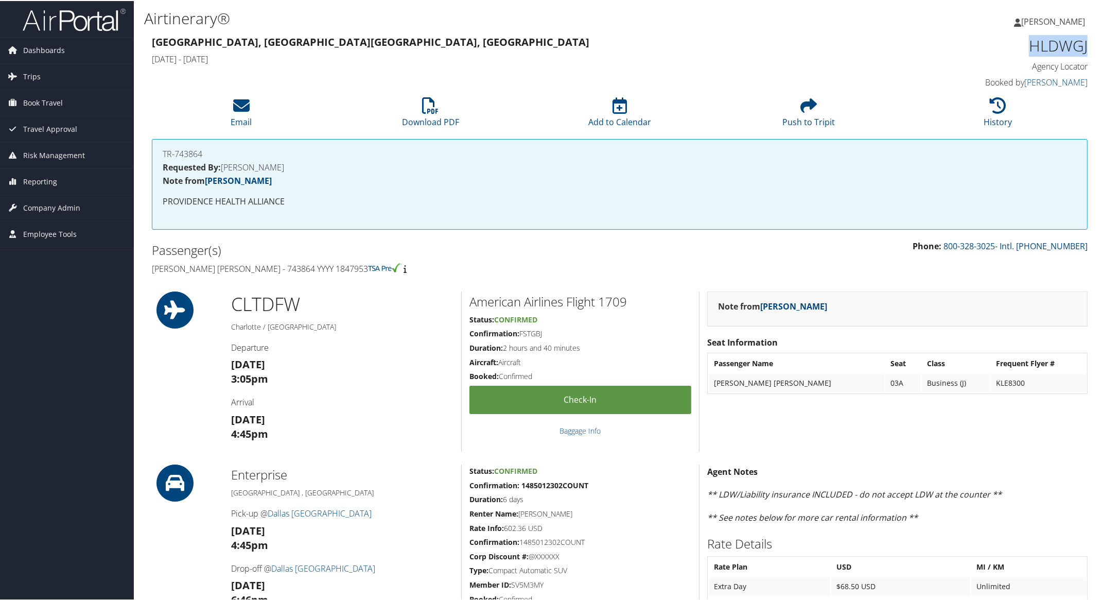
drag, startPoint x: 1023, startPoint y: 42, endPoint x: 1085, endPoint y: 44, distance: 61.8
click at [1085, 44] on div "HLDWGJ Agency Locator Agency Locator HLDWGJ Booked by [PERSON_NAME] Booked by […" at bounding box center [976, 61] width 238 height 59
copy h1 "HLDWGJ"
drag, startPoint x: 143, startPoint y: 268, endPoint x: 363, endPoint y: 273, distance: 220.3
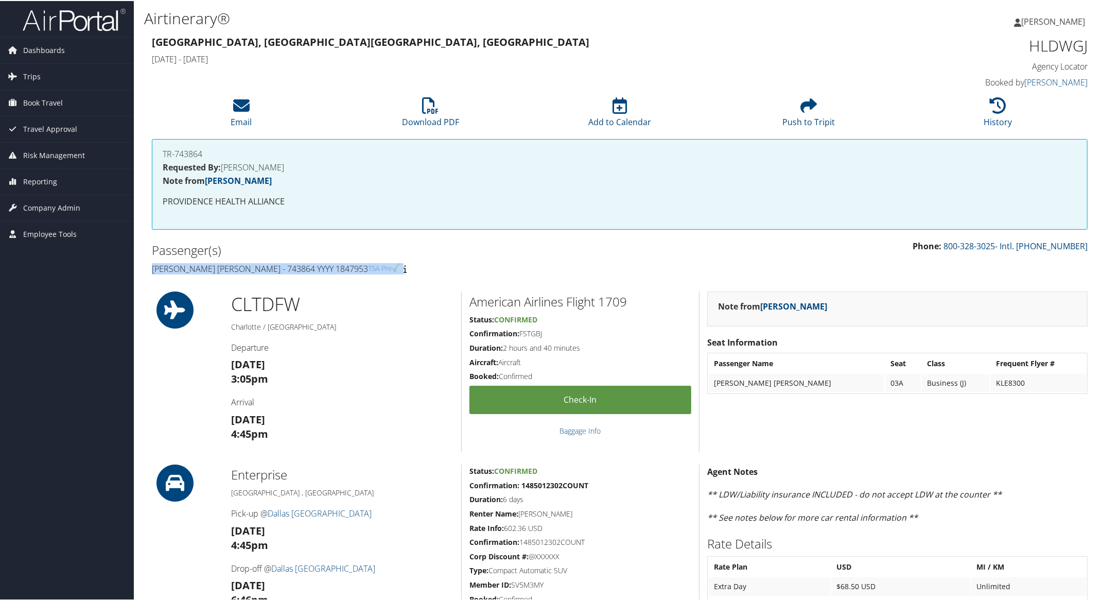
copy h4 "[PERSON_NAME] [PERSON_NAME] - 743864 YYYY 1847953"
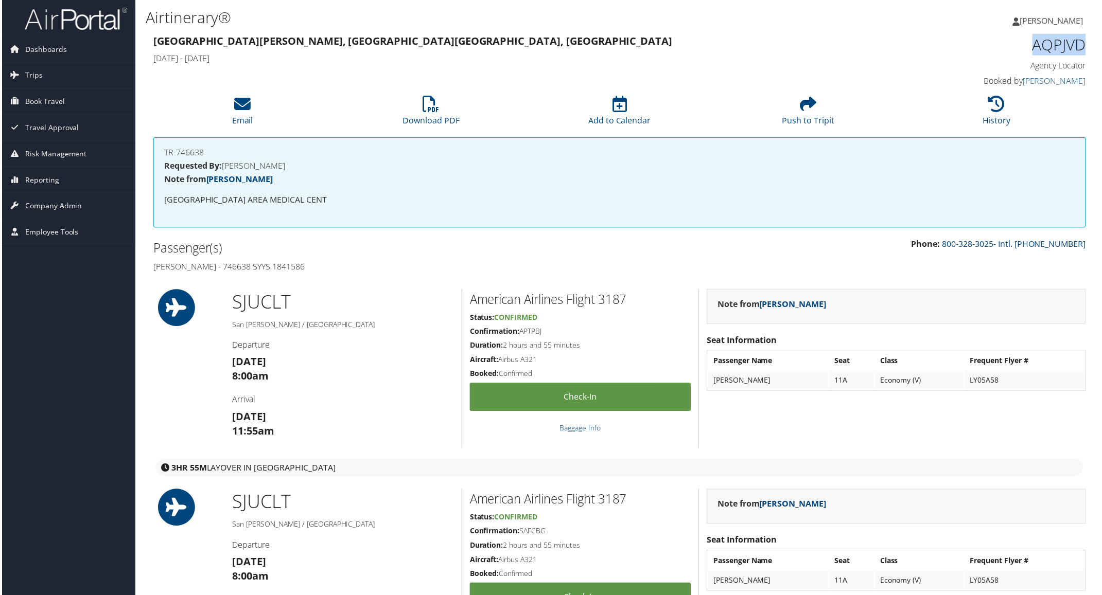
drag, startPoint x: 1031, startPoint y: 47, endPoint x: 1089, endPoint y: 49, distance: 57.7
click at [1089, 49] on div "AQPJVD Agency Locator Agency Locator AQPJVD Booked by [PERSON_NAME] Booked by […" at bounding box center [976, 61] width 238 height 59
copy h1 "AQPJVD"
drag, startPoint x: 148, startPoint y: 264, endPoint x: 330, endPoint y: 264, distance: 181.7
click at [330, 264] on div "Passenger(s) [PERSON_NAME] - 746638 SYYS 1841586" at bounding box center [382, 258] width 476 height 39
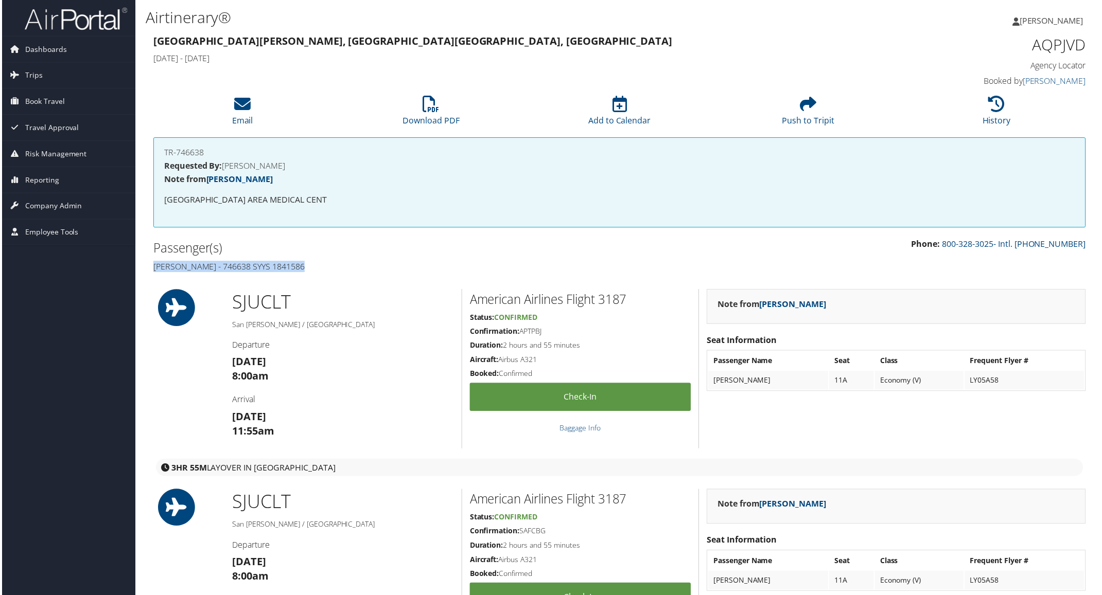
copy h4 "[PERSON_NAME] - 746638 SYYS 1841586"
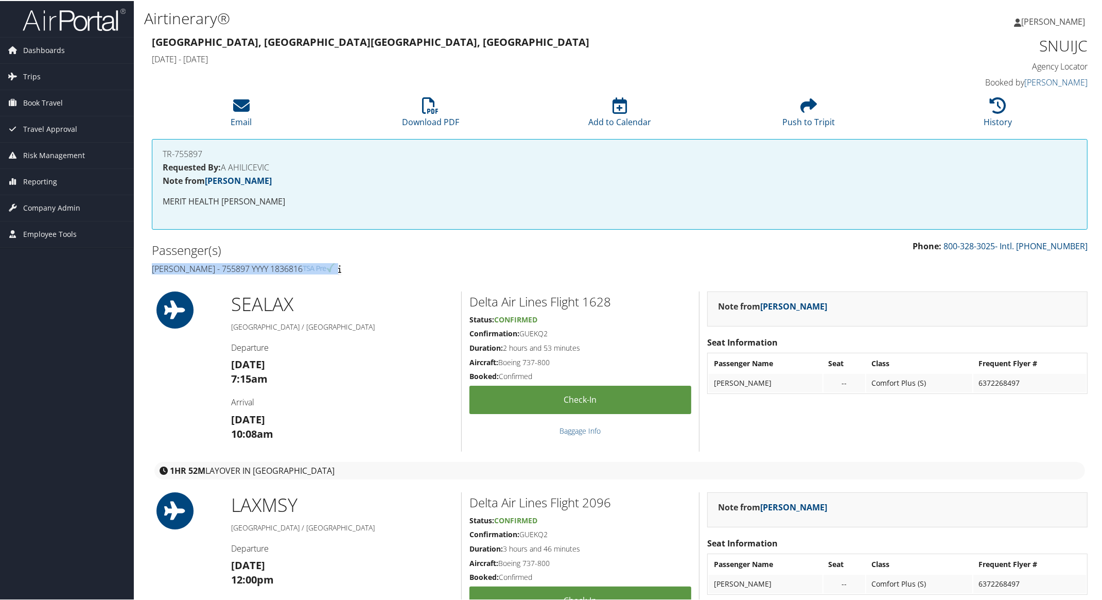
drag, startPoint x: 148, startPoint y: 266, endPoint x: 353, endPoint y: 264, distance: 204.9
click at [353, 264] on div "Passenger(s) Robert Emerick - 755897 YYYY 1836816" at bounding box center [382, 258] width 476 height 39
copy h4 "[PERSON_NAME] - 755897 YYYY 1836816"
click at [993, 114] on link "History" at bounding box center [998, 114] width 28 height 25
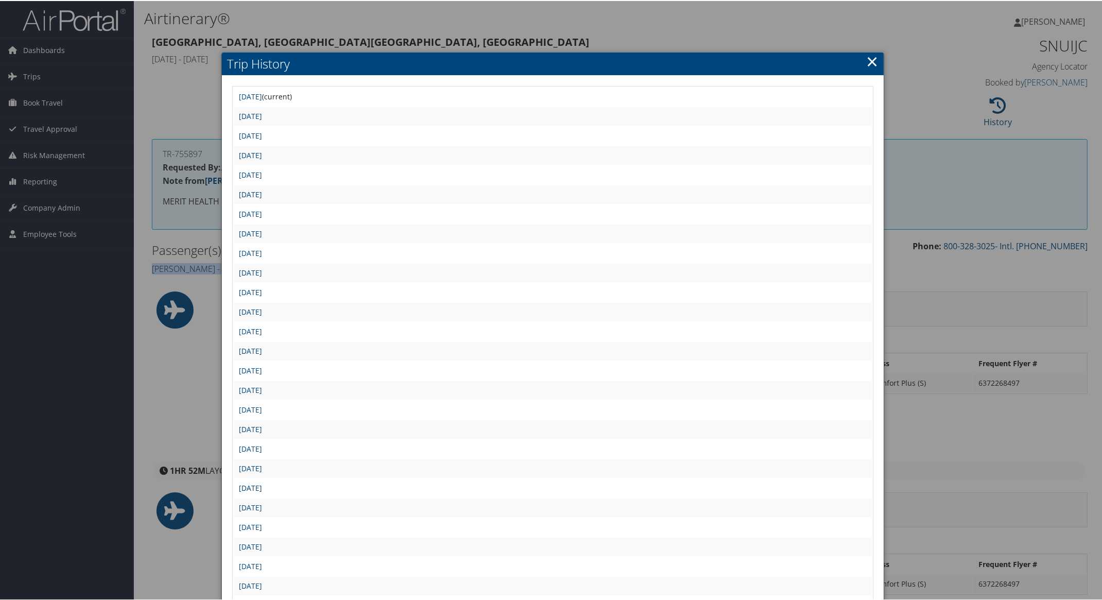
click at [262, 482] on link "Wed Aug 20 23:15:12 MDT 2025" at bounding box center [250, 487] width 23 height 10
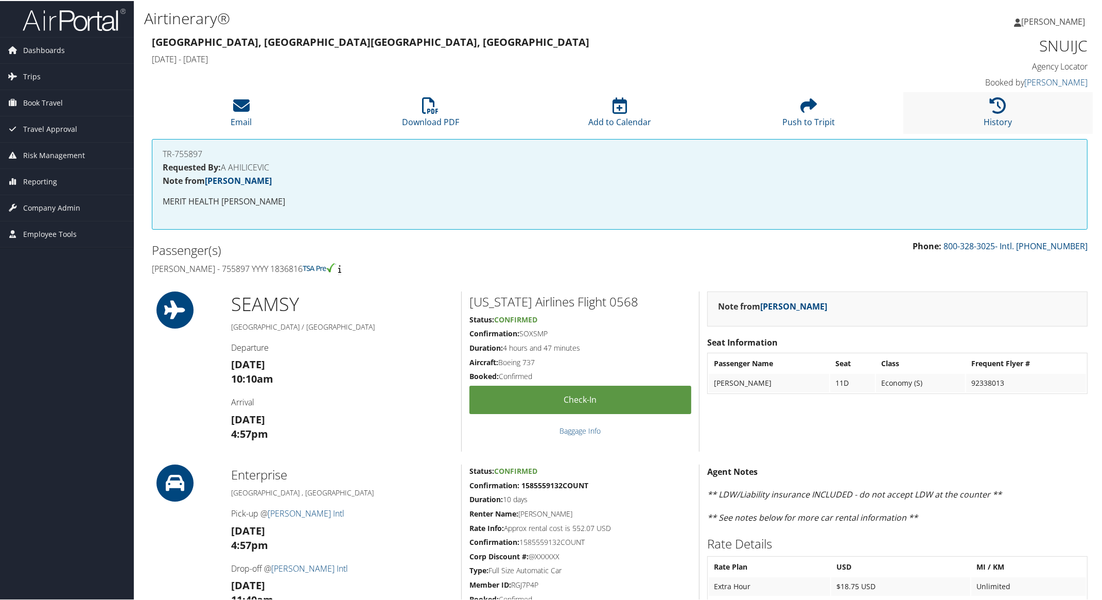
click at [1006, 111] on li "History" at bounding box center [997, 112] width 189 height 42
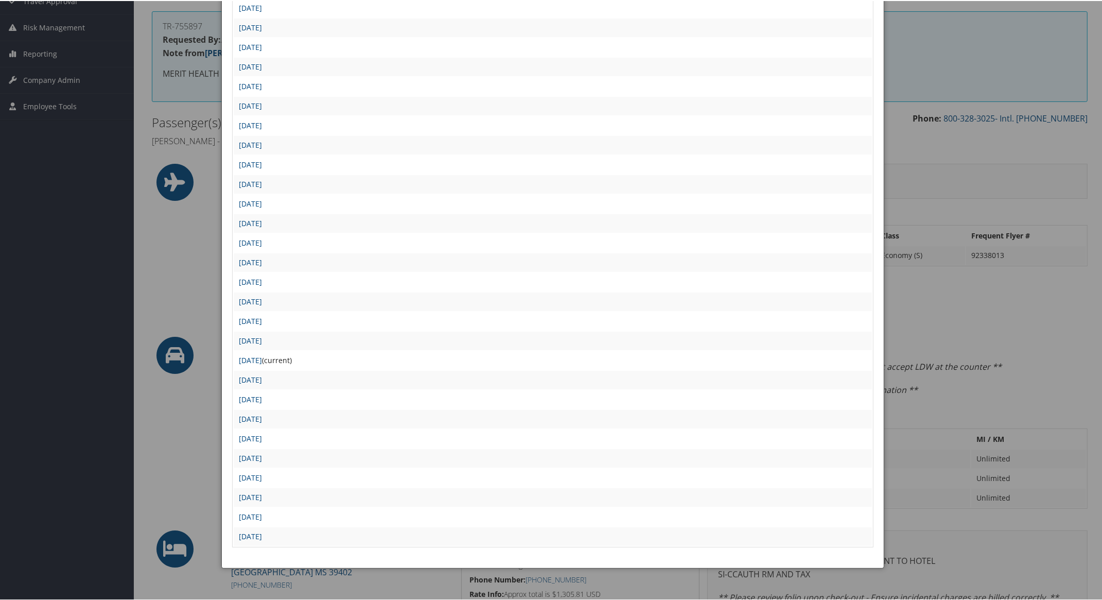
scroll to position [129, 0]
click at [262, 490] on link "Wed Aug 20 00:15:06 MDT 2025" at bounding box center [250, 495] width 23 height 10
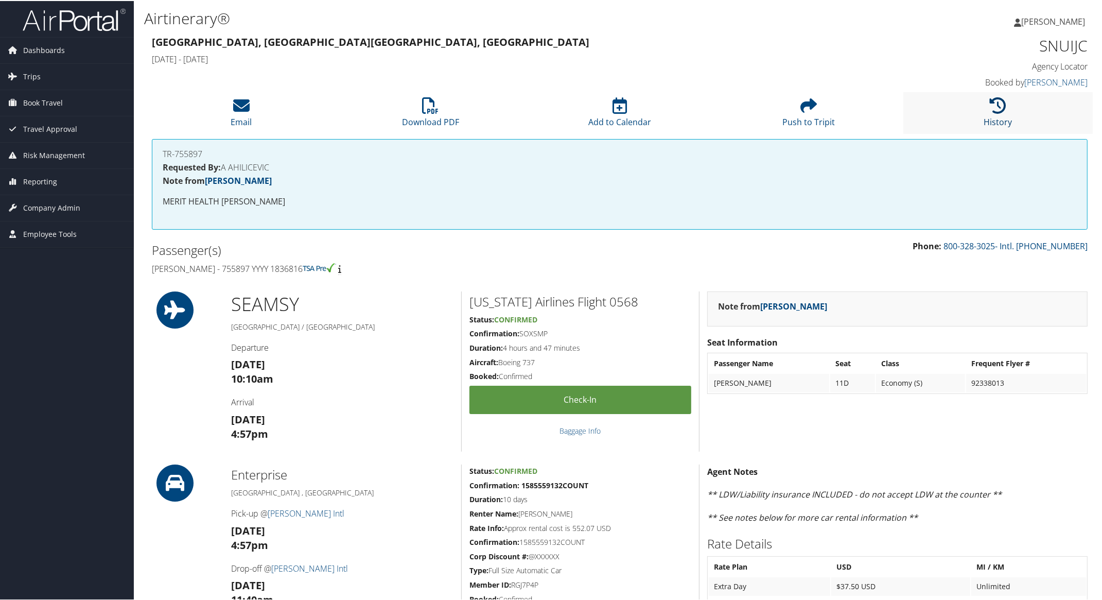
click at [995, 112] on icon at bounding box center [998, 104] width 16 height 16
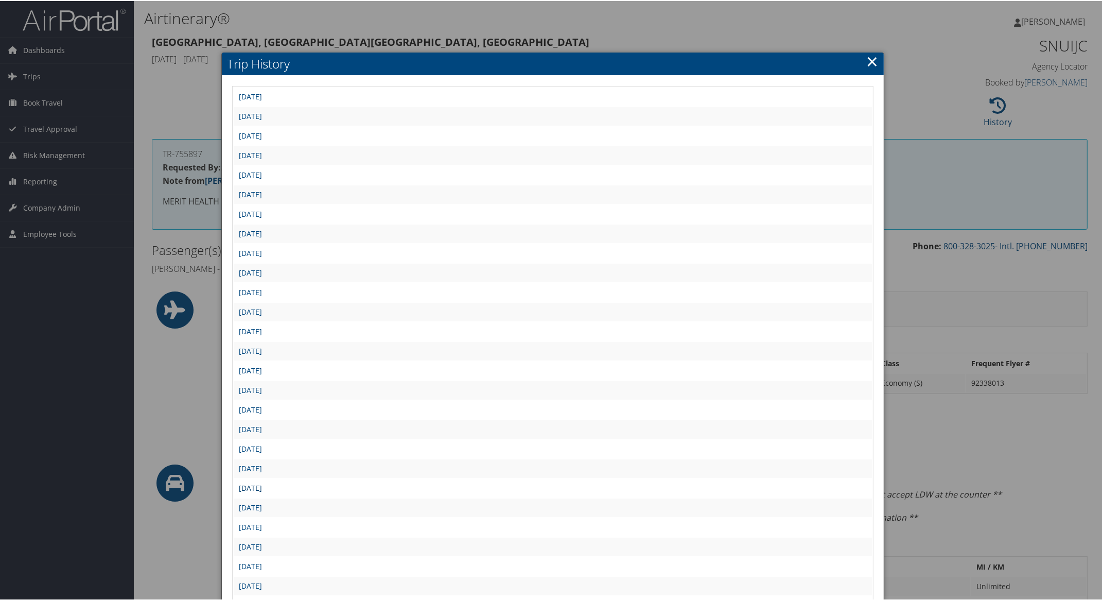
click at [262, 482] on link "[DATE]" at bounding box center [250, 487] width 23 height 10
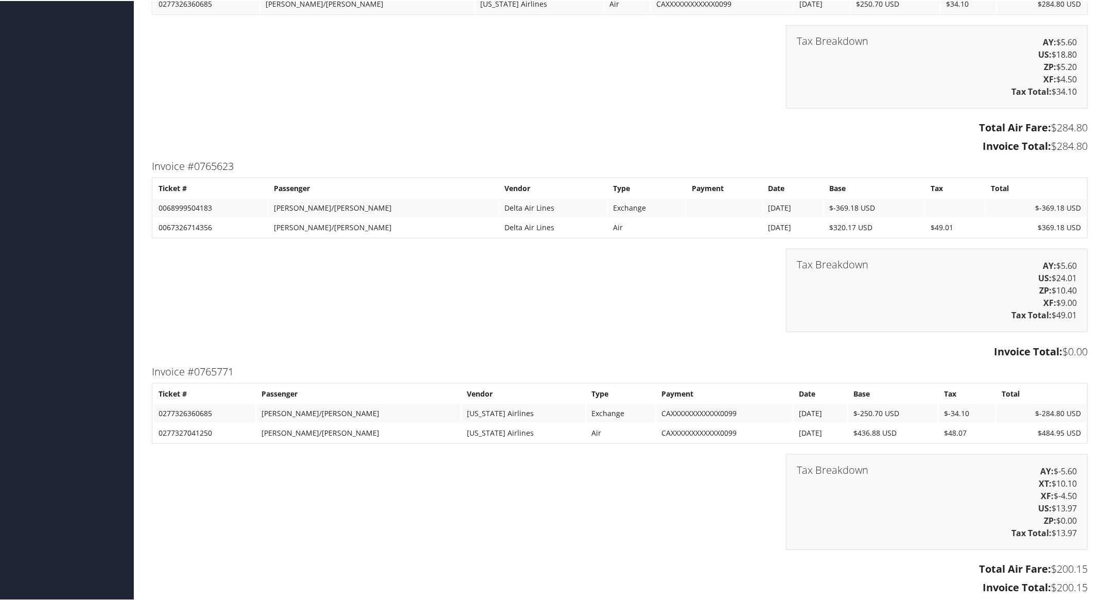
scroll to position [1544, 0]
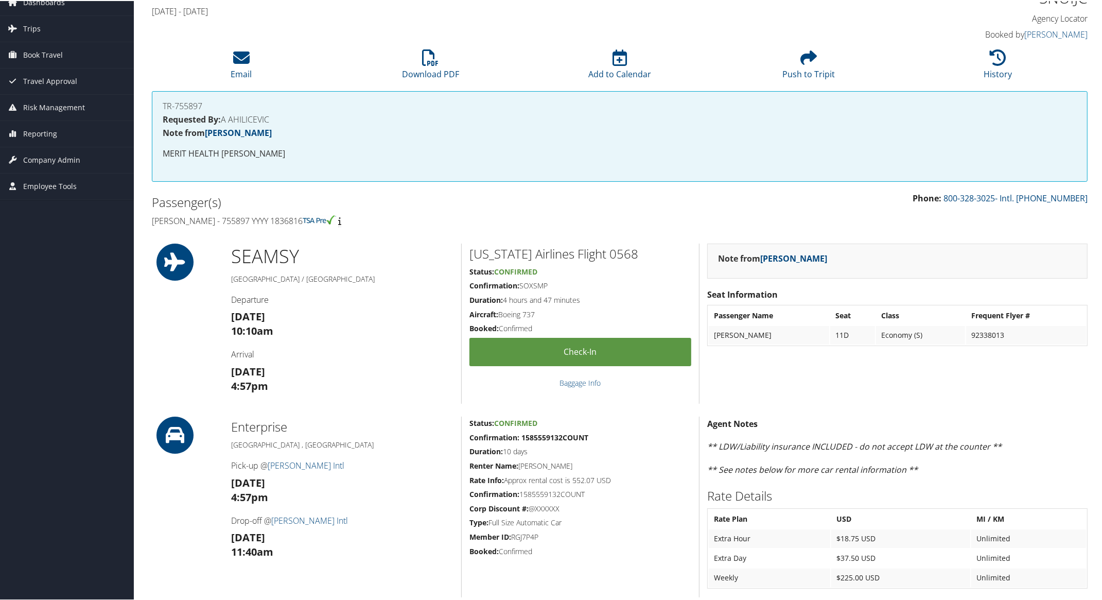
scroll to position [129, 0]
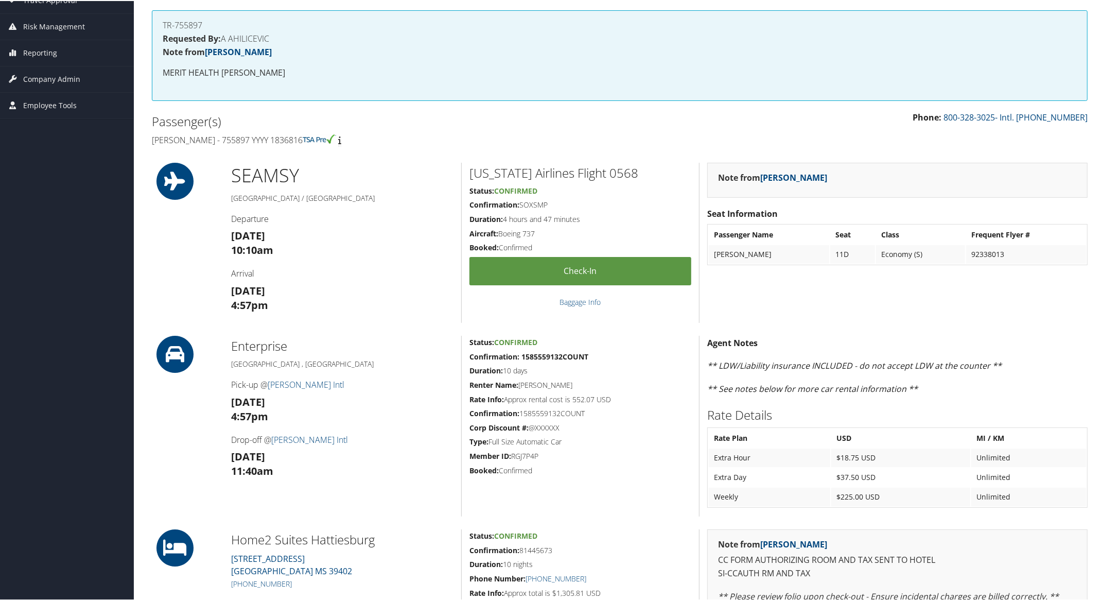
click at [706, 98] on div "TR-755897 Requested By: A AHILICEVIC Note from Kelly Sweat MERIT HEALTH WESLEY" at bounding box center [620, 54] width 936 height 91
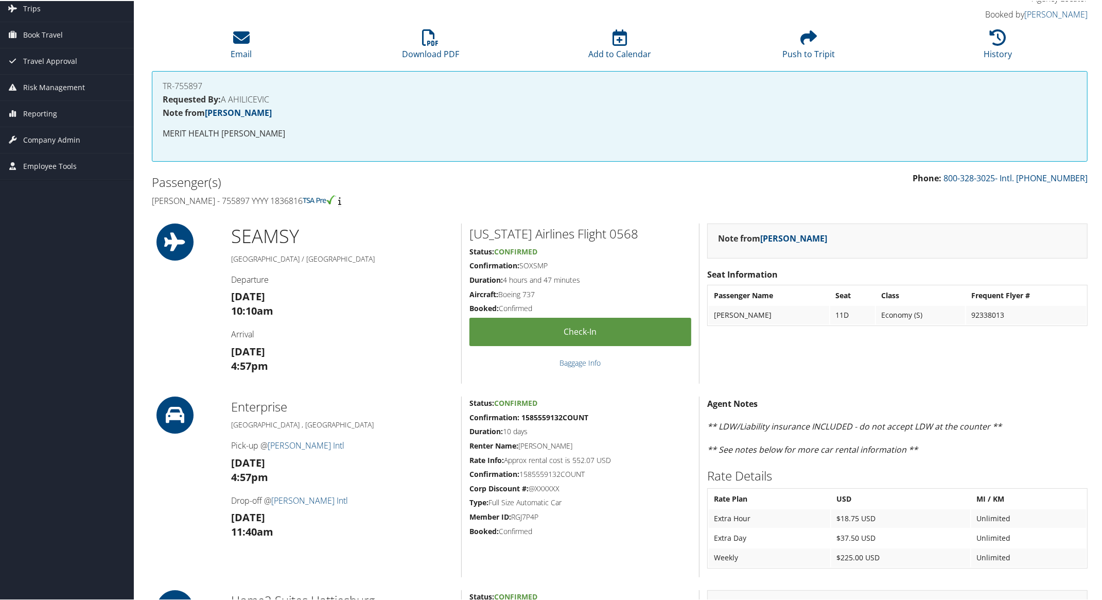
scroll to position [64, 0]
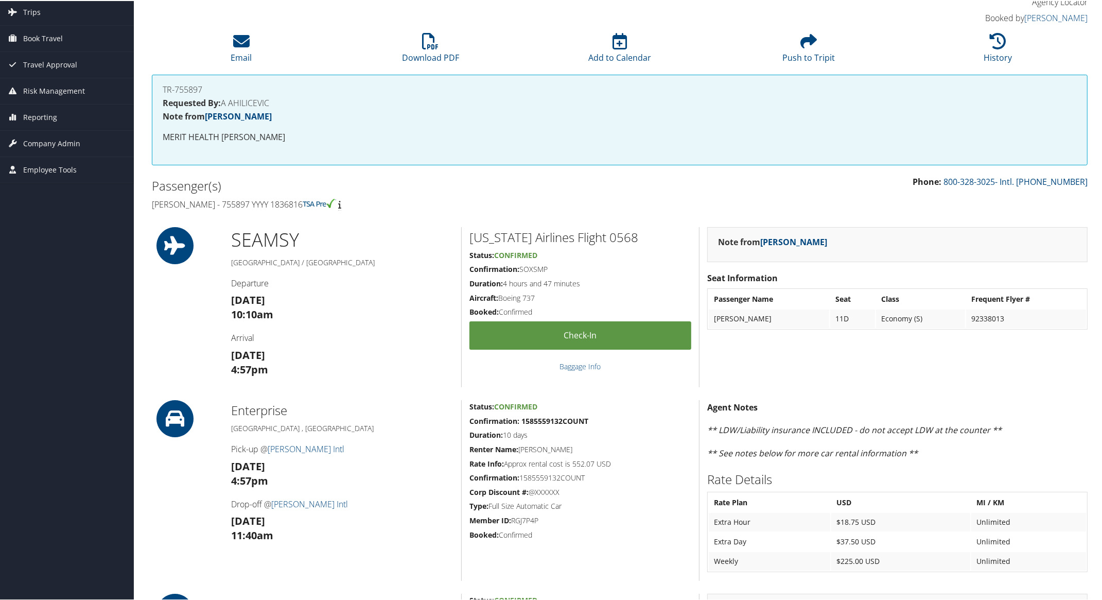
click at [449, 204] on h4 "Robert Emerick - 755897 YYYY 1836816" at bounding box center [382, 203] width 460 height 11
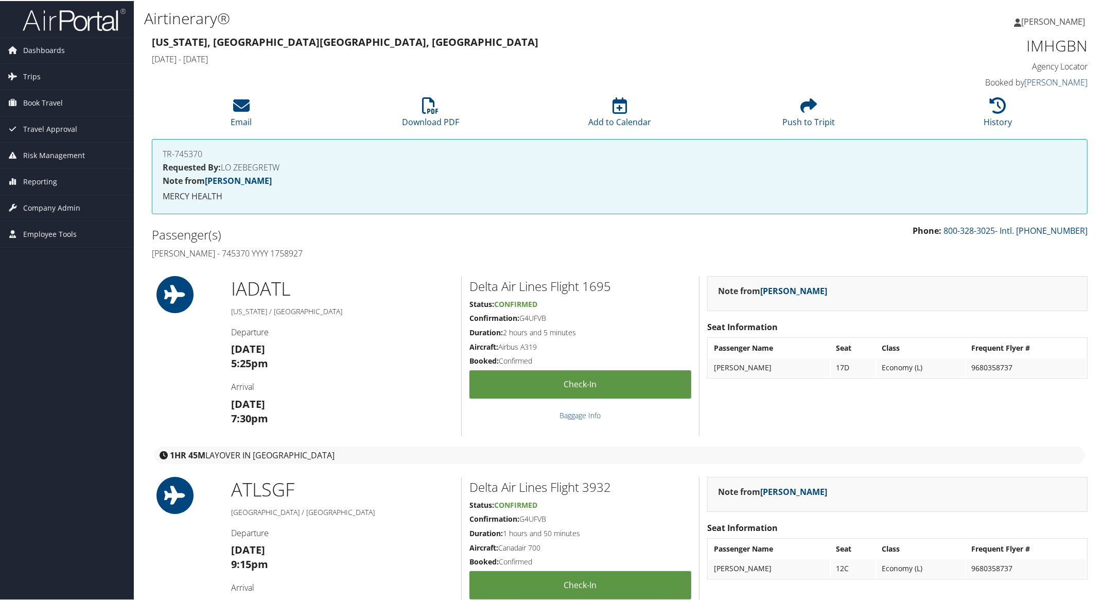
drag, startPoint x: 146, startPoint y: 247, endPoint x: 306, endPoint y: 246, distance: 160.6
click at [306, 246] on div "Passenger(s) [PERSON_NAME] - 745370 YYYY 1758927" at bounding box center [382, 242] width 476 height 39
copy h4 "[PERSON_NAME] - 745370 YYYY 1758927"
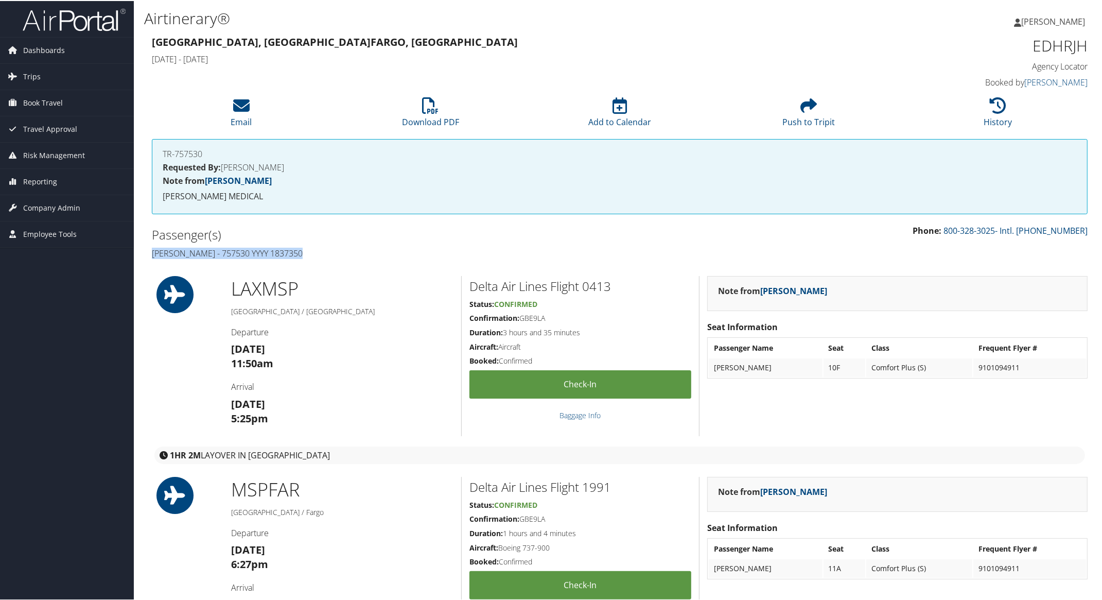
drag, startPoint x: 145, startPoint y: 248, endPoint x: 329, endPoint y: 248, distance: 184.8
click at [329, 248] on div "Passenger(s) Misty Eleryan - 757530 YYYY 1837350" at bounding box center [382, 242] width 476 height 39
copy h4 "Misty Eleryan - 757530 YYYY 1837350"
drag, startPoint x: 1028, startPoint y: 50, endPoint x: 1102, endPoint y: 51, distance: 74.6
click at [1101, 51] on html "Menu Dashboards ► AirPortal 360™ (Manager) My Travel Dashboard Trips ► Airtiner…" at bounding box center [553, 300] width 1106 height 600
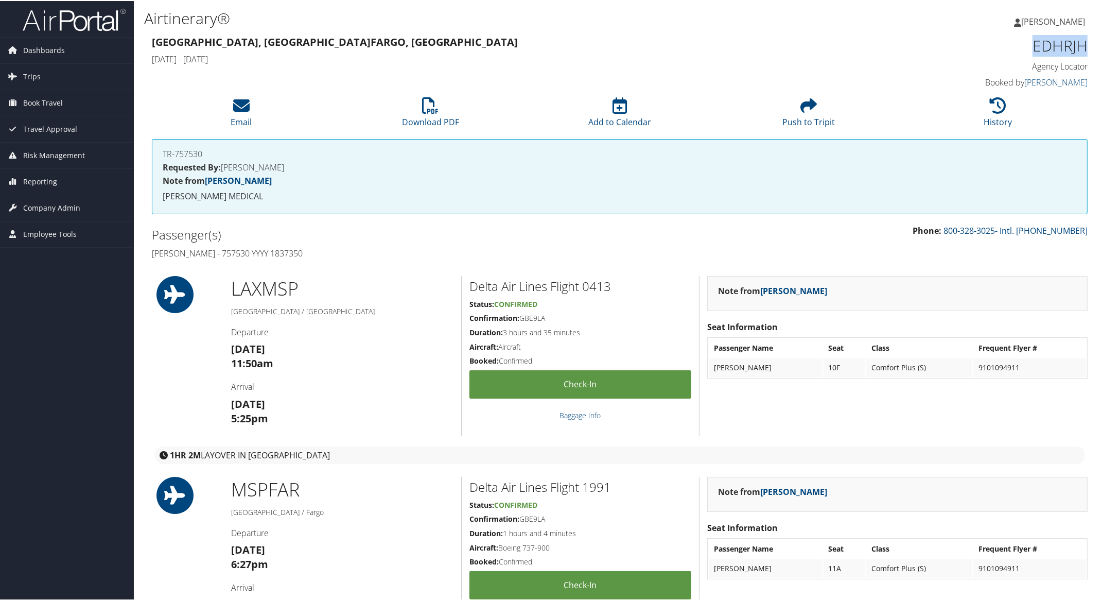
copy h1 "EDHRJH"
click at [992, 100] on icon at bounding box center [998, 104] width 16 height 16
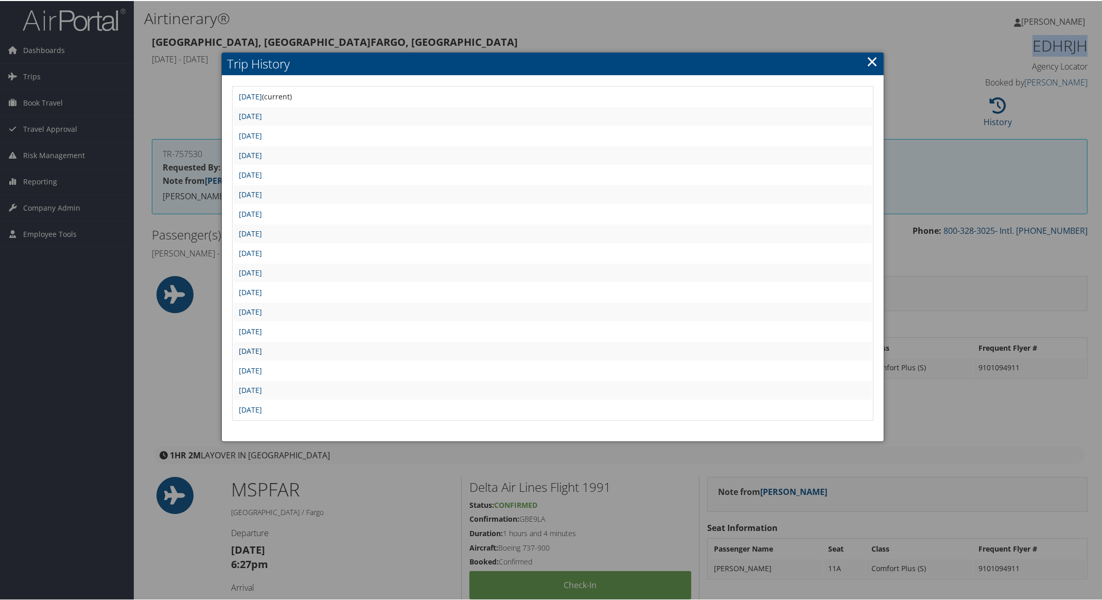
click at [262, 345] on link "Tue Aug 26 09:15:41 MDT 2025" at bounding box center [250, 350] width 23 height 10
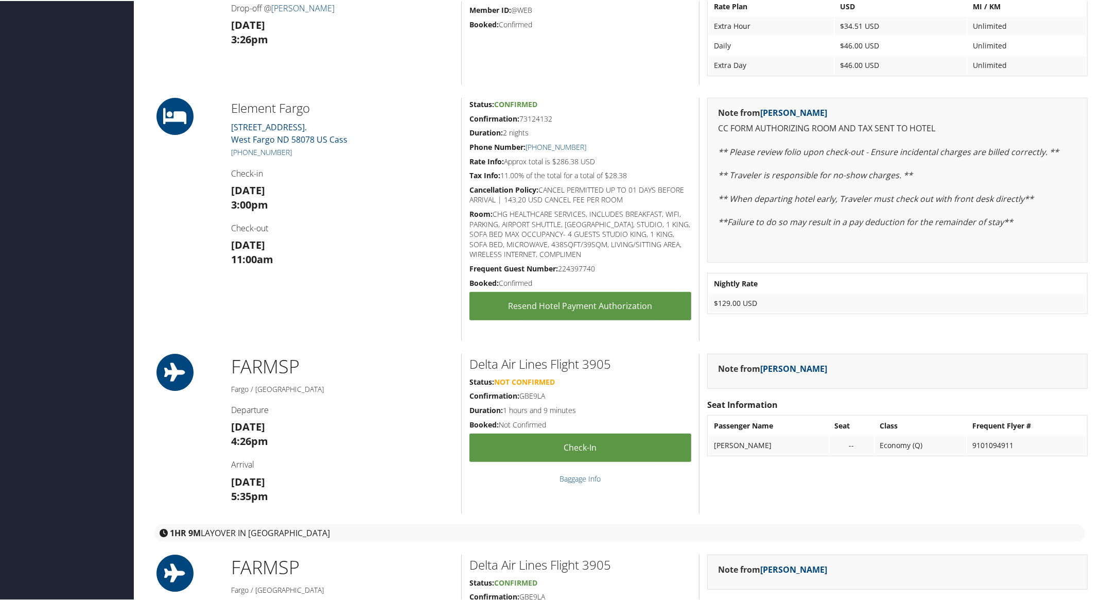
scroll to position [965, 0]
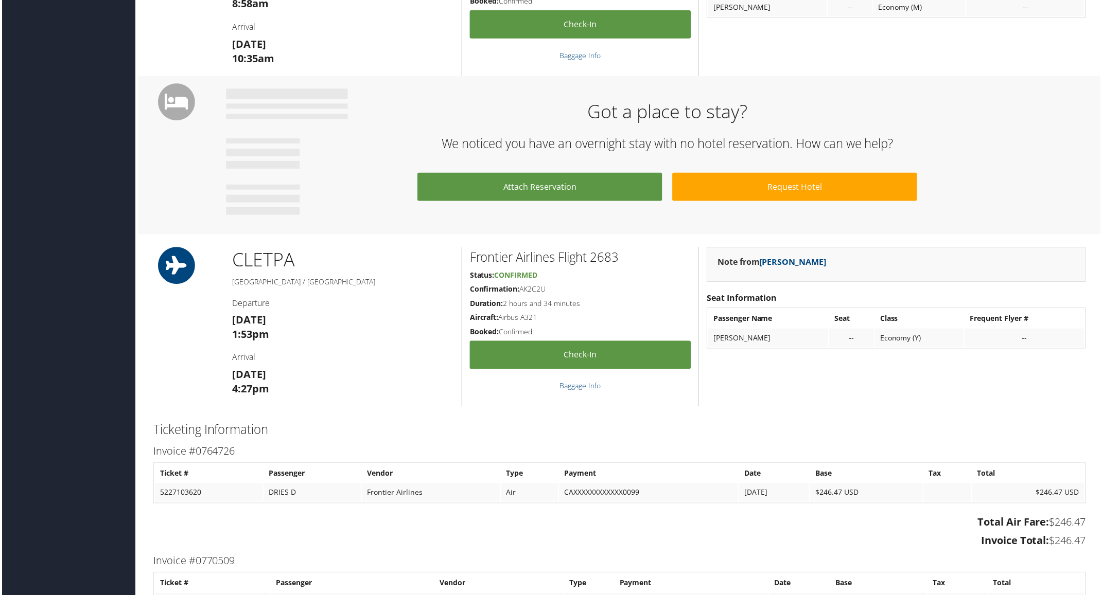
scroll to position [1287, 0]
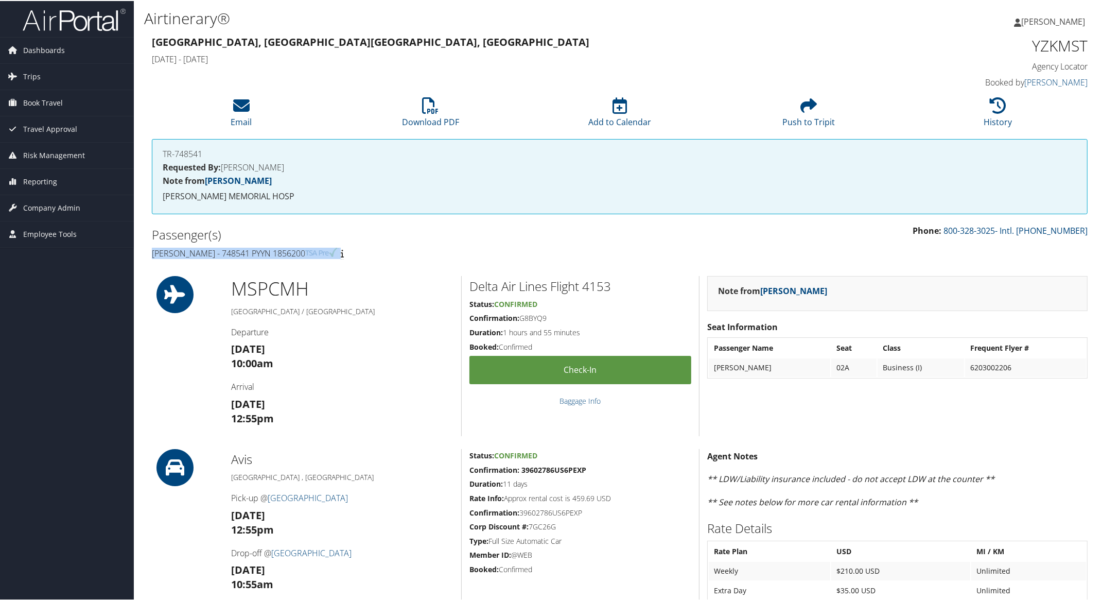
drag, startPoint x: 148, startPoint y: 243, endPoint x: 368, endPoint y: 247, distance: 219.8
click at [368, 247] on div "Passenger(s) [PERSON_NAME] - 748541 PYYN 1856200" at bounding box center [382, 242] width 476 height 39
copy h4 "[PERSON_NAME] - 748541 PYYN 1856200"
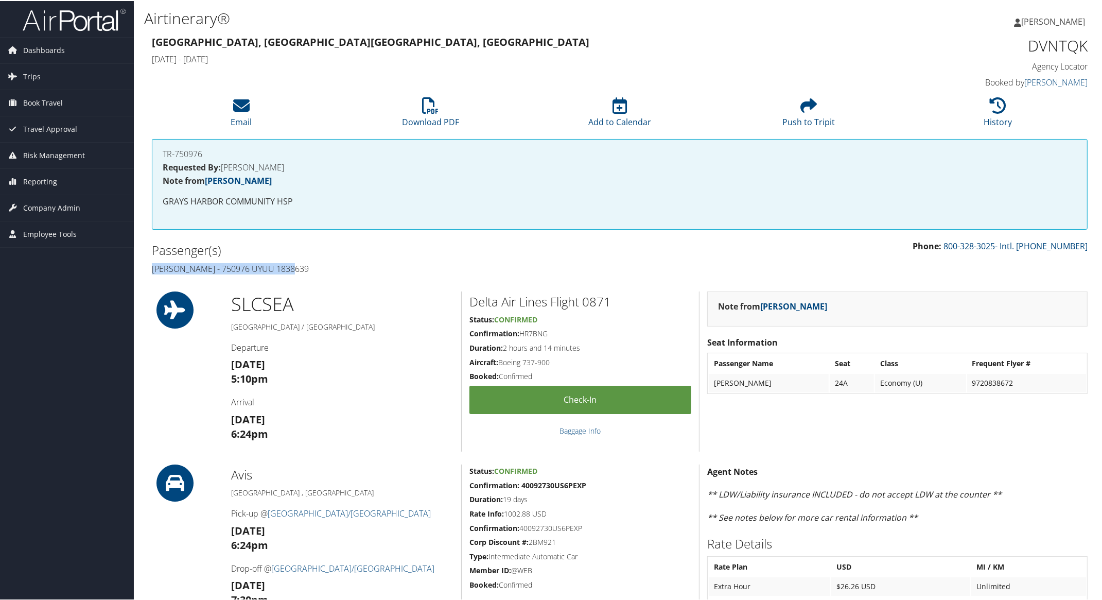
drag, startPoint x: 145, startPoint y: 264, endPoint x: 307, endPoint y: 272, distance: 162.9
click at [307, 272] on div "Passenger(s) [PERSON_NAME] - 750976 UYUU 1838639" at bounding box center [382, 258] width 476 height 39
copy h4 "[PERSON_NAME] - 750976 UYUU 1838639"
drag, startPoint x: 1023, startPoint y: 44, endPoint x: 1084, endPoint y: 50, distance: 62.1
click at [1084, 50] on div "DVNTQK Agency Locator Agency Locator DVNTQK Booked by Sarah Robbins Booked by S…" at bounding box center [976, 61] width 238 height 59
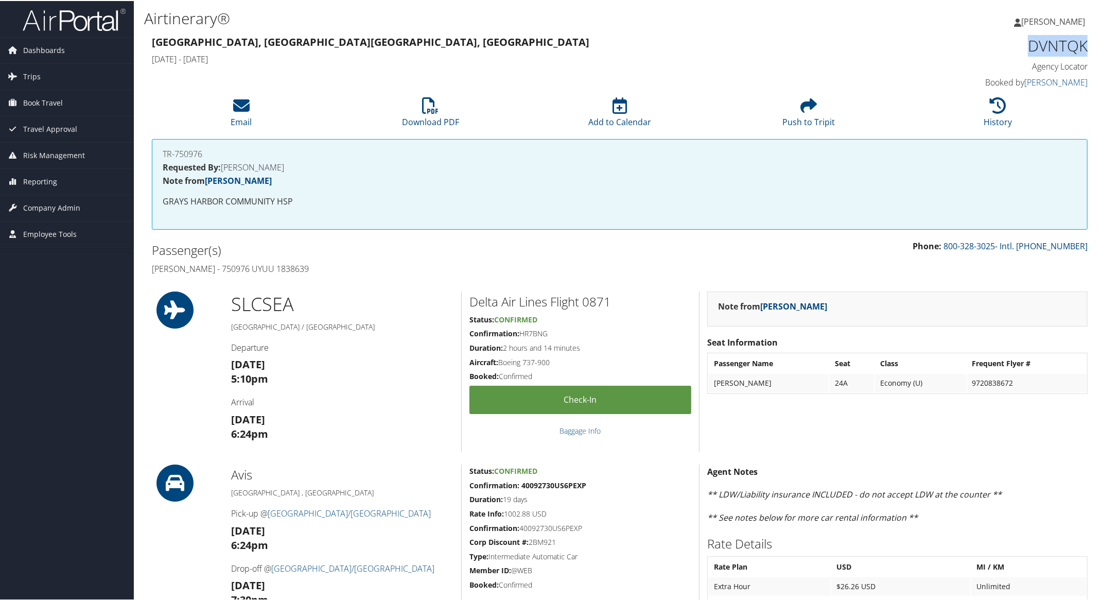
copy h1 "DVNTQK"
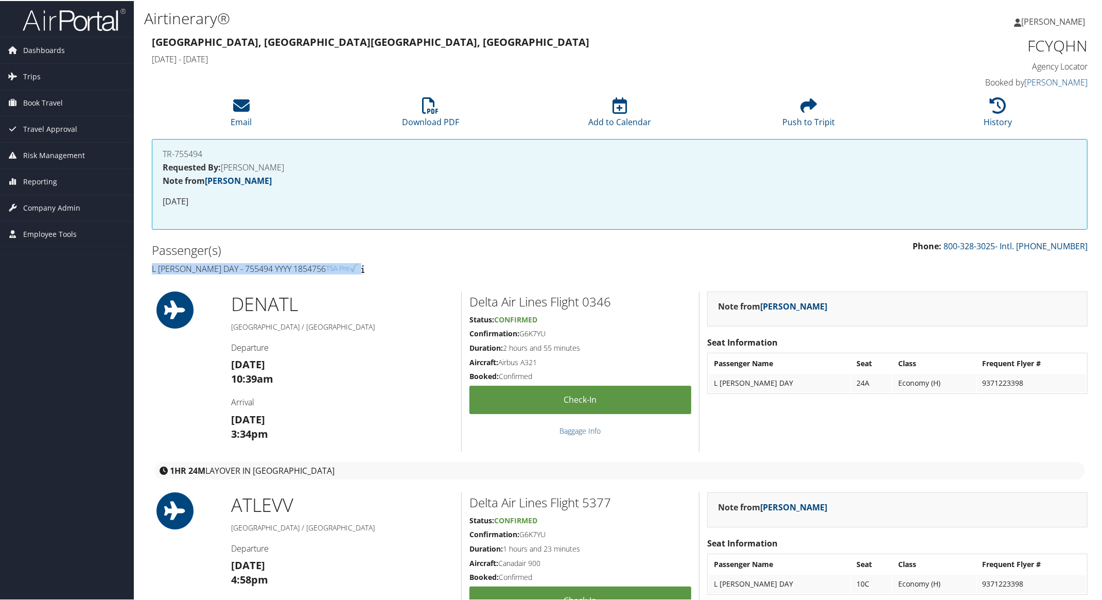
drag, startPoint x: 143, startPoint y: 257, endPoint x: 367, endPoint y: 266, distance: 224.6
copy h4 "L Dorine Day - 755494 YYYY 1854756"
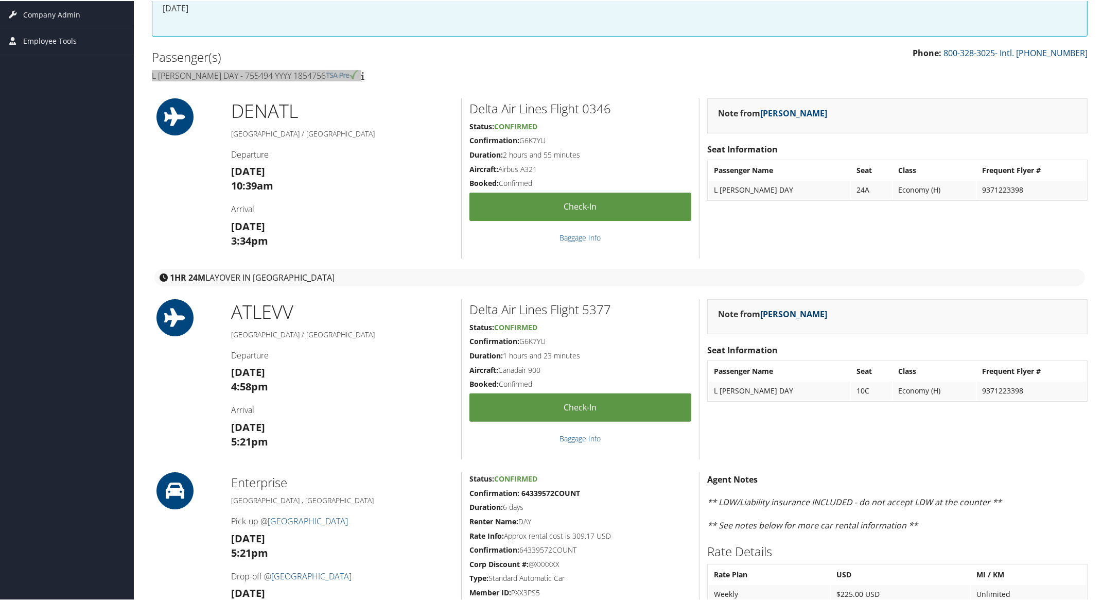
scroll to position [129, 0]
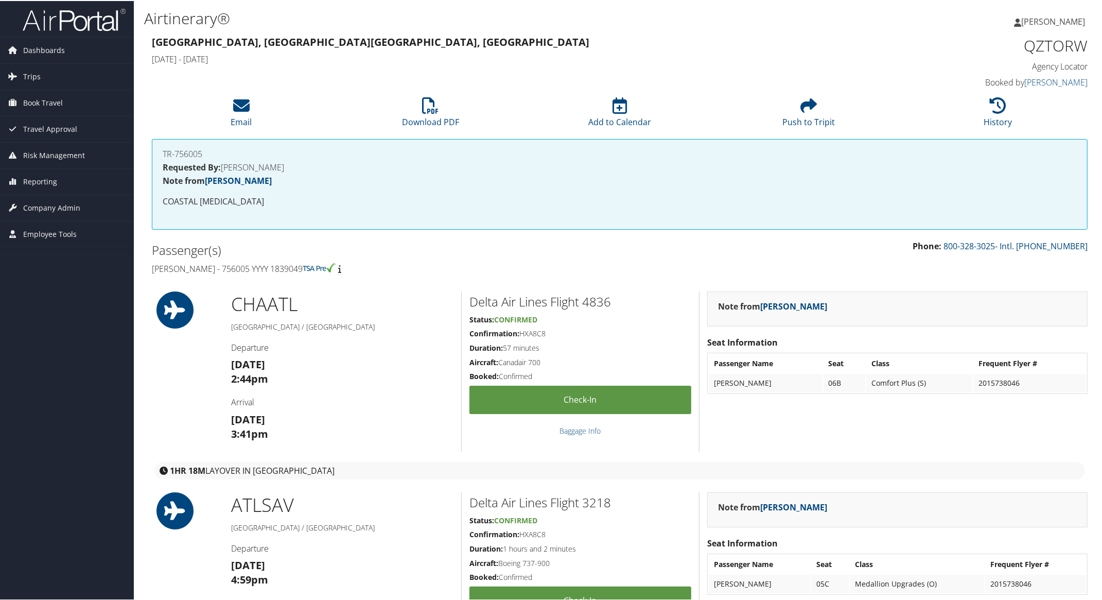
drag, startPoint x: 148, startPoint y: 266, endPoint x: 390, endPoint y: 253, distance: 242.2
click at [342, 256] on div "Passenger(s) [PERSON_NAME] - 756005 YYYY 1839049" at bounding box center [382, 258] width 476 height 39
drag, startPoint x: 147, startPoint y: 266, endPoint x: 366, endPoint y: 260, distance: 218.8
click at [341, 261] on div "Passenger(s) [PERSON_NAME] - 756005 YYYY 1839049" at bounding box center [382, 258] width 476 height 39
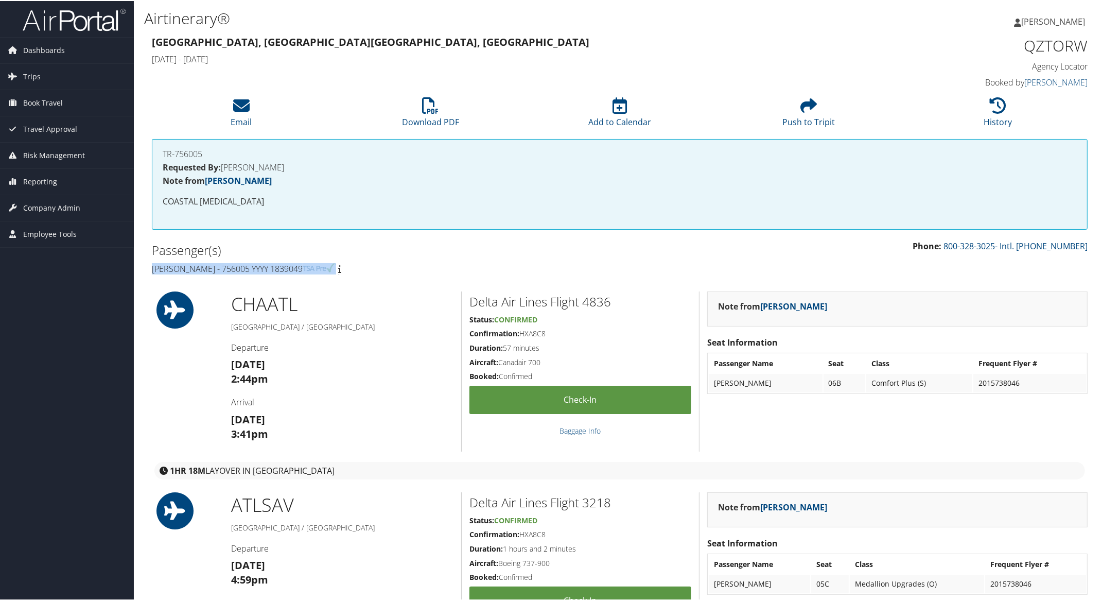
copy h4 "[PERSON_NAME] - 756005 YYYY 1839049"
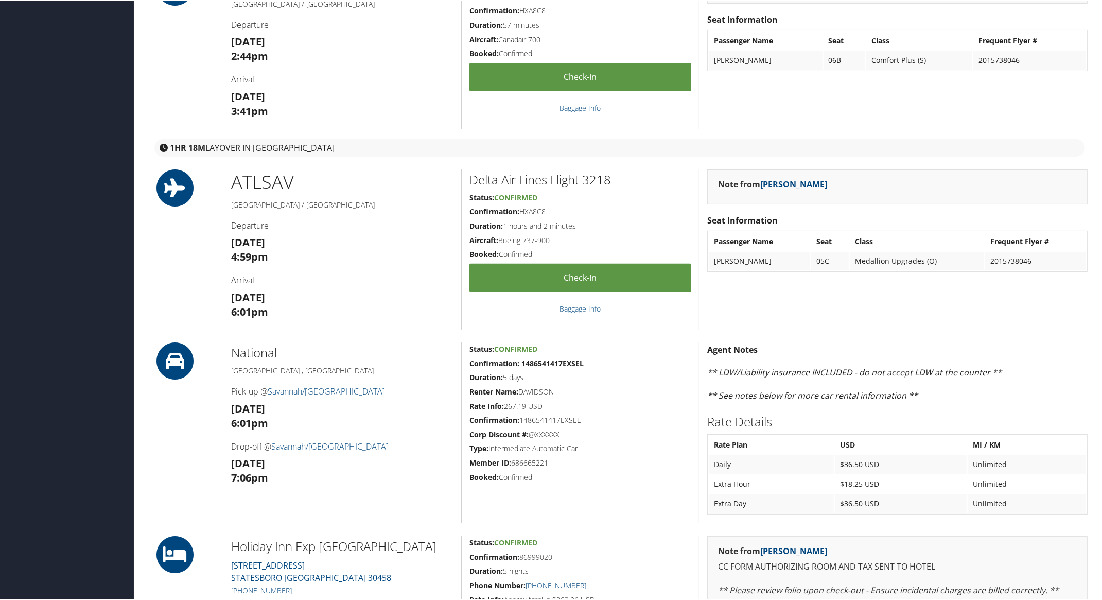
scroll to position [193, 0]
